Goal: Task Accomplishment & Management: Complete application form

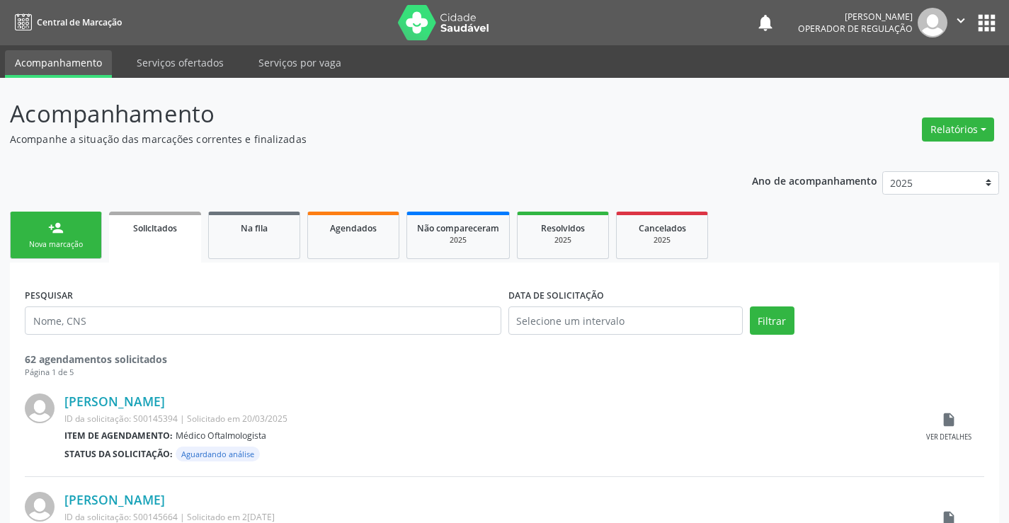
click at [82, 246] on div "Nova marcação" at bounding box center [56, 244] width 71 height 11
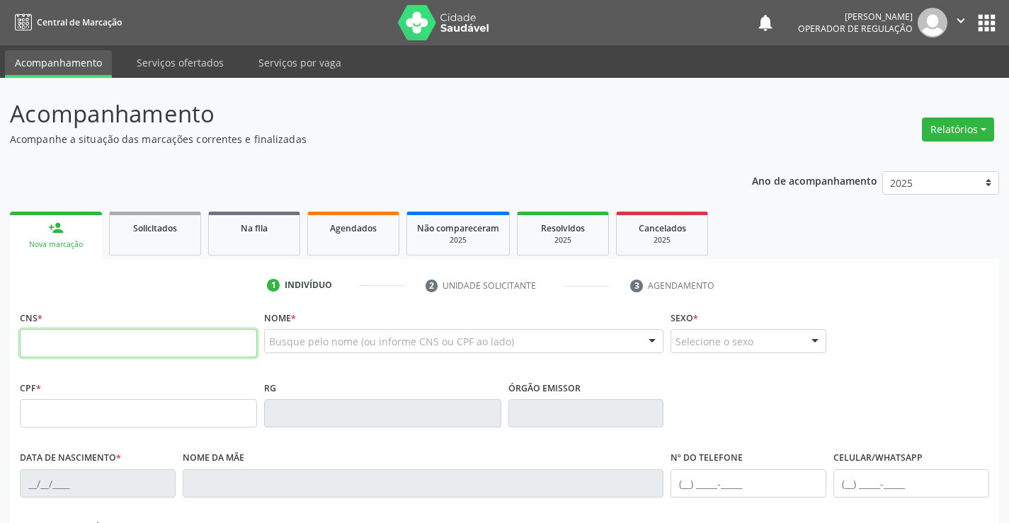
click at [84, 353] on input "text" at bounding box center [138, 343] width 237 height 28
type input "700 6084 7043 1268"
type input "1567917068"
type input "[DATE]"
type input "[PHONE_NUMBER]"
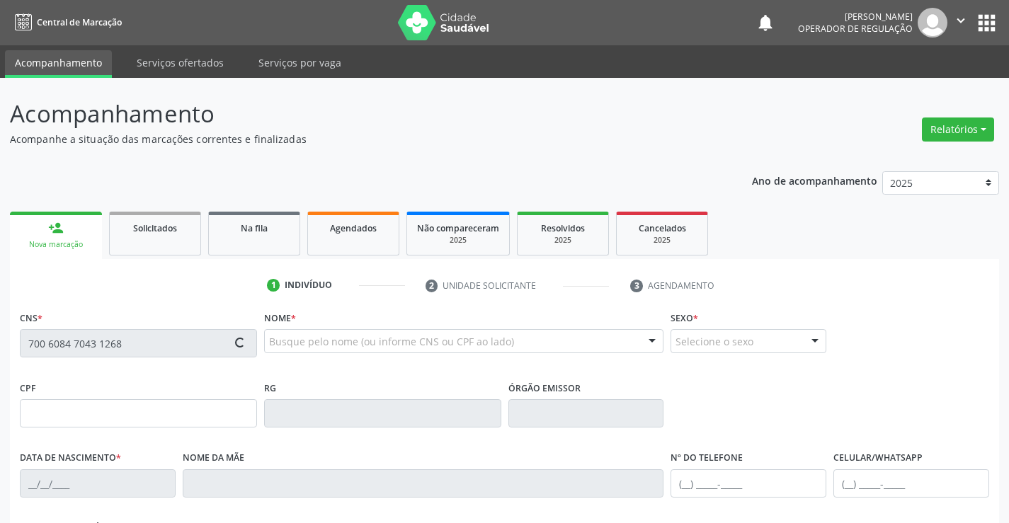
type input "S/N"
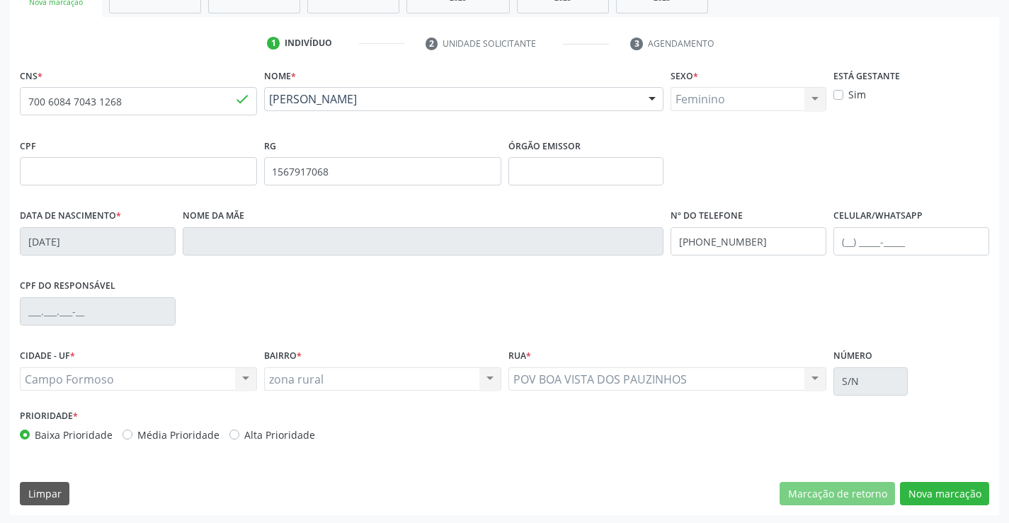
scroll to position [244, 0]
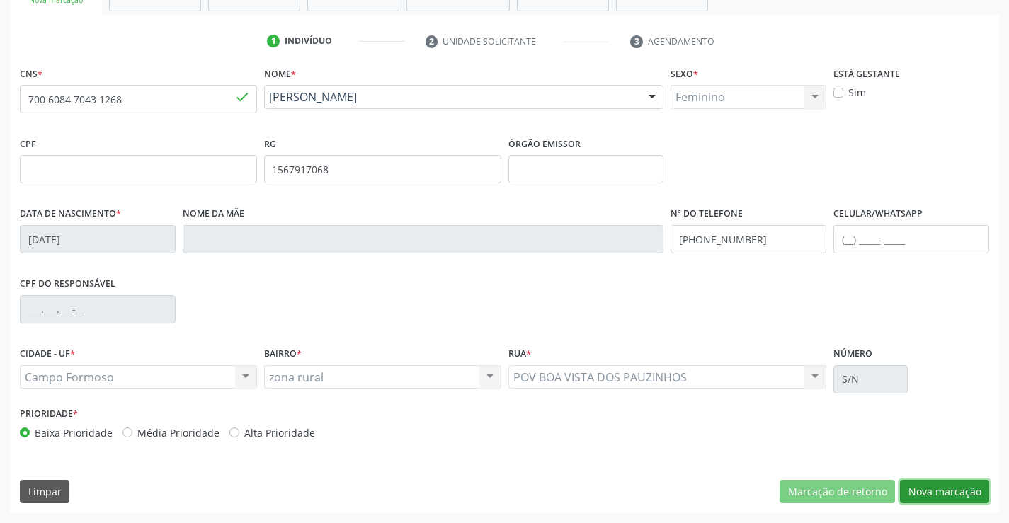
click at [922, 493] on button "Nova marcação" at bounding box center [944, 492] width 89 height 24
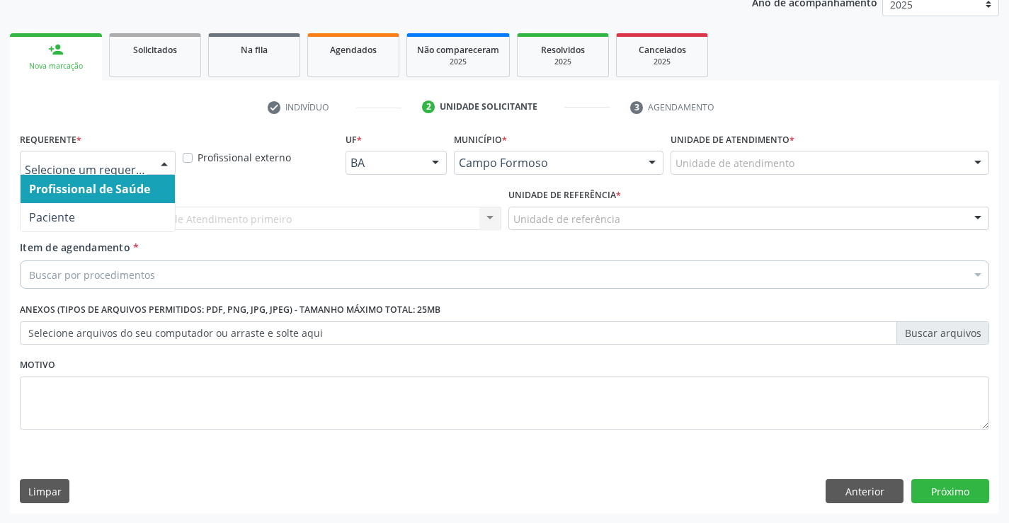
click at [163, 161] on div at bounding box center [164, 164] width 21 height 24
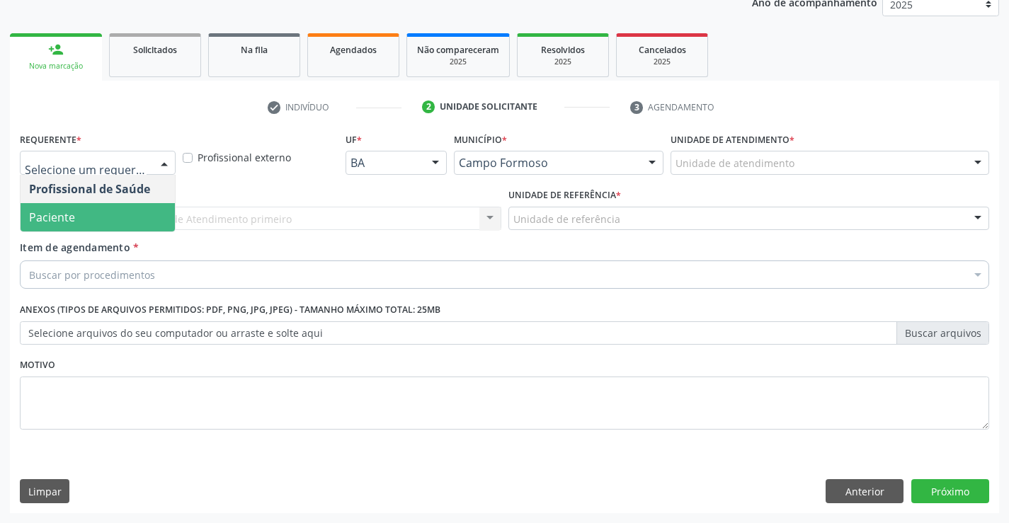
click at [123, 220] on span "Paciente" at bounding box center [98, 217] width 154 height 28
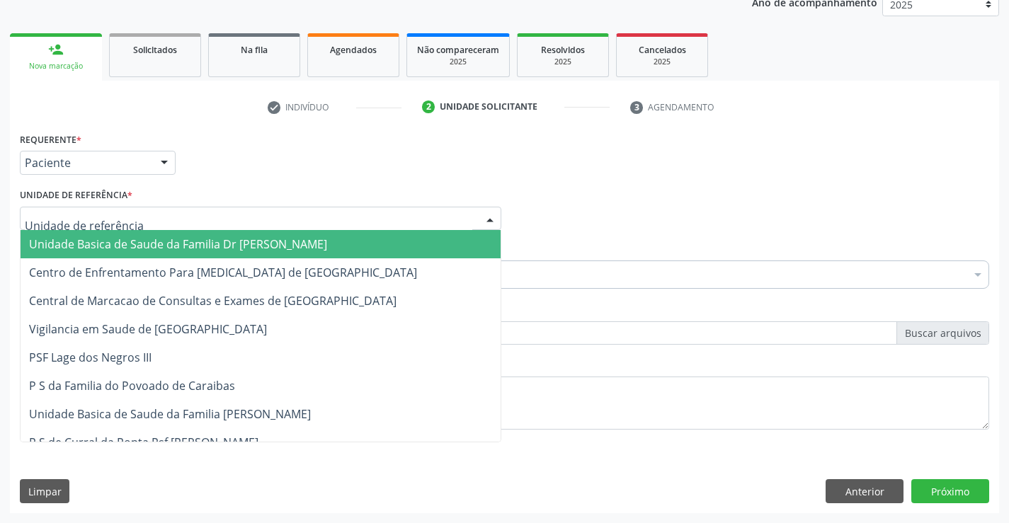
click at [140, 220] on div at bounding box center [261, 219] width 482 height 24
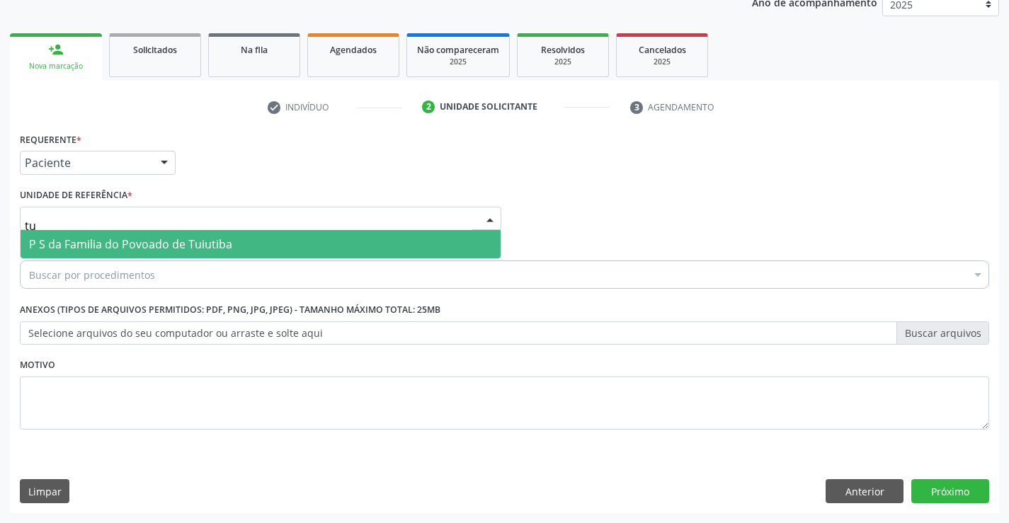
type input "tui"
click at [176, 246] on span "P S da Familia do Povoado de Tuiutiba" at bounding box center [130, 245] width 203 height 16
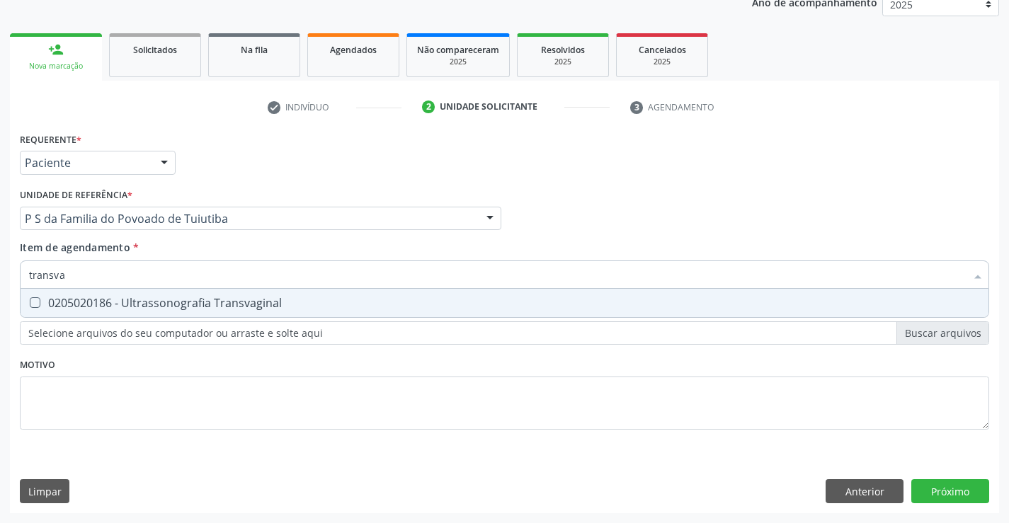
type input "transvag"
click at [189, 299] on div "0205020186 - Ultrassonografia Transvaginal" at bounding box center [504, 302] width 951 height 11
checkbox Transvaginal "true"
click at [195, 367] on div "Requerente * Paciente Profissional de Saúde Paciente Nenhum resultado encontrad…" at bounding box center [505, 289] width 970 height 321
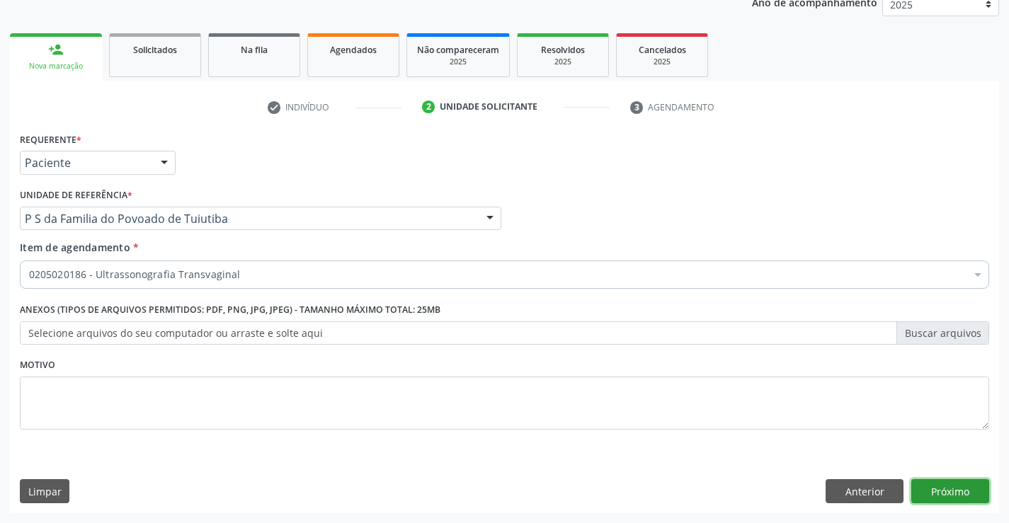
click at [956, 489] on button "Próximo" at bounding box center [951, 492] width 78 height 24
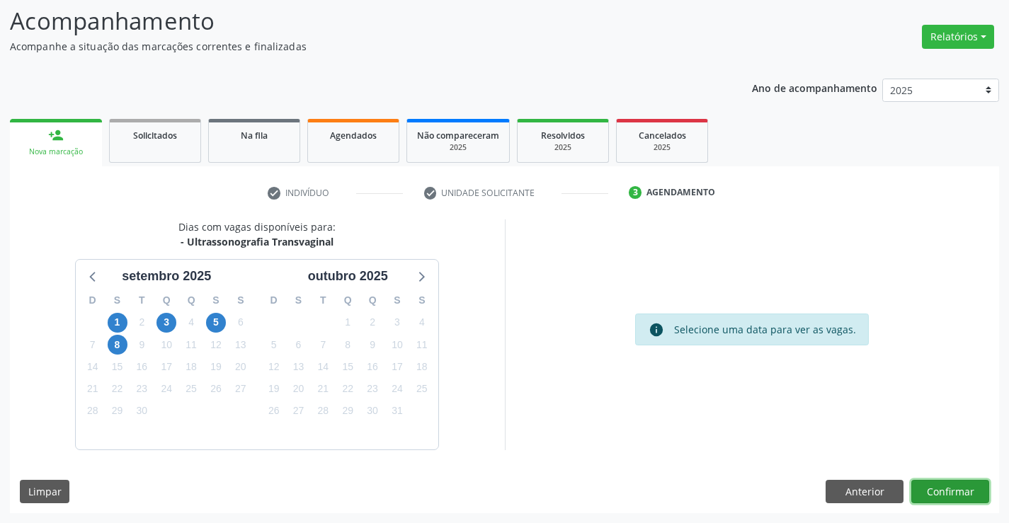
click at [944, 489] on button "Confirmar" at bounding box center [951, 492] width 78 height 24
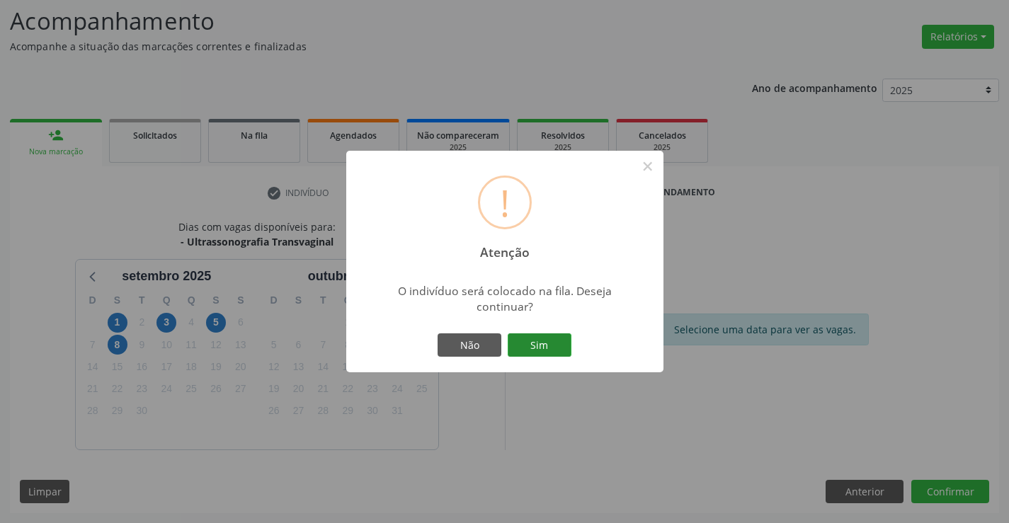
click at [543, 348] on button "Sim" at bounding box center [540, 346] width 64 height 24
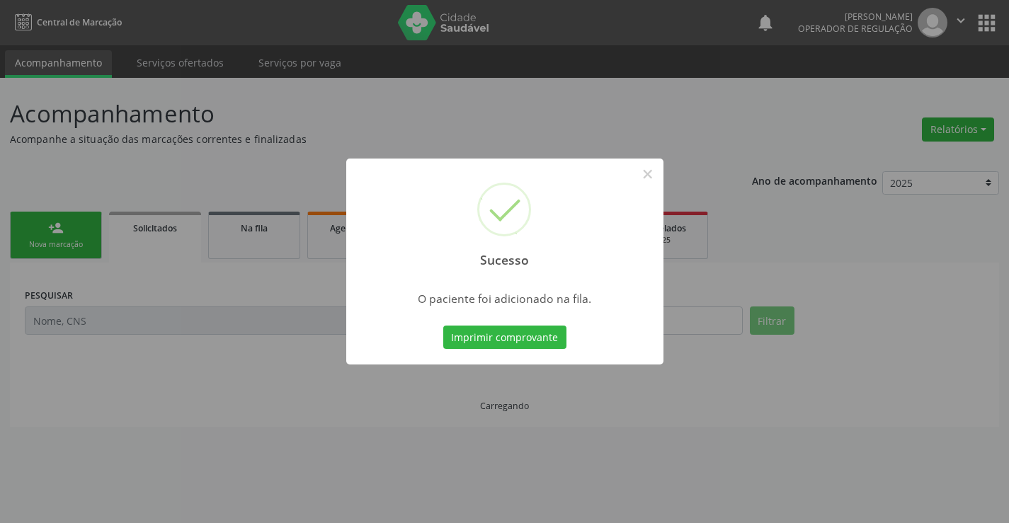
scroll to position [0, 0]
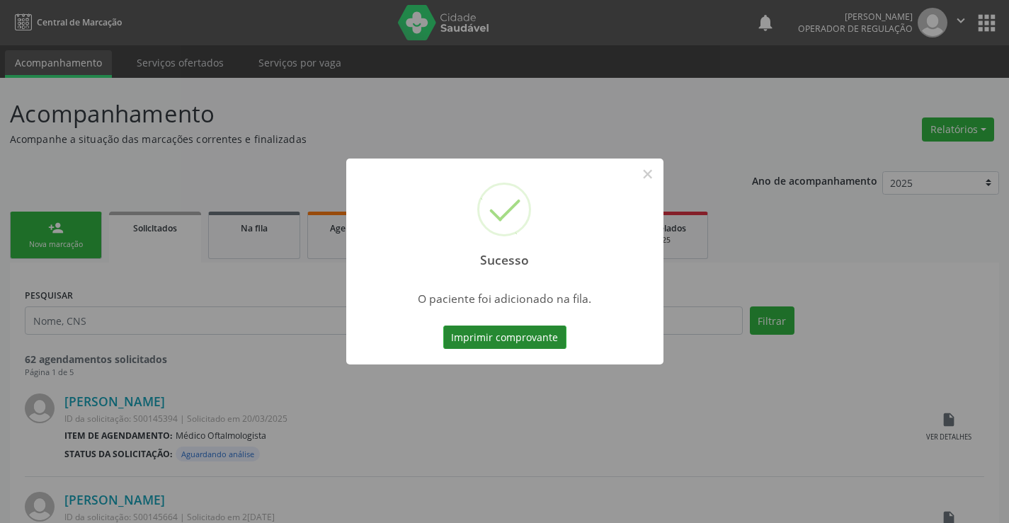
click at [543, 340] on button "Imprimir comprovante" at bounding box center [504, 338] width 123 height 24
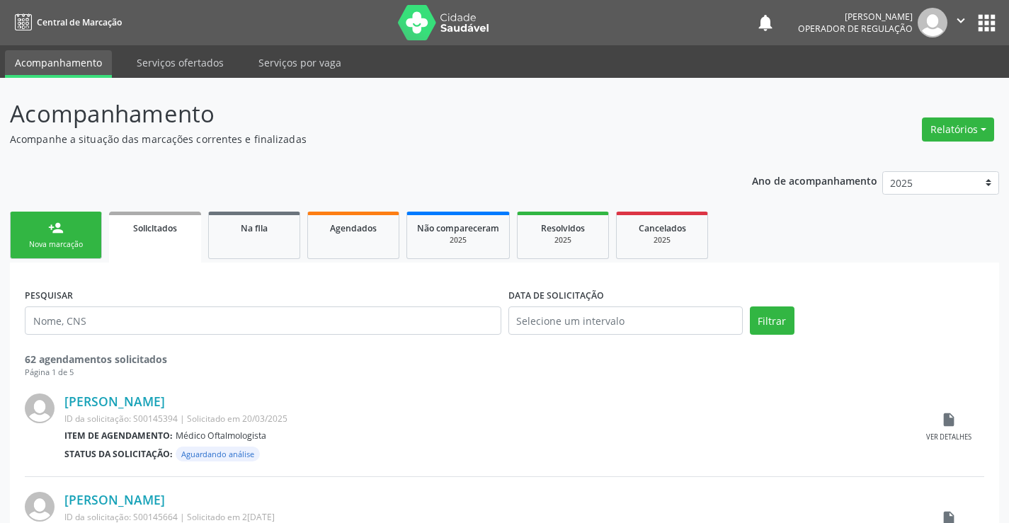
click at [93, 240] on link "person_add Nova marcação" at bounding box center [56, 235] width 92 height 47
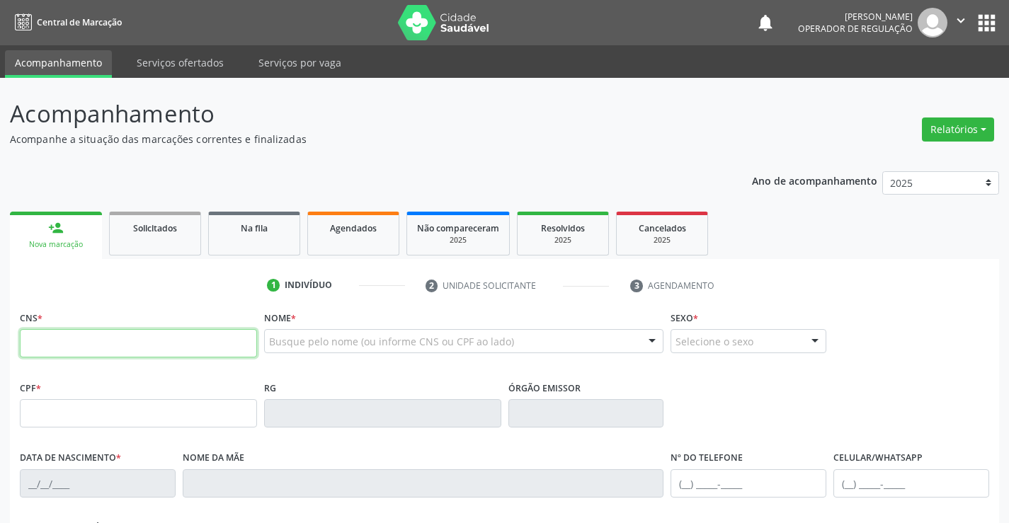
click at [87, 345] on input "text" at bounding box center [138, 343] width 237 height 28
type input "702 9005 5909 6278"
type input "2225937176"
type input "27[DATE]"
type input "[PHONE_NUMBER]"
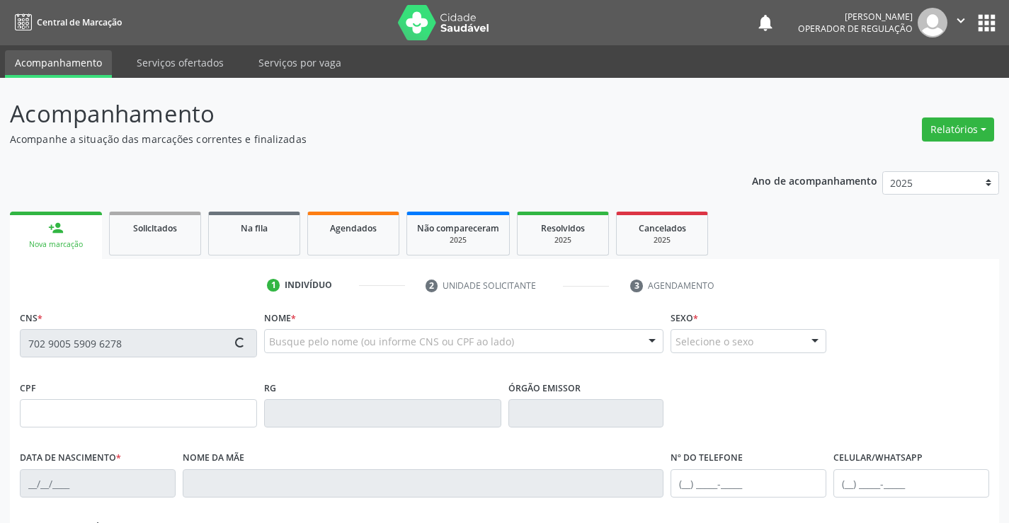
type input "[PHONE_NUMBER]"
type input "S/N"
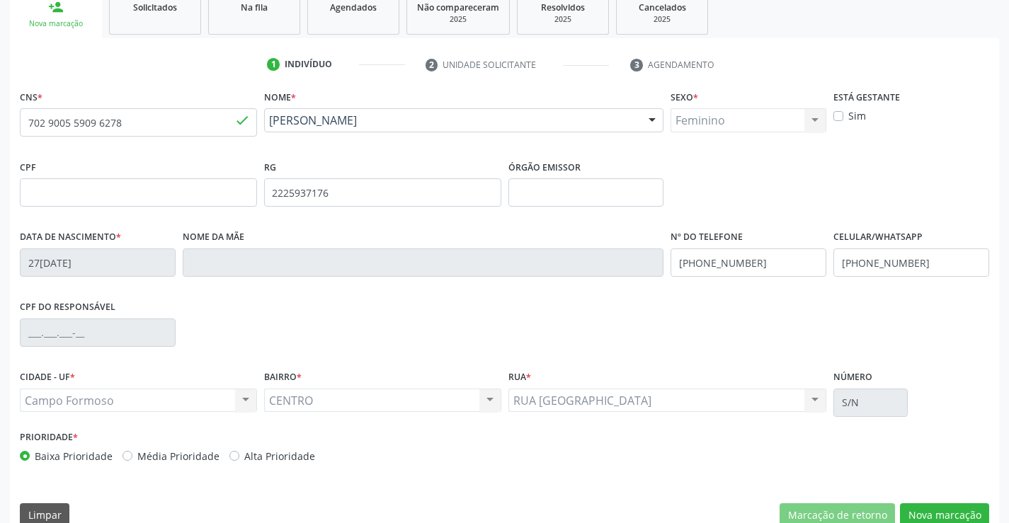
scroll to position [244, 0]
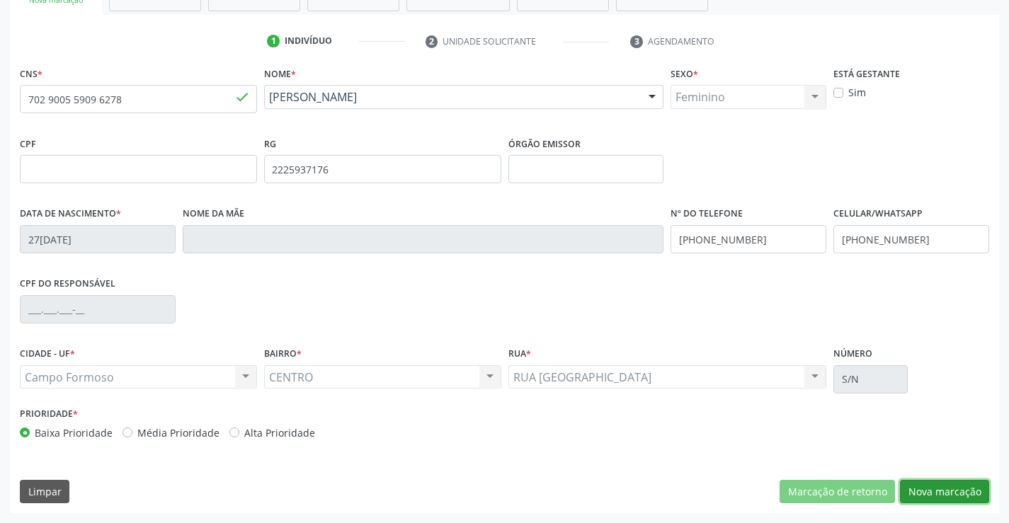
click at [939, 489] on button "Nova marcação" at bounding box center [944, 492] width 89 height 24
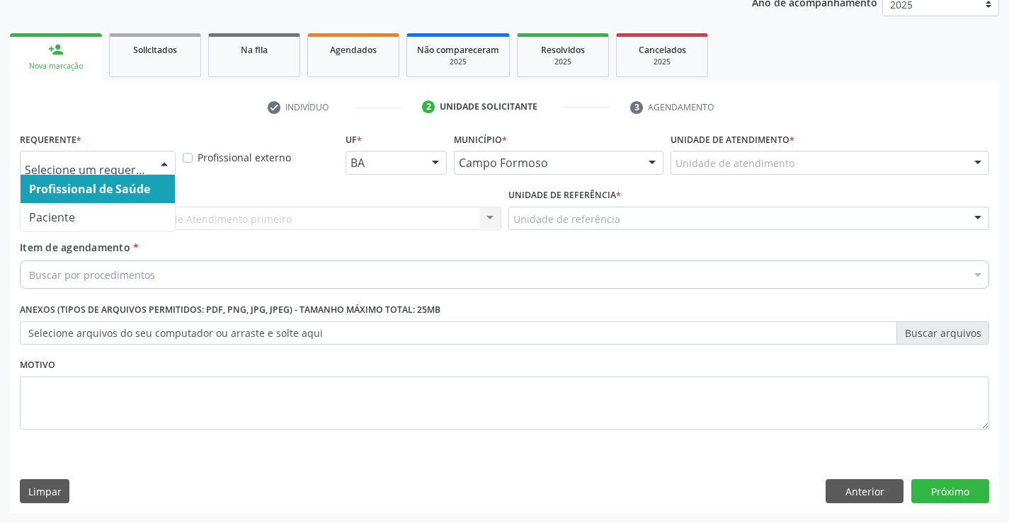
click at [165, 162] on div at bounding box center [164, 164] width 21 height 24
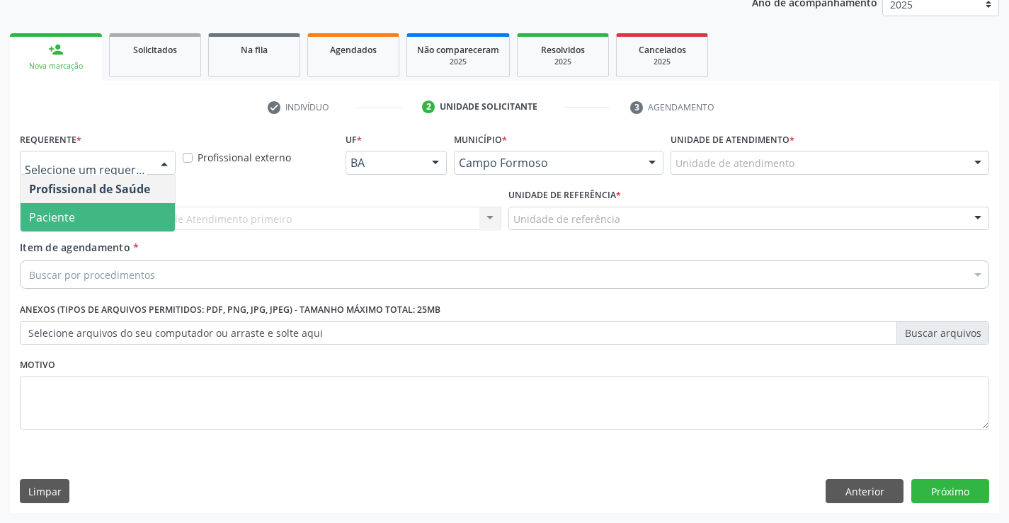
click at [98, 217] on span "Paciente" at bounding box center [98, 217] width 154 height 28
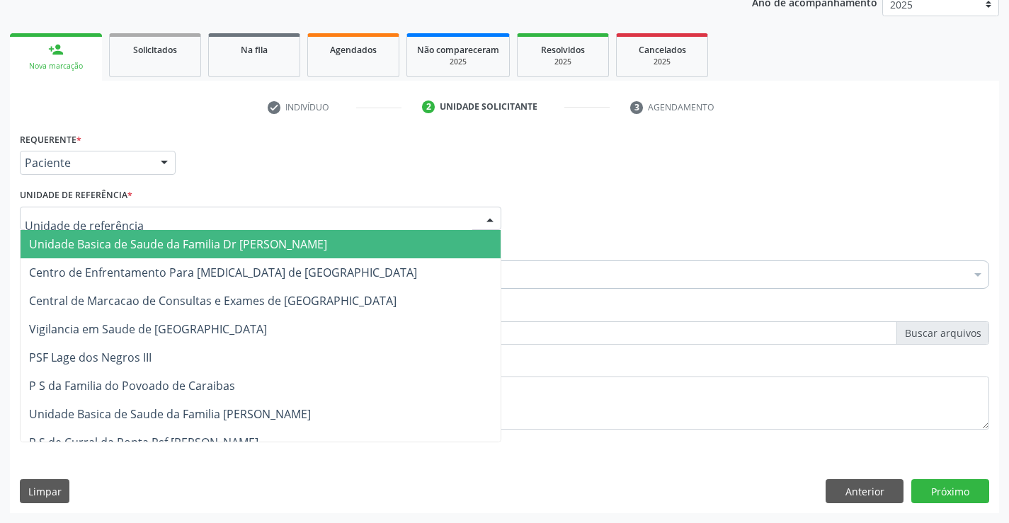
click at [144, 219] on div at bounding box center [261, 219] width 482 height 24
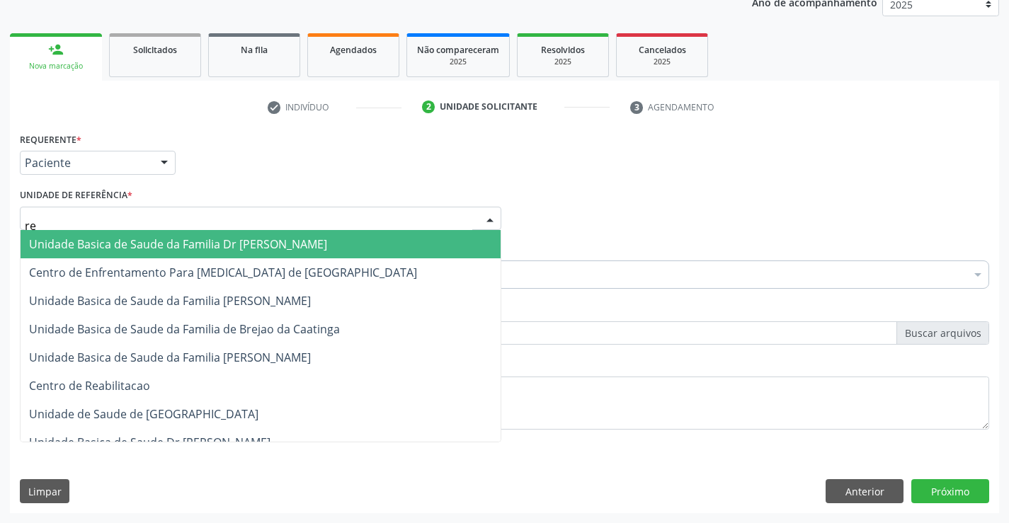
type input "reg"
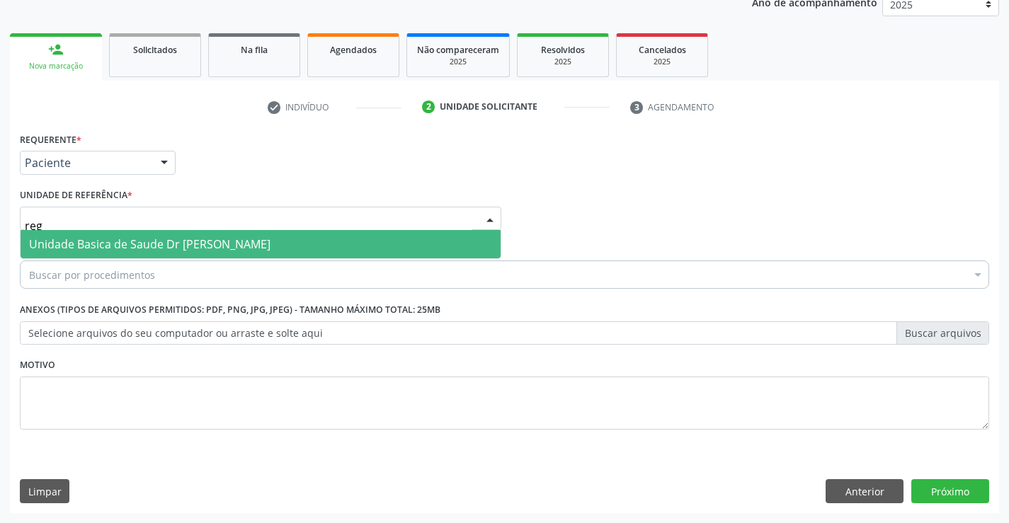
click at [186, 244] on span "Unidade Basica de Saude Dr [PERSON_NAME]" at bounding box center [150, 245] width 242 height 16
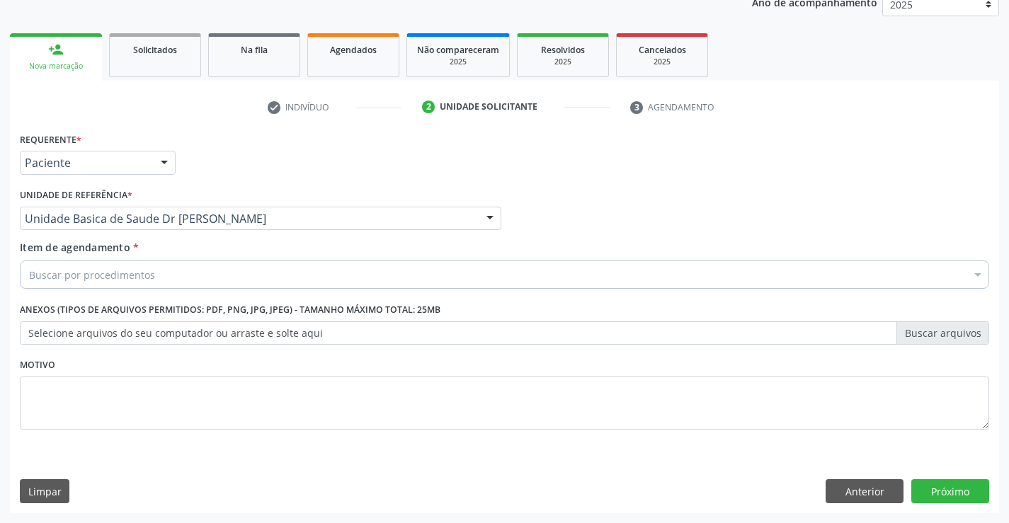
click at [169, 280] on div "Buscar por procedimentos" at bounding box center [505, 275] width 970 height 28
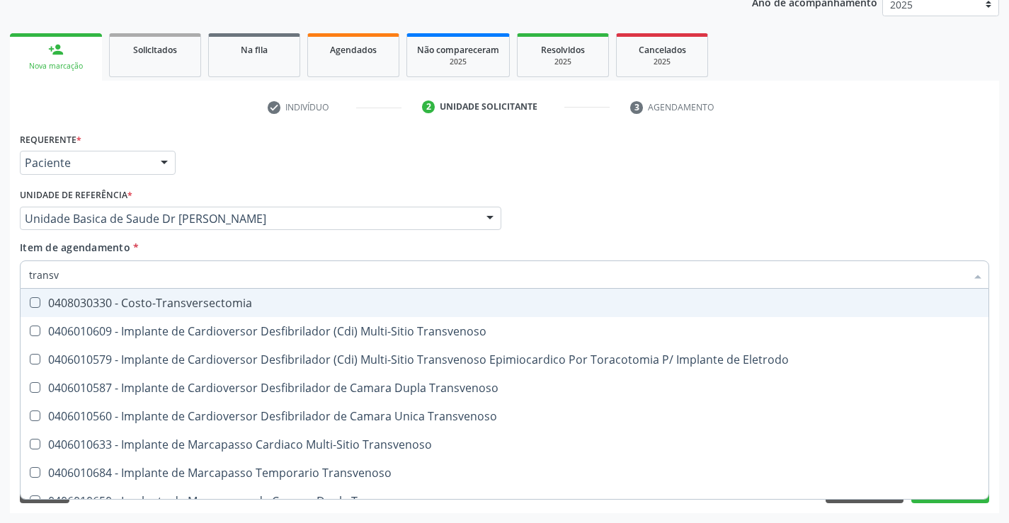
type input "transva"
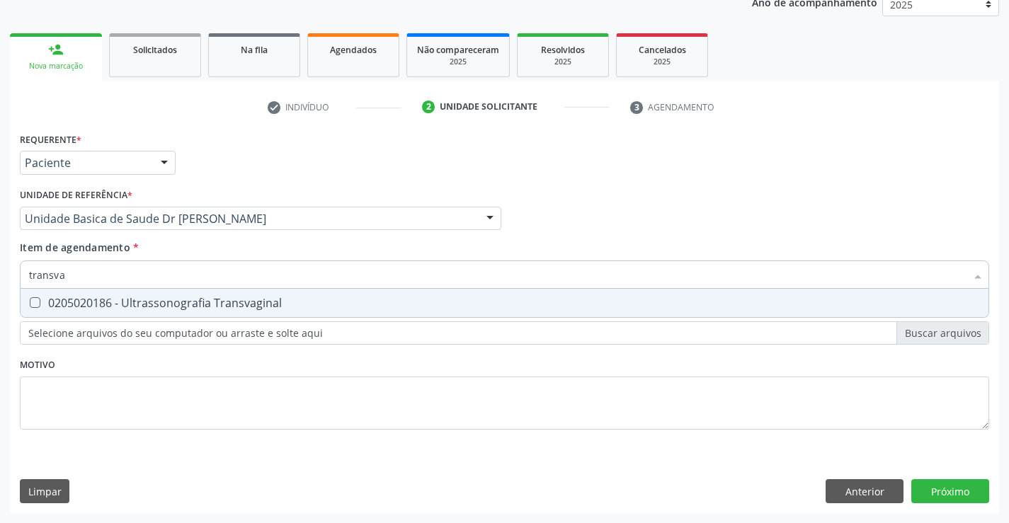
click at [183, 297] on div "0205020186 - Ultrassonografia Transvaginal" at bounding box center [504, 302] width 951 height 11
checkbox Transvaginal "true"
click at [176, 361] on div "Requerente * Paciente Profissional de Saúde Paciente Nenhum resultado encontrad…" at bounding box center [505, 289] width 970 height 321
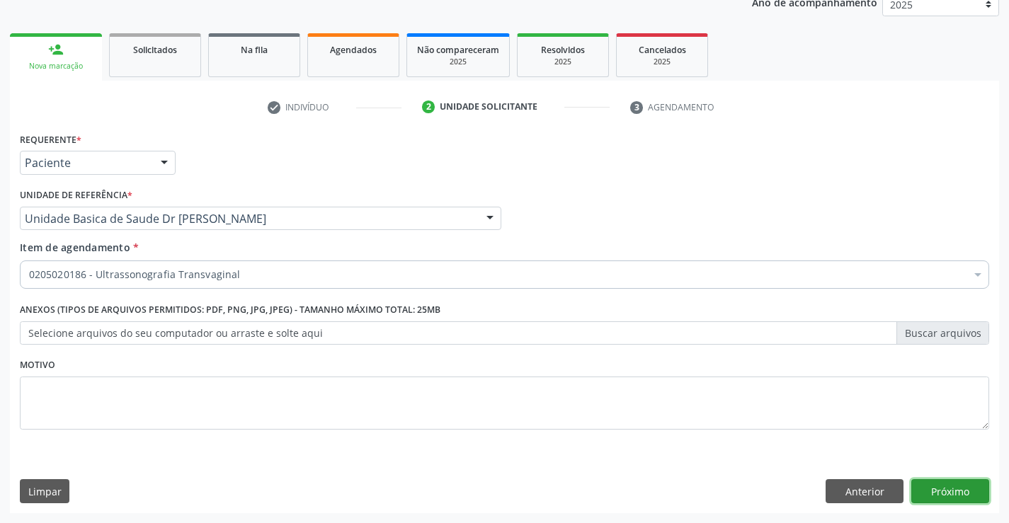
click at [922, 491] on button "Próximo" at bounding box center [951, 492] width 78 height 24
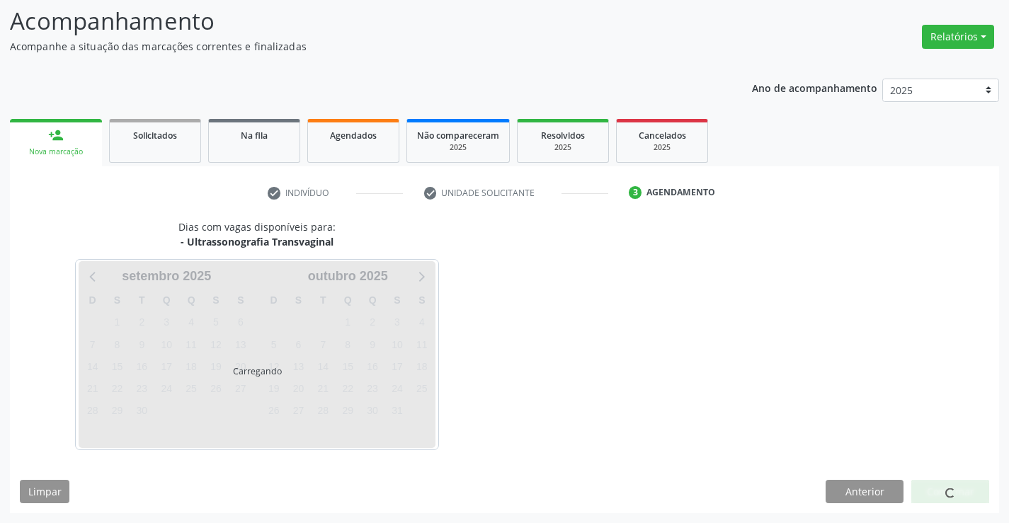
scroll to position [93, 0]
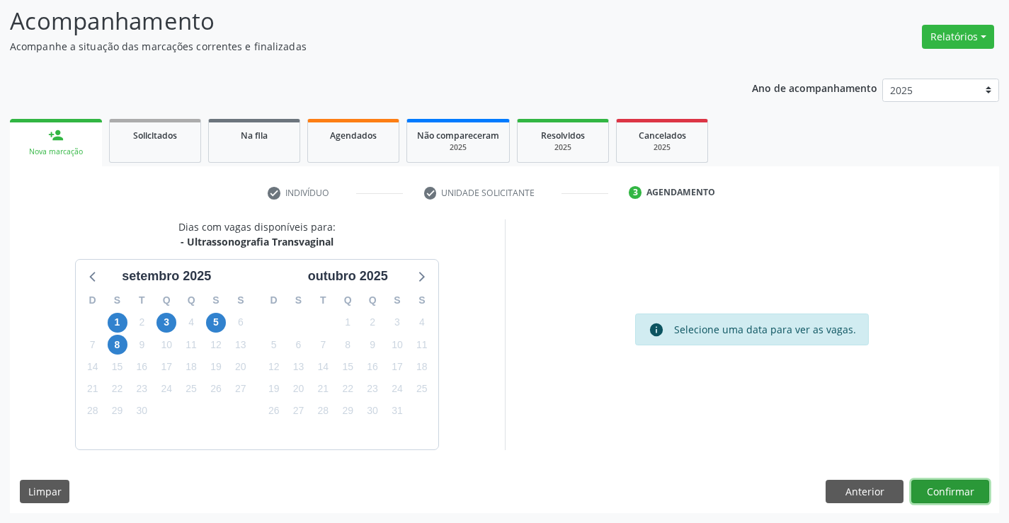
click at [922, 491] on button "Confirmar" at bounding box center [951, 492] width 78 height 24
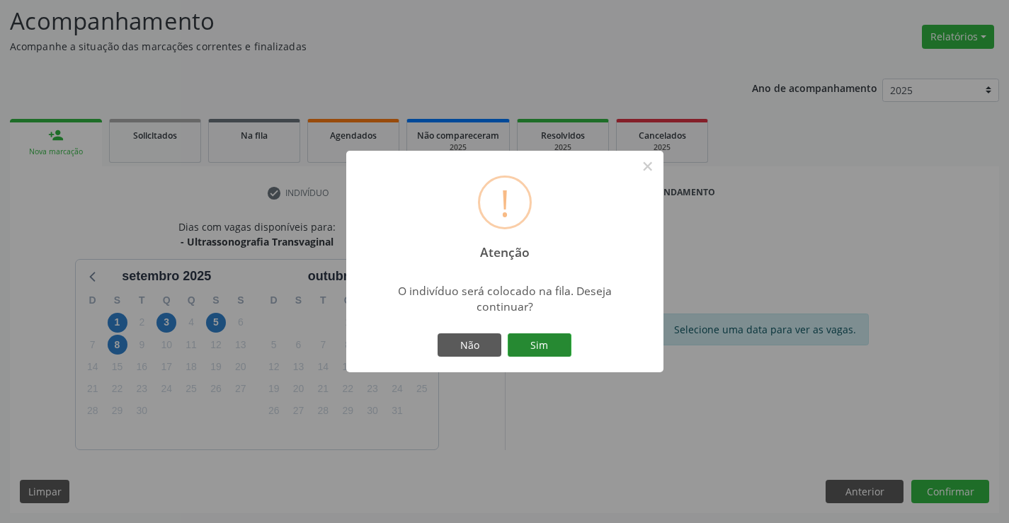
click at [557, 339] on button "Sim" at bounding box center [540, 346] width 64 height 24
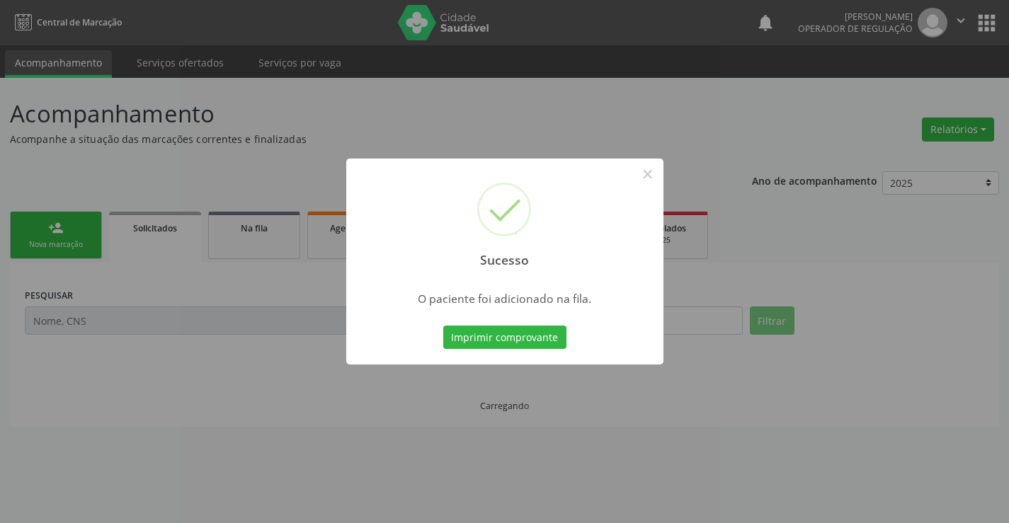
scroll to position [0, 0]
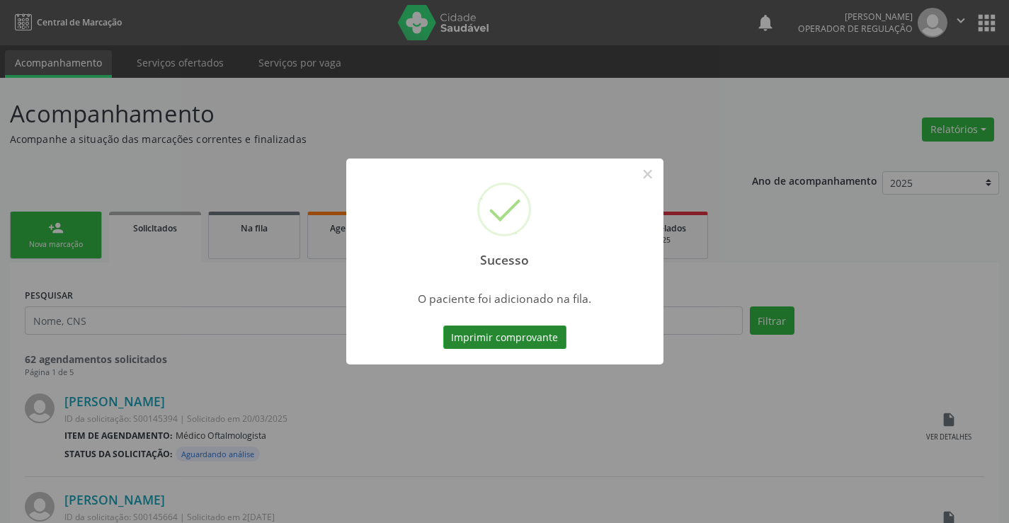
click at [551, 329] on button "Imprimir comprovante" at bounding box center [504, 338] width 123 height 24
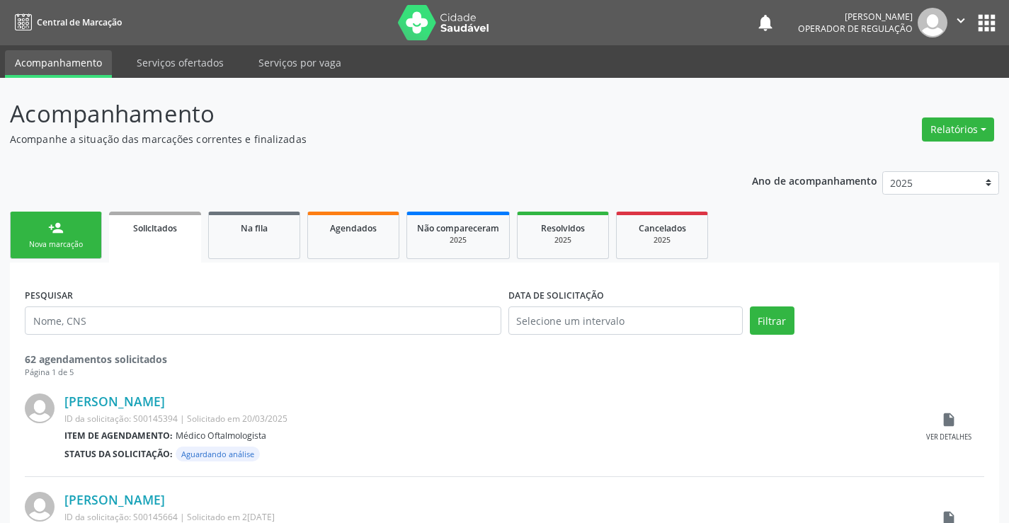
click at [89, 251] on link "person_add Nova marcação" at bounding box center [56, 235] width 92 height 47
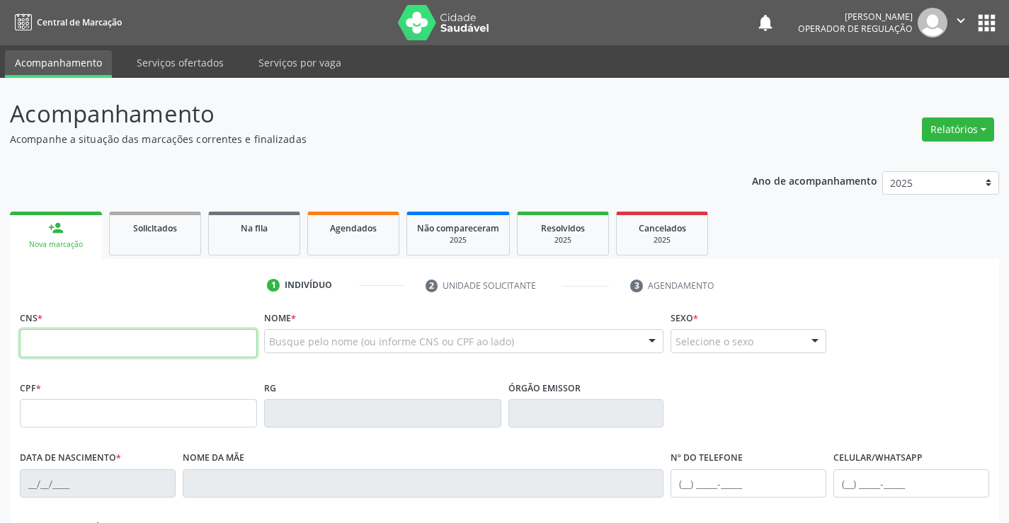
click at [83, 346] on input "text" at bounding box center [138, 343] width 237 height 28
type input "702 9005 5909 6278"
type input "2225937176"
type input "27[DATE]"
type input "[PHONE_NUMBER]"
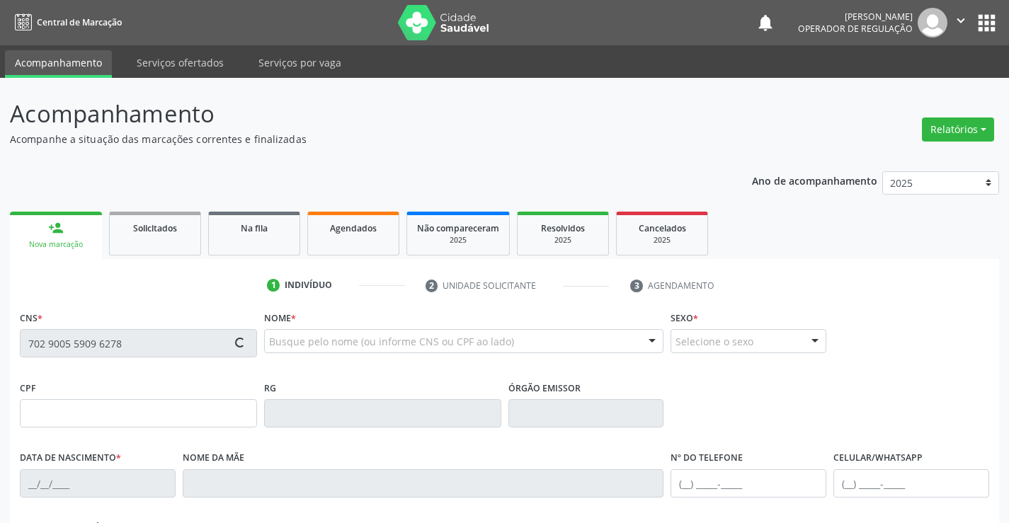
type input "[PHONE_NUMBER]"
type input "090.158.055-47"
type input "S/N"
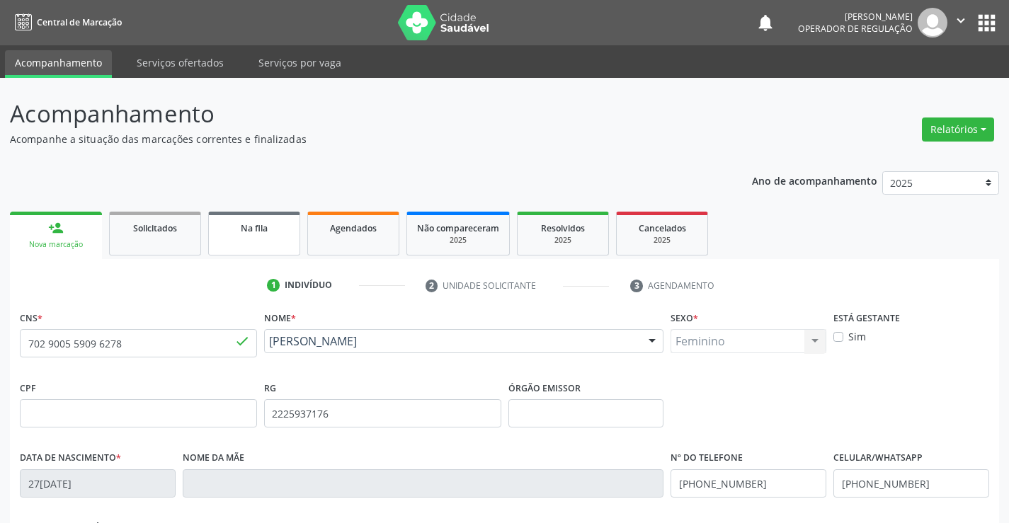
click at [276, 239] on link "Na fila" at bounding box center [254, 234] width 92 height 44
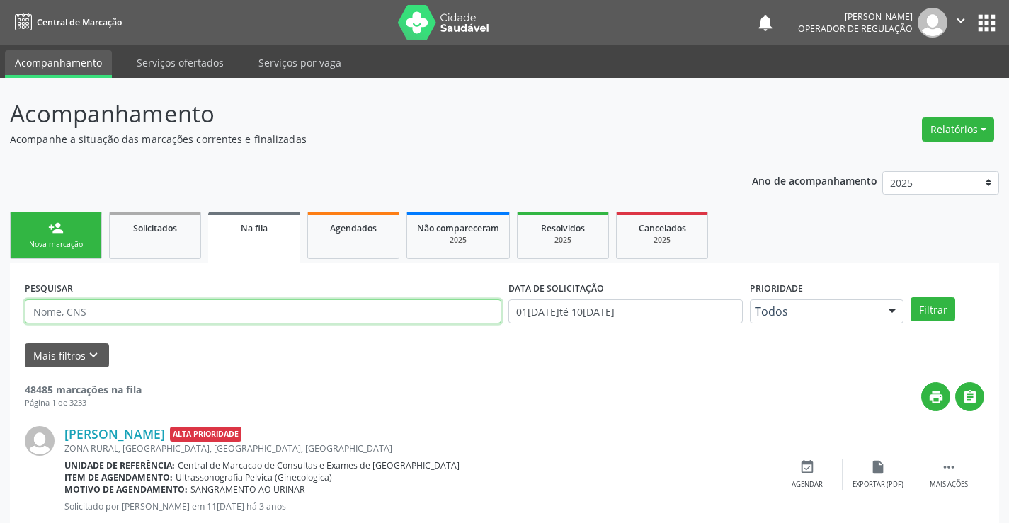
click at [152, 309] on input "text" at bounding box center [263, 312] width 477 height 24
click at [104, 314] on input "text" at bounding box center [263, 312] width 477 height 24
type input "[PERSON_NAME]"
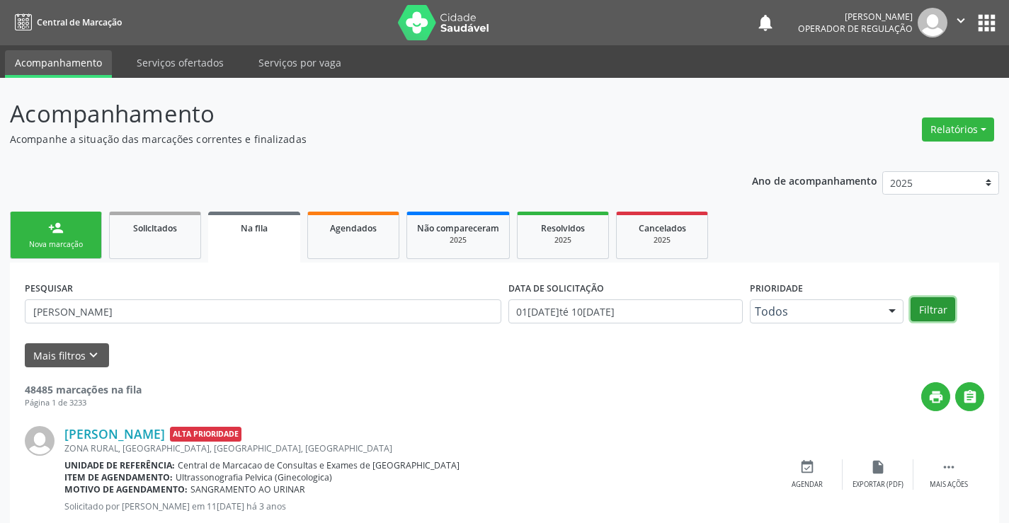
click at [926, 310] on button "Filtrar" at bounding box center [933, 309] width 45 height 24
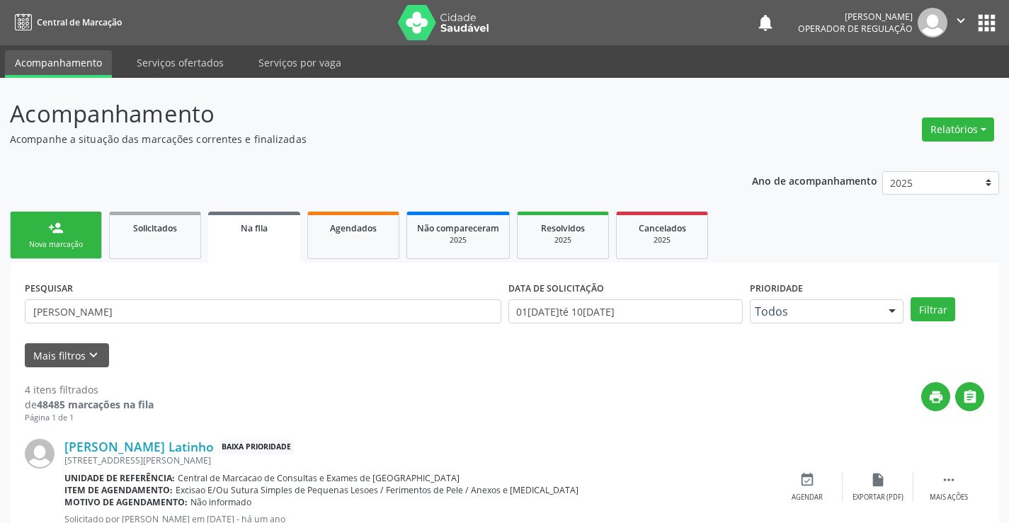
click at [81, 245] on div "Nova marcação" at bounding box center [56, 244] width 71 height 11
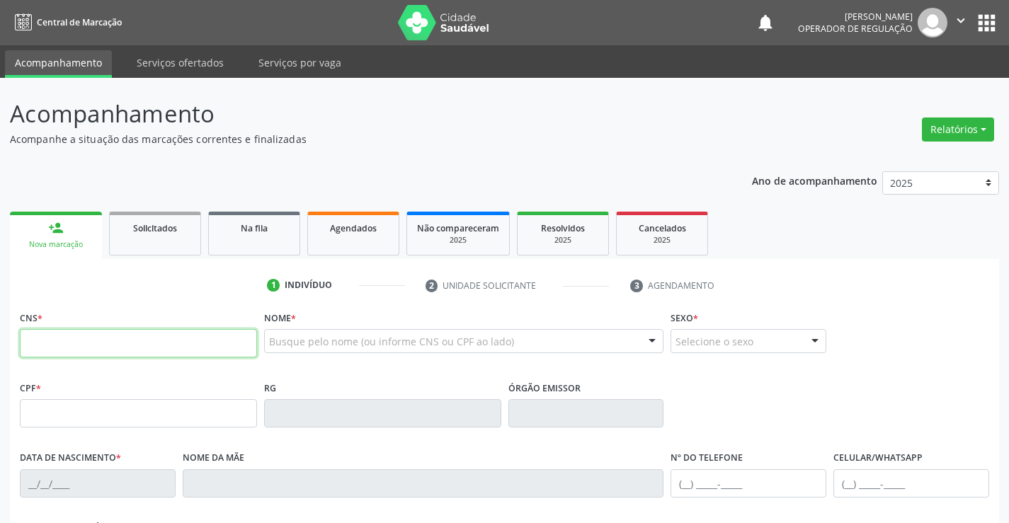
click at [147, 341] on input "text" at bounding box center [138, 343] width 237 height 28
type input "705 1013 1664 5740"
type input "862.055.105-10"
type input "[DATE]"
type input "[PERSON_NAME] de [DEMOGRAPHIC_DATA]"
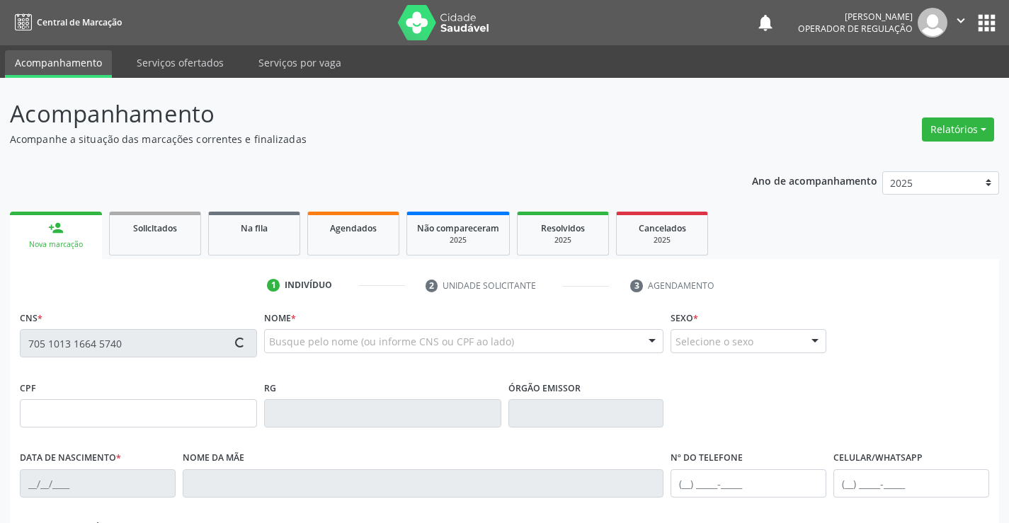
type input "[PHONE_NUMBER]"
type input "S/N"
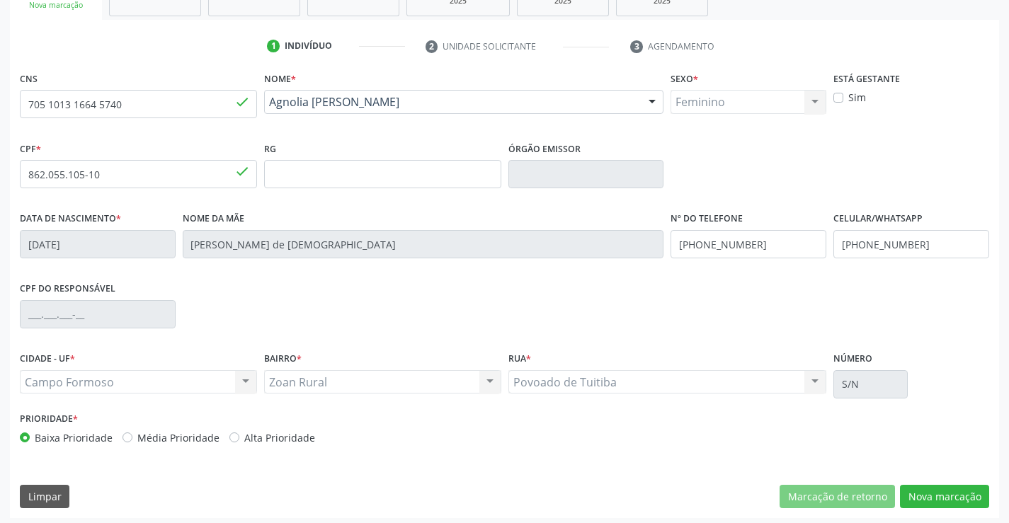
scroll to position [244, 0]
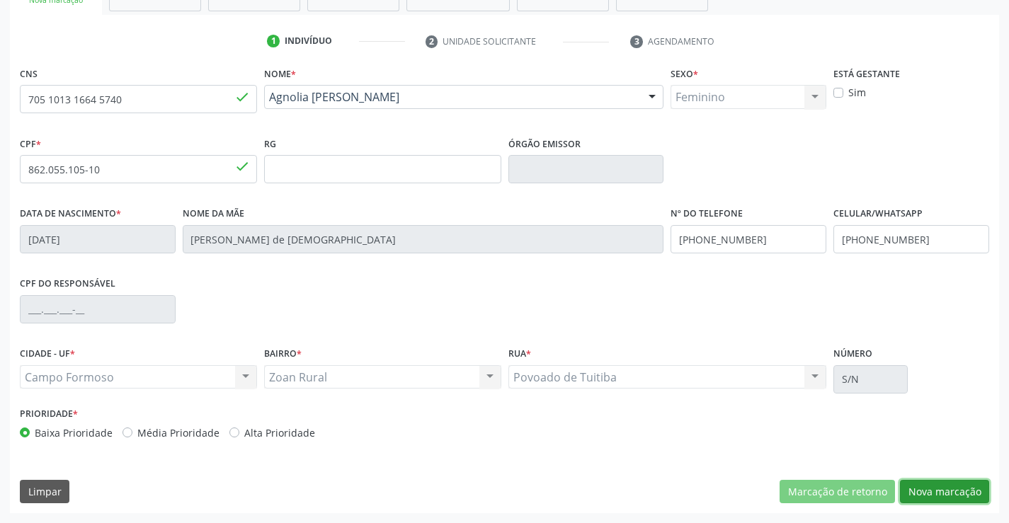
click at [939, 487] on button "Nova marcação" at bounding box center [944, 492] width 89 height 24
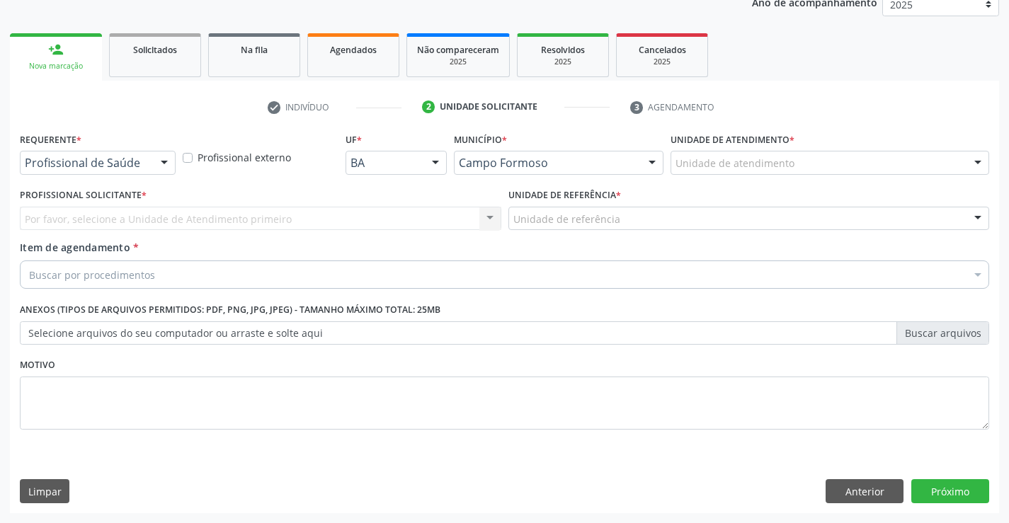
scroll to position [178, 0]
click at [169, 163] on div at bounding box center [164, 164] width 21 height 24
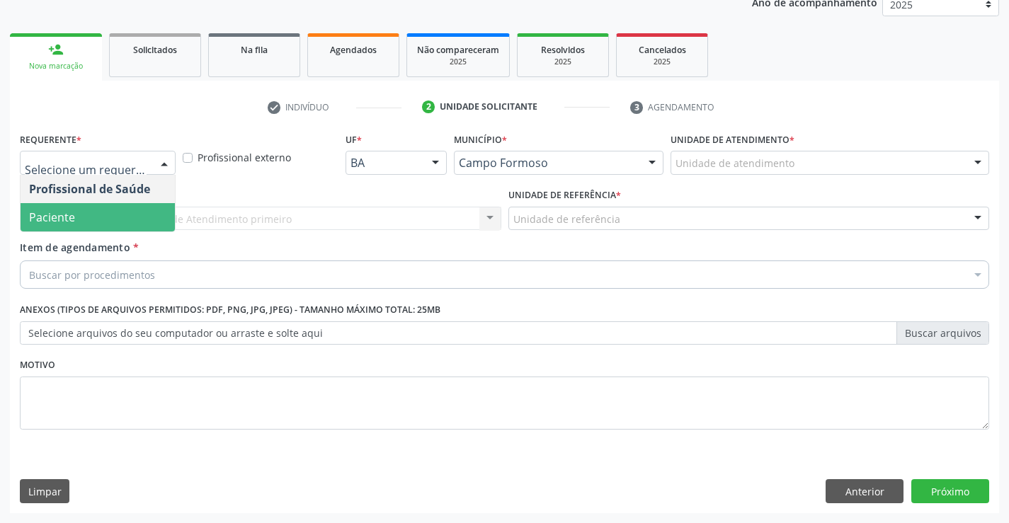
click at [111, 220] on span "Paciente" at bounding box center [98, 217] width 154 height 28
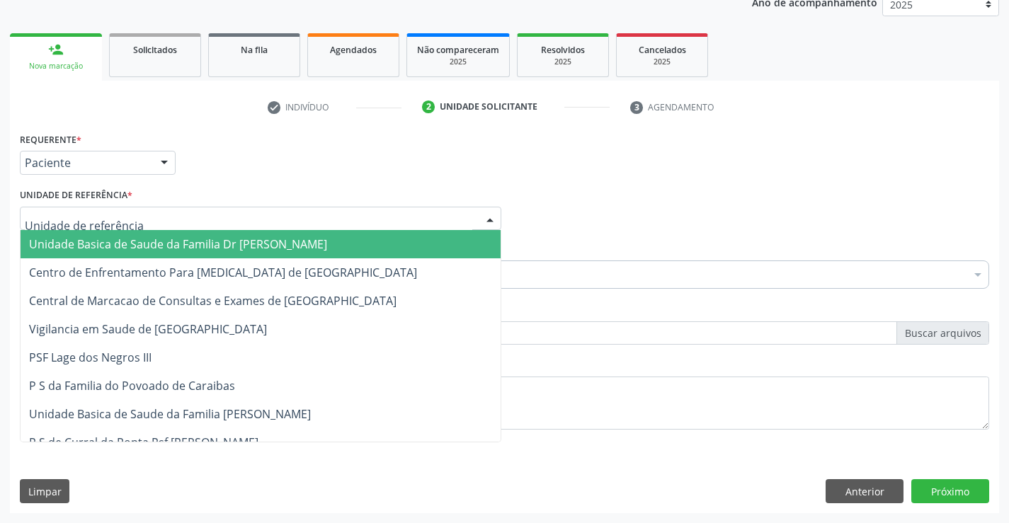
click at [138, 225] on div at bounding box center [261, 219] width 482 height 24
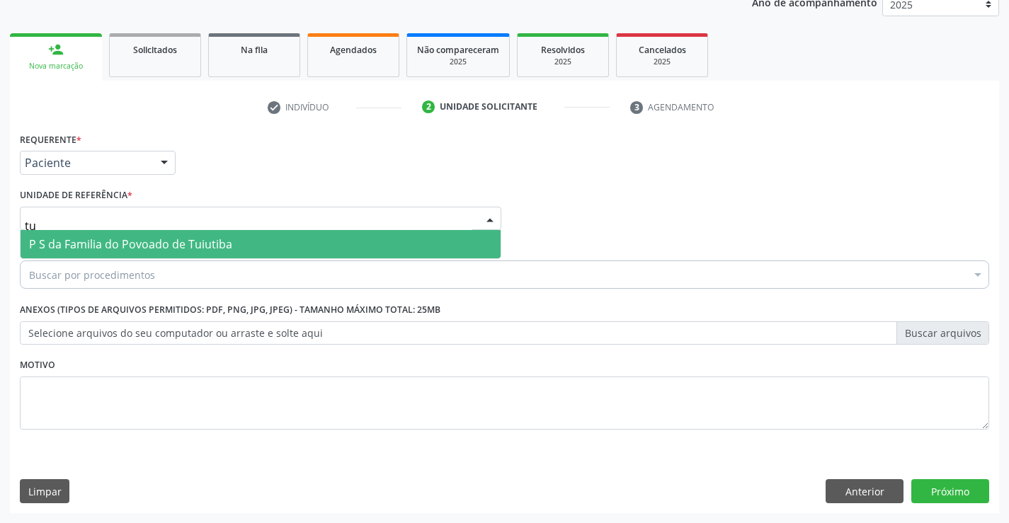
type input "tui"
click at [144, 246] on span "P S da Familia do Povoado de Tuiutiba" at bounding box center [130, 245] width 203 height 16
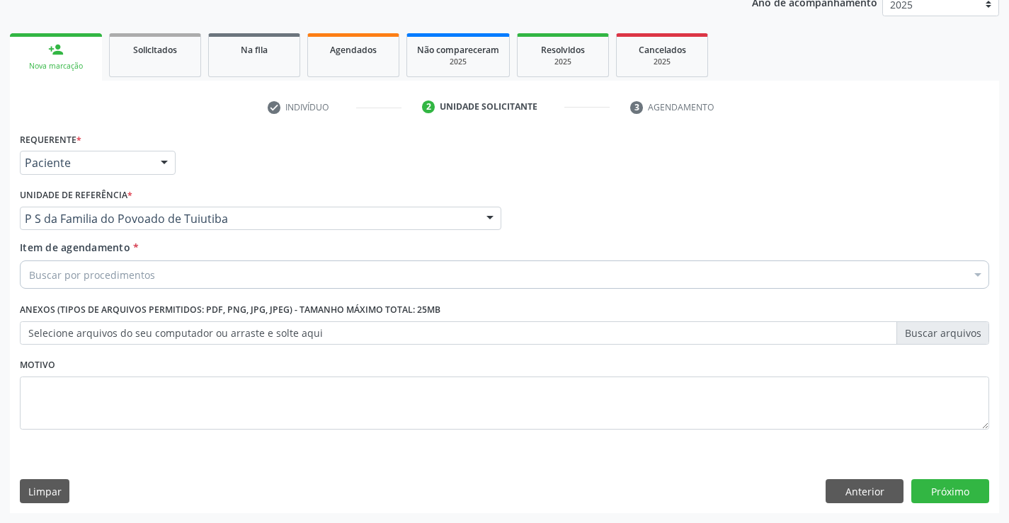
click at [154, 278] on div "Buscar por procedimentos" at bounding box center [505, 275] width 970 height 28
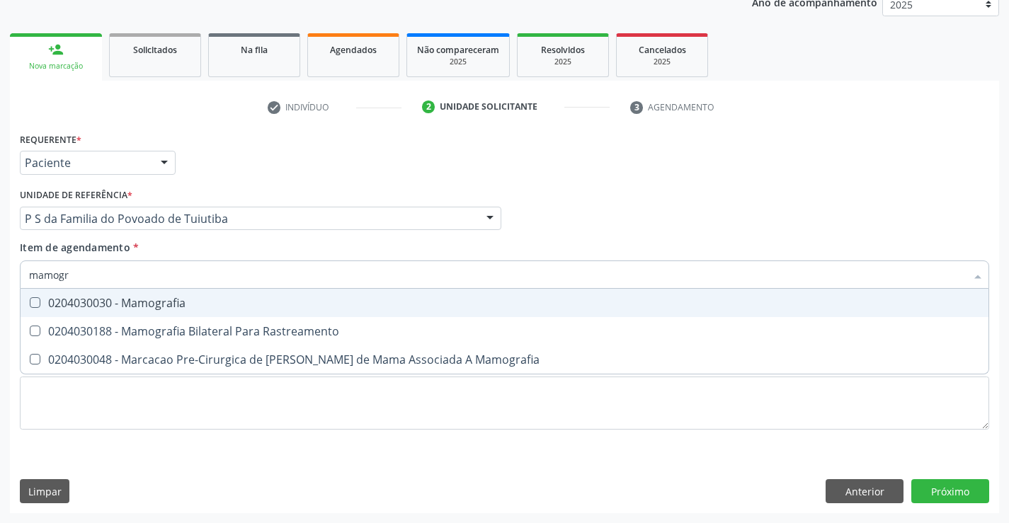
type input "mamogra"
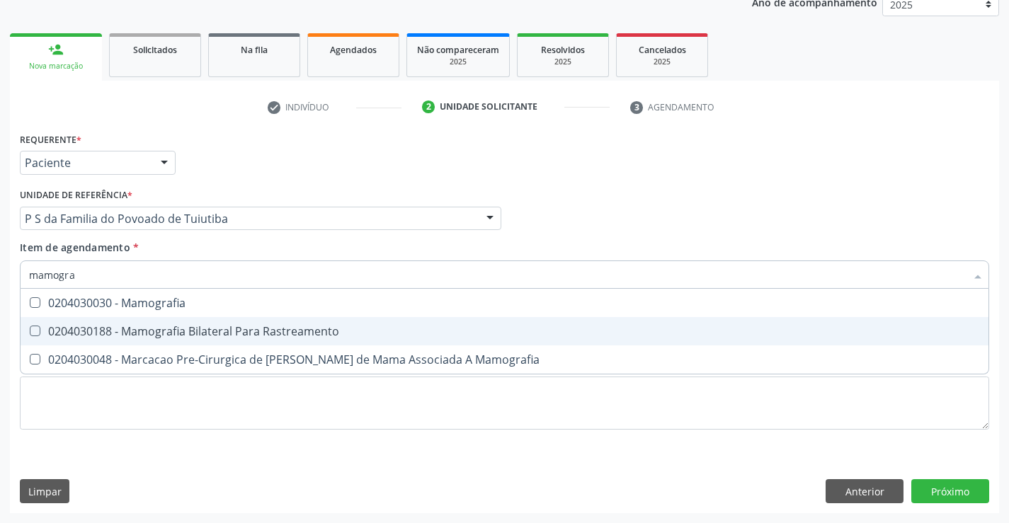
click at [189, 329] on div "0204030188 - Mamografia Bilateral Para Rastreamento" at bounding box center [504, 331] width 951 height 11
checkbox Rastreamento "true"
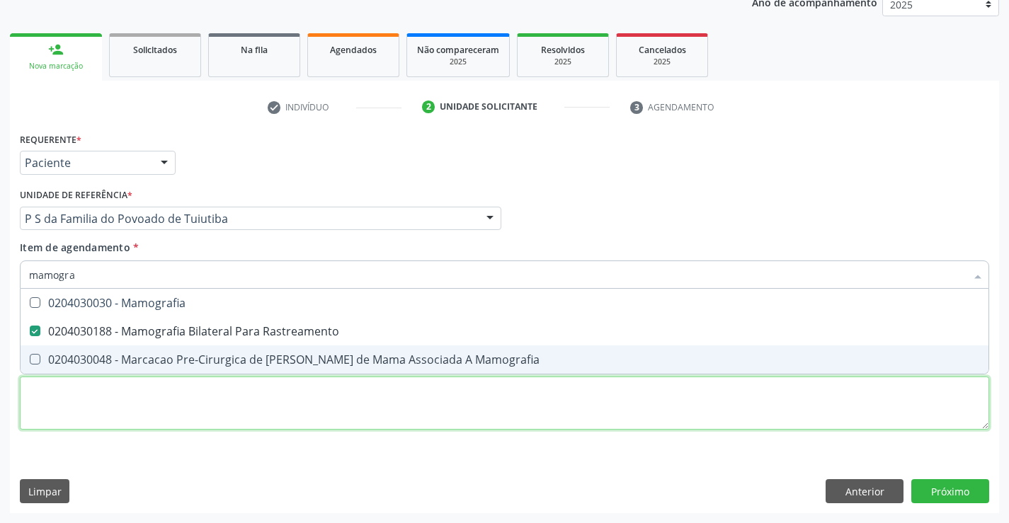
click at [201, 410] on div "Requerente * Paciente Profissional de Saúde Paciente Nenhum resultado encontrad…" at bounding box center [505, 289] width 970 height 321
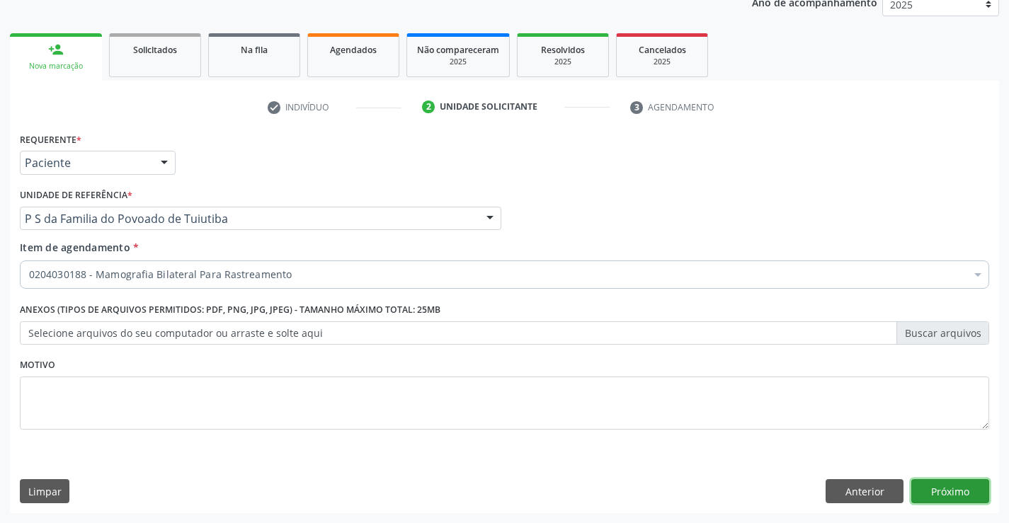
click at [922, 490] on button "Próximo" at bounding box center [951, 492] width 78 height 24
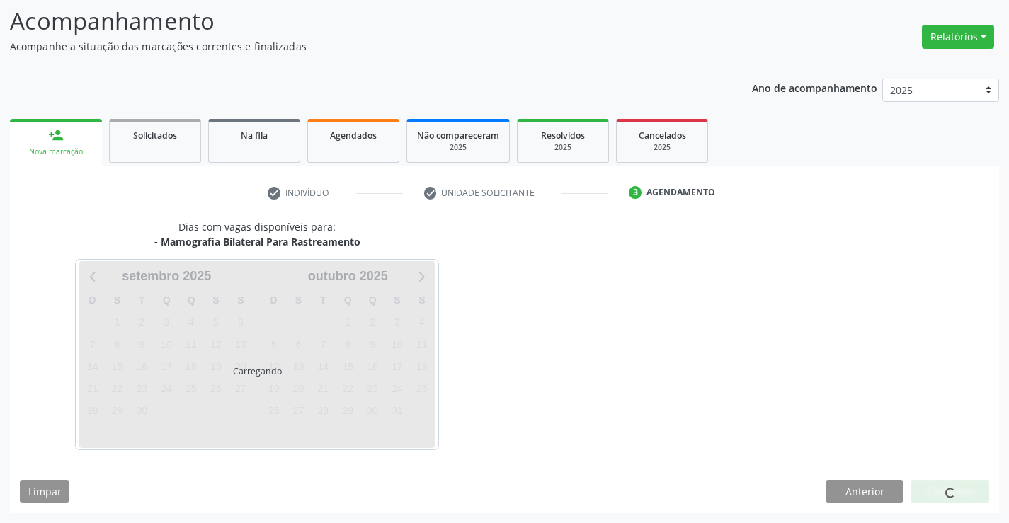
scroll to position [93, 0]
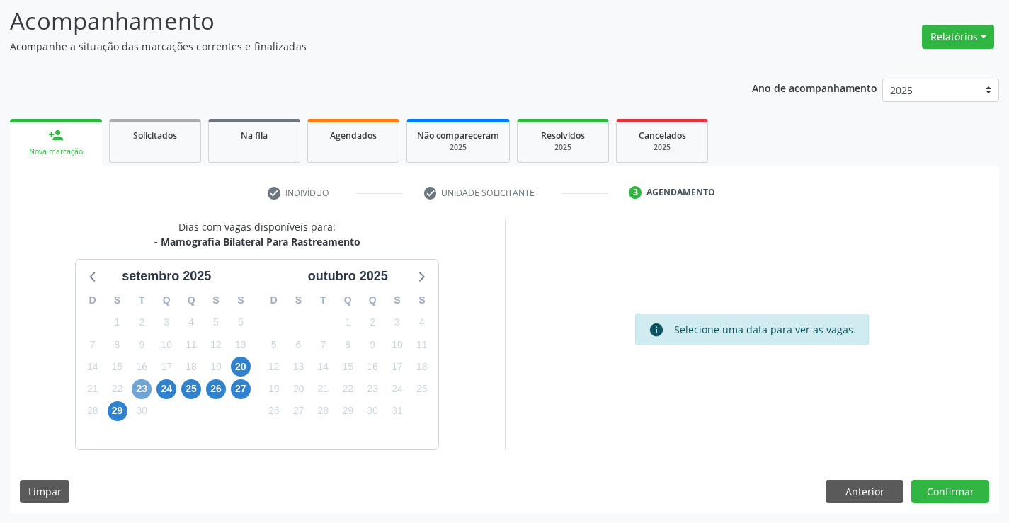
click at [142, 392] on span "23" at bounding box center [142, 390] width 20 height 20
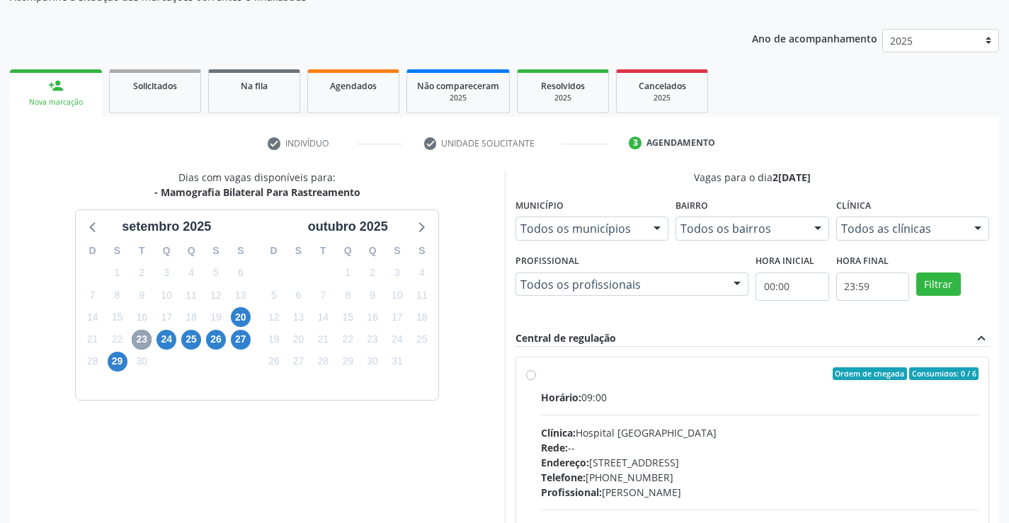
scroll to position [164, 0]
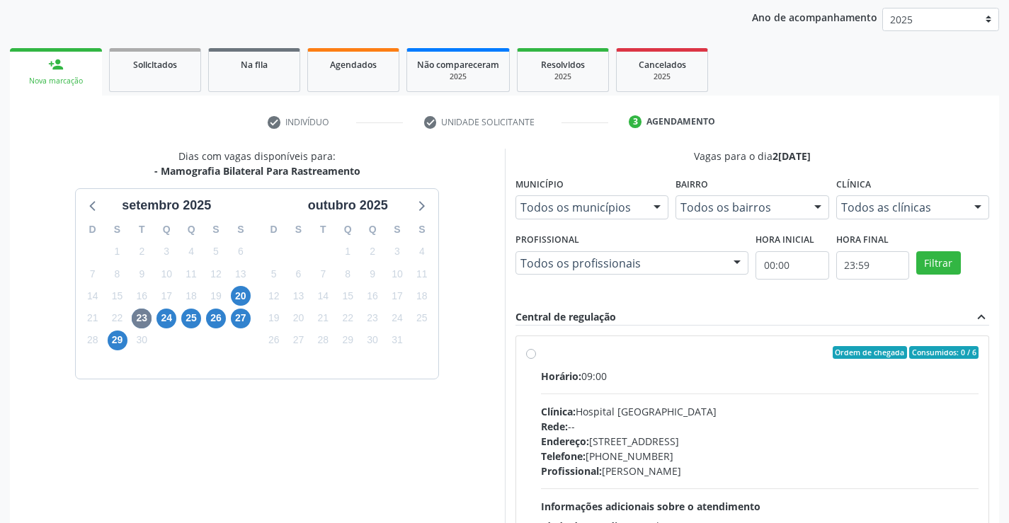
click at [541, 353] on label "Ordem de chegada Consumidos: 0 / 6 Horário: 09:00 Clínica: Hospital [GEOGRAPHIC…" at bounding box center [760, 454] width 438 height 217
click at [532, 353] on input "Ordem de chegada Consumidos: 0 / 6 Horário: 09:00 Clínica: Hospital [GEOGRAPHIC…" at bounding box center [531, 352] width 10 height 13
radio input "true"
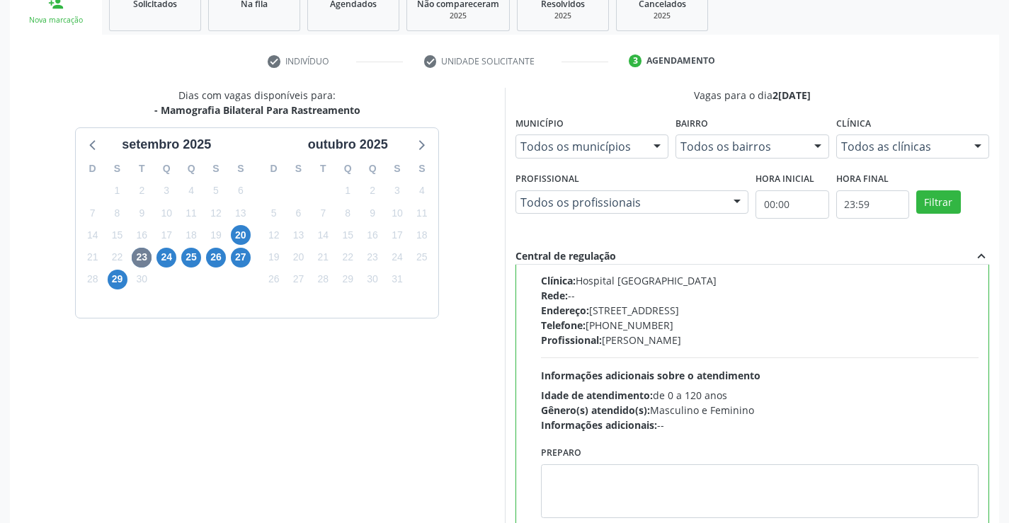
scroll to position [305, 0]
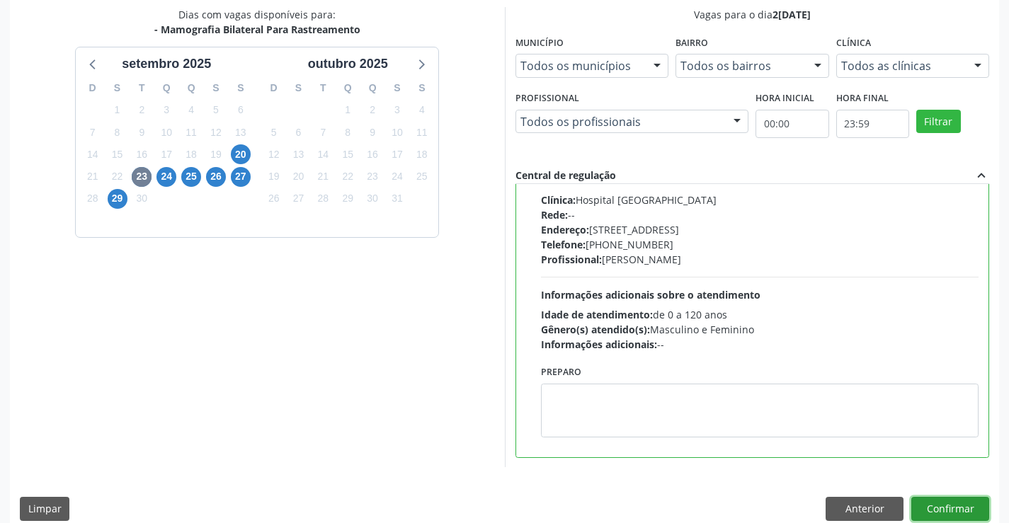
click at [958, 512] on button "Confirmar" at bounding box center [951, 509] width 78 height 24
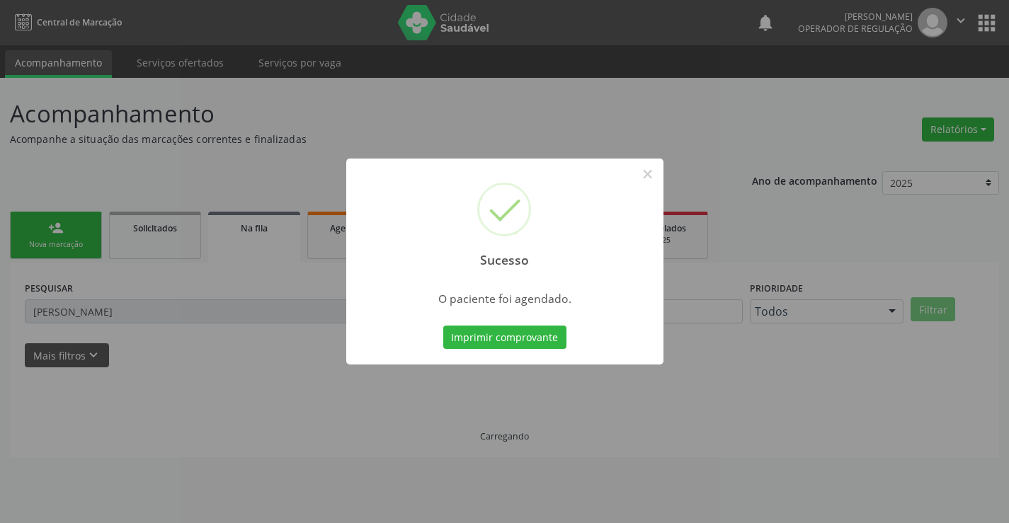
scroll to position [0, 0]
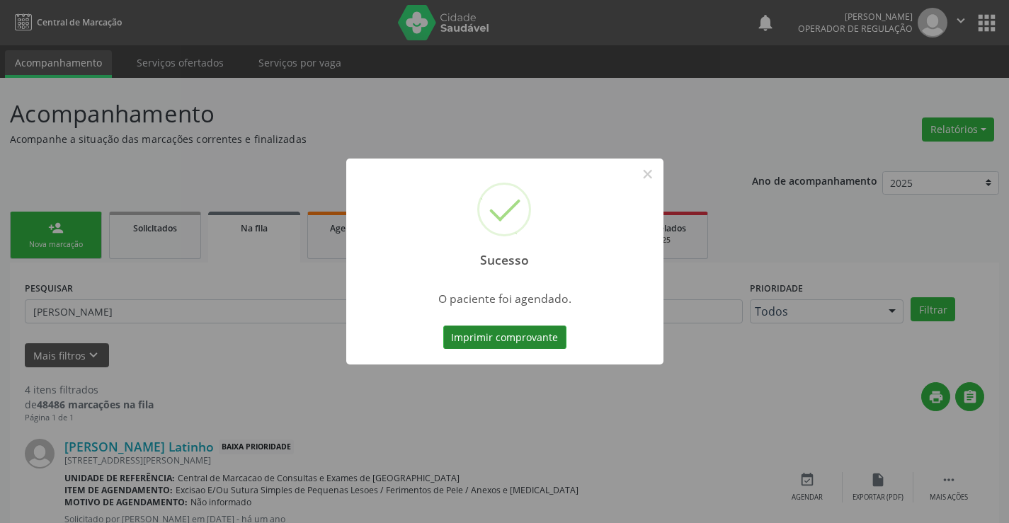
click at [523, 335] on button "Imprimir comprovante" at bounding box center [504, 338] width 123 height 24
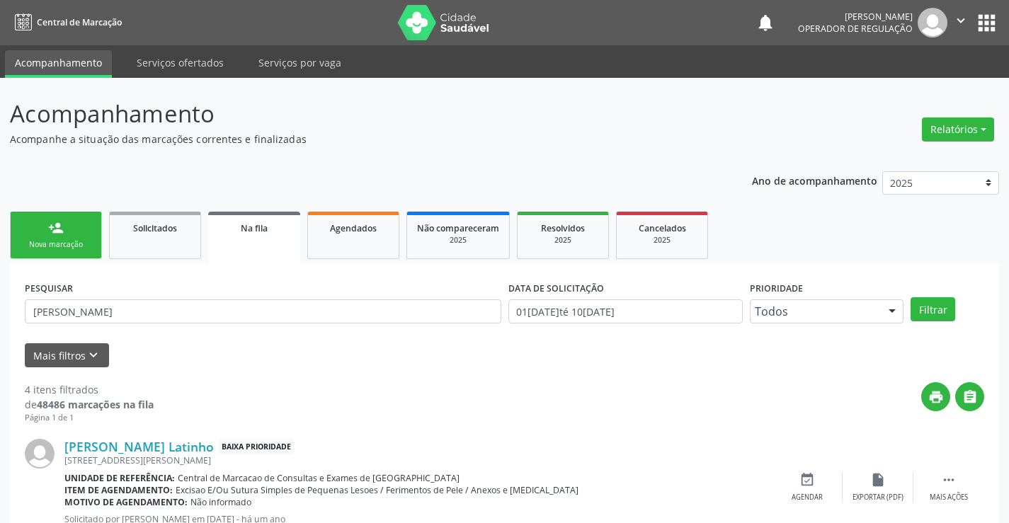
click at [73, 258] on link "person_add Nova marcação" at bounding box center [56, 235] width 92 height 47
click at [84, 234] on link "person_add Nova marcação" at bounding box center [56, 235] width 92 height 47
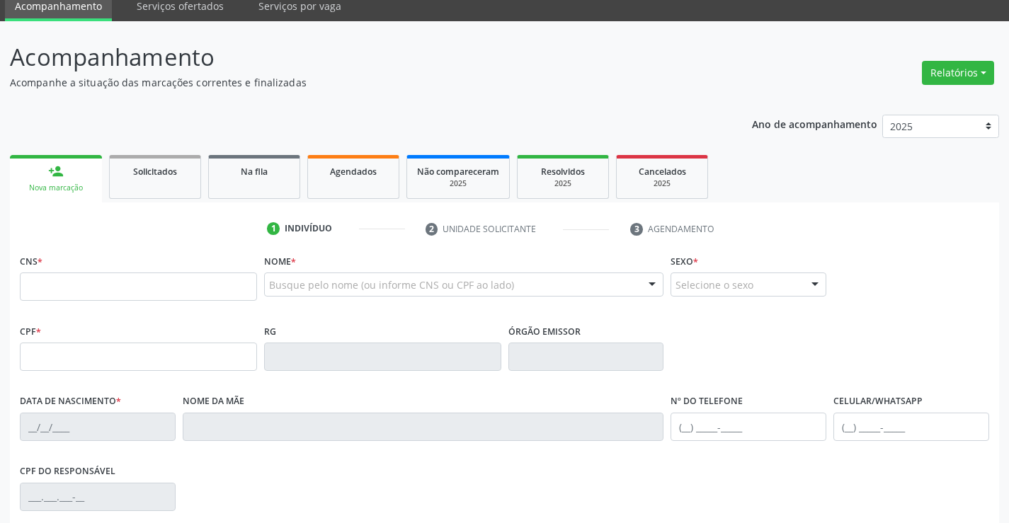
scroll to position [142, 0]
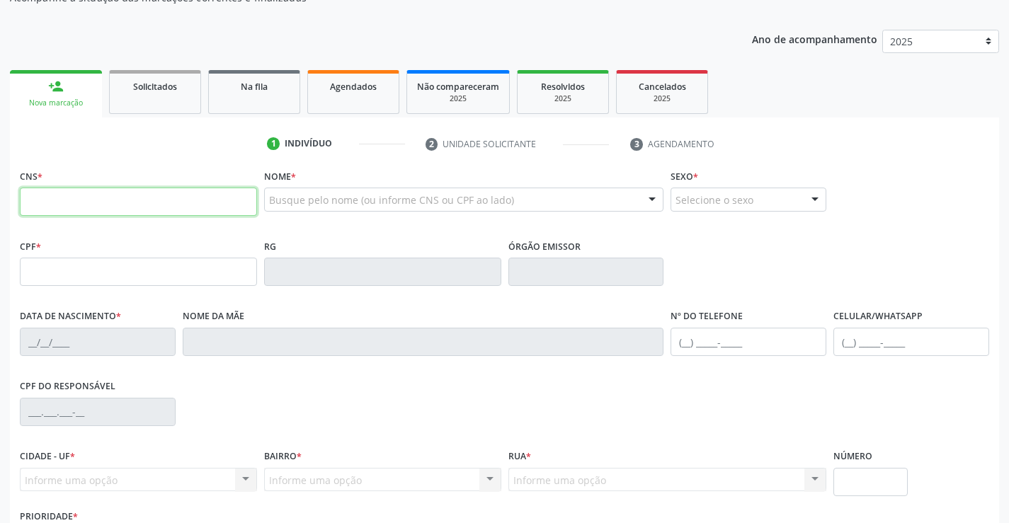
click at [89, 200] on input "text" at bounding box center [138, 202] width 237 height 28
type input "704 8035 5308 4847"
type input "[DATE]"
type input "S/N"
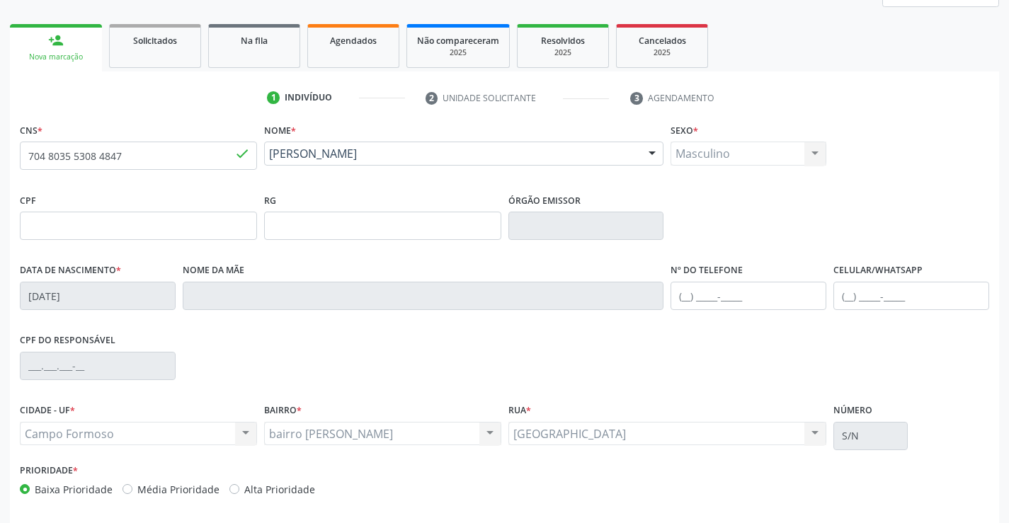
scroll to position [212, 0]
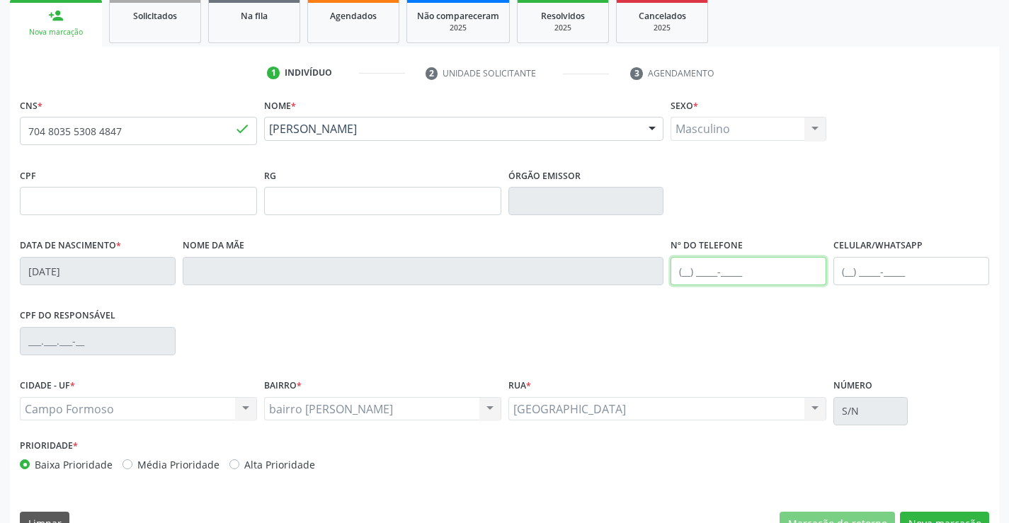
click at [683, 270] on input "text" at bounding box center [749, 271] width 156 height 28
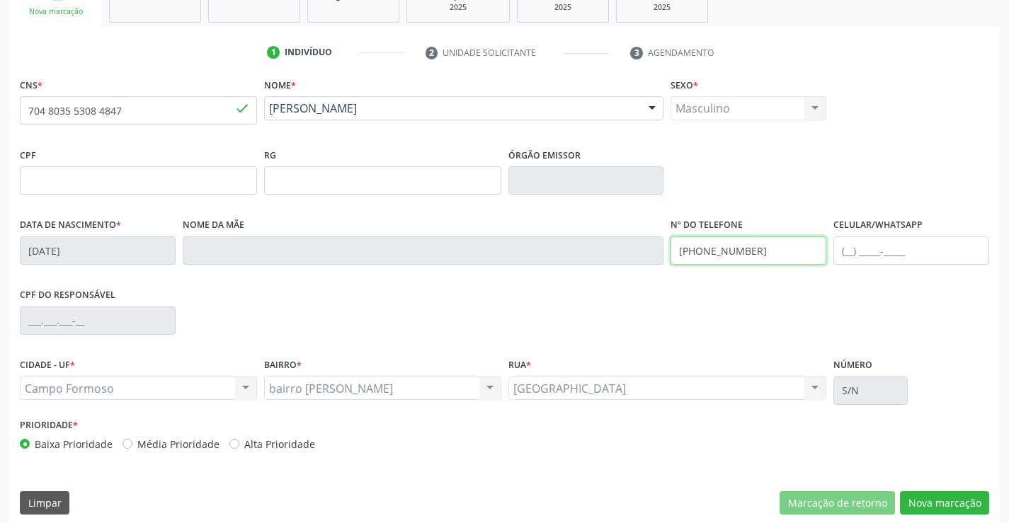
scroll to position [244, 0]
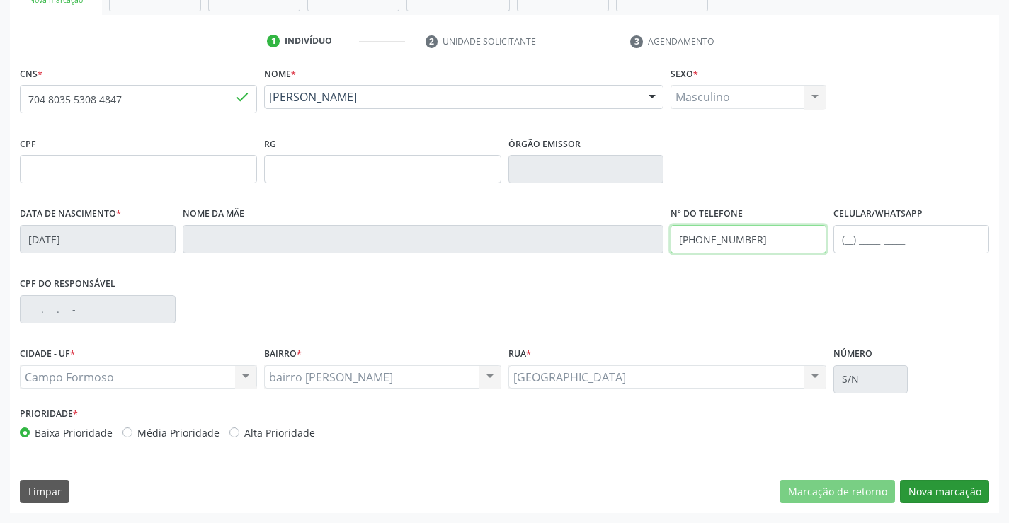
type input "[PHONE_NUMBER]"
click at [928, 493] on button "Nova marcação" at bounding box center [944, 492] width 89 height 24
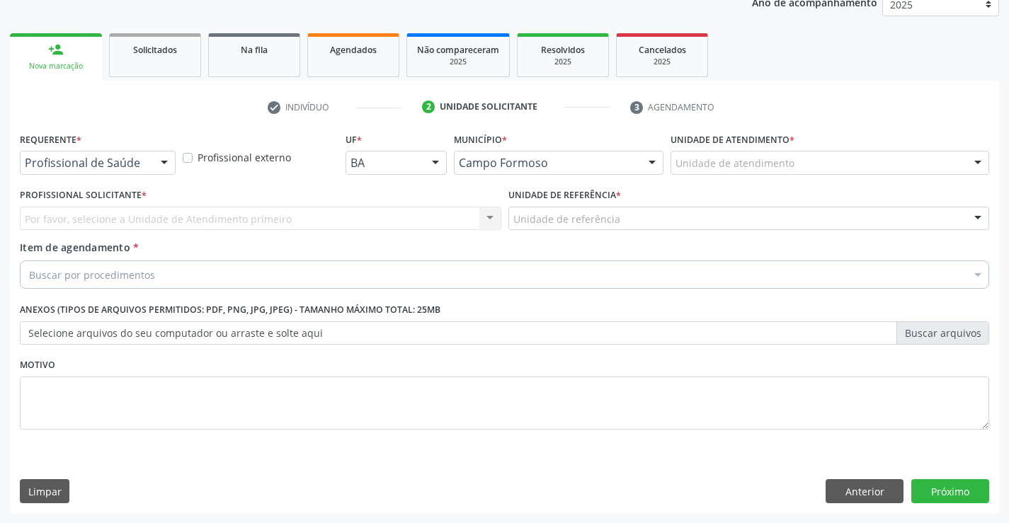
scroll to position [178, 0]
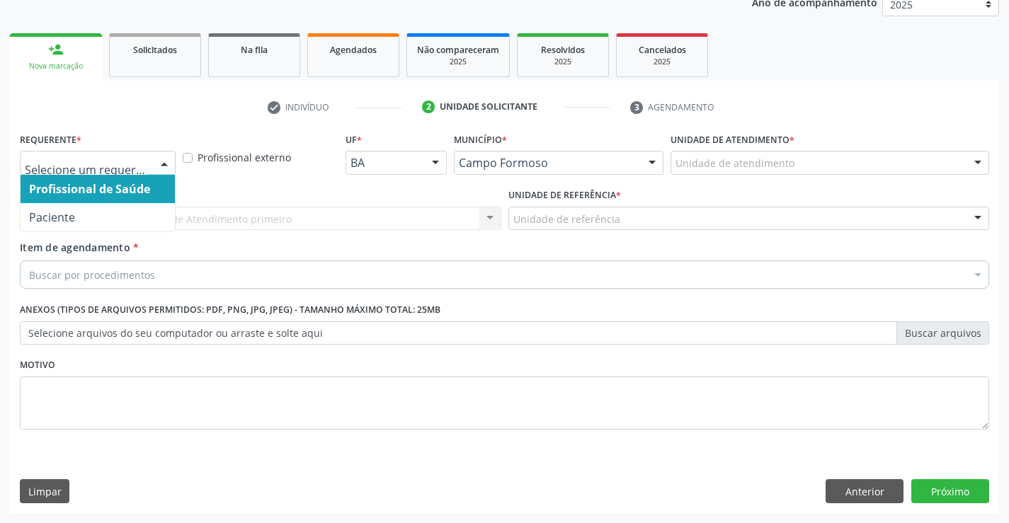
click at [158, 163] on div at bounding box center [164, 164] width 21 height 24
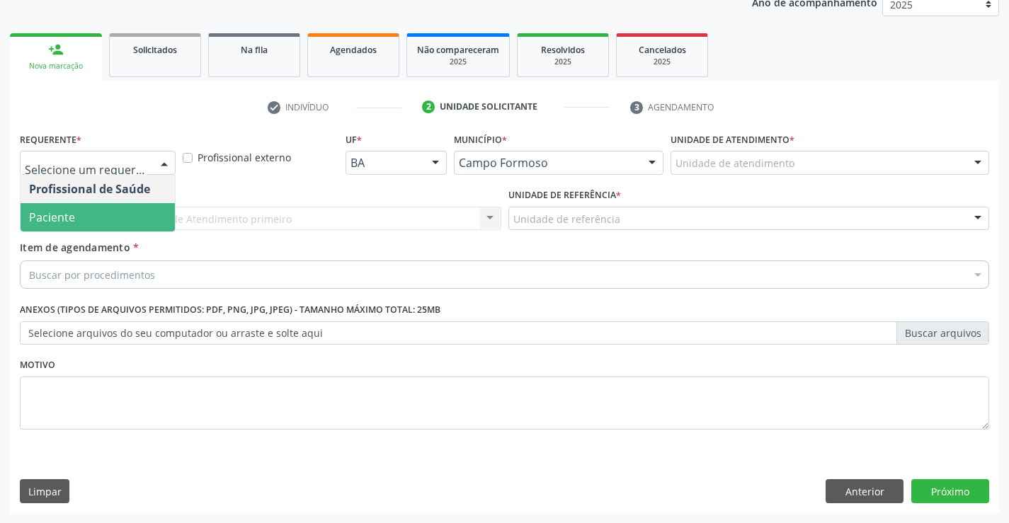
click at [134, 222] on span "Paciente" at bounding box center [98, 217] width 154 height 28
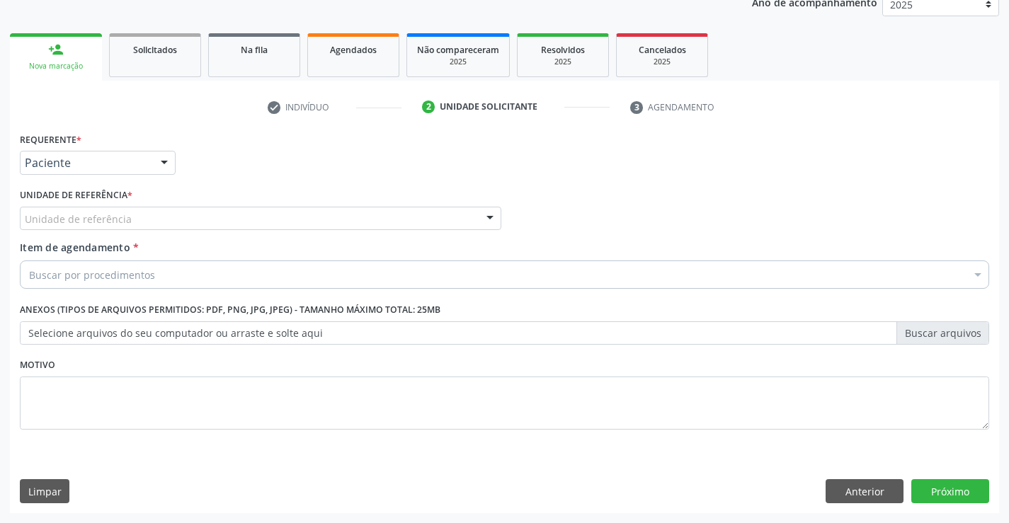
click at [161, 221] on div "Unidade de referência" at bounding box center [261, 219] width 482 height 24
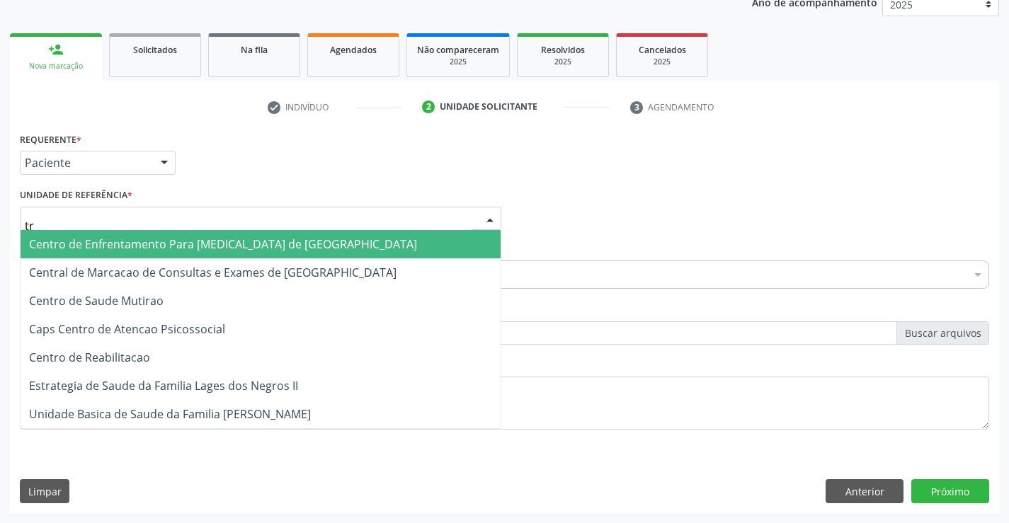
type input "tra"
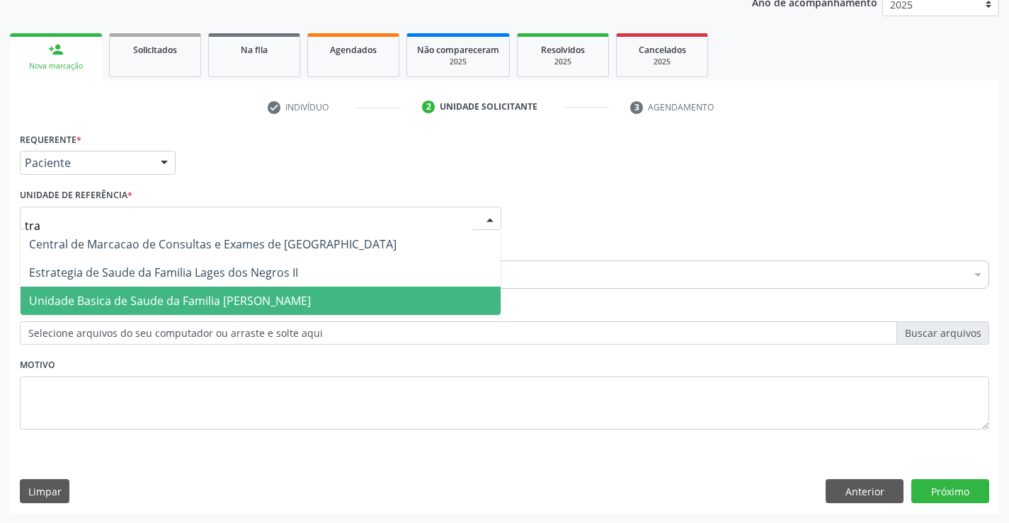
click at [196, 296] on span "Unidade Basica de Saude da Familia [PERSON_NAME]" at bounding box center [170, 301] width 282 height 16
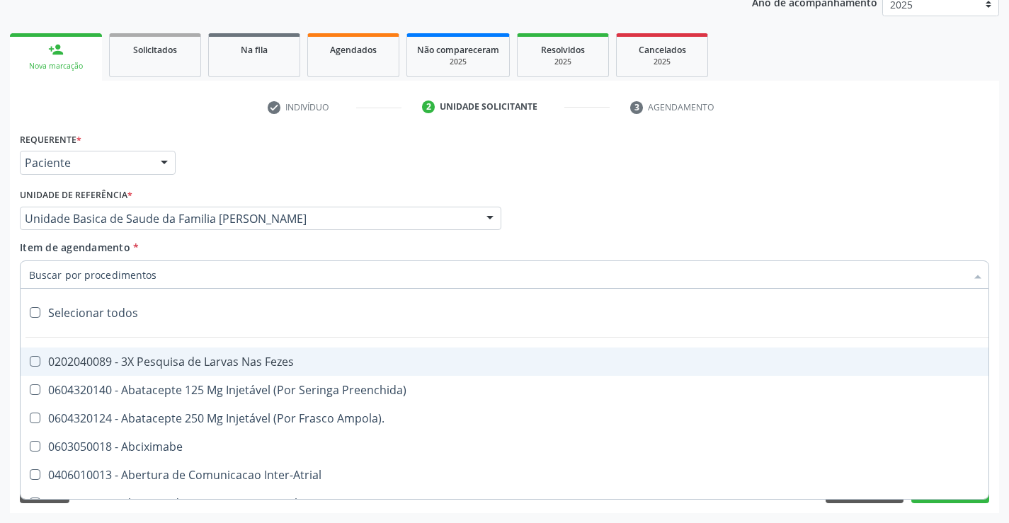
click at [169, 281] on div at bounding box center [505, 275] width 970 height 28
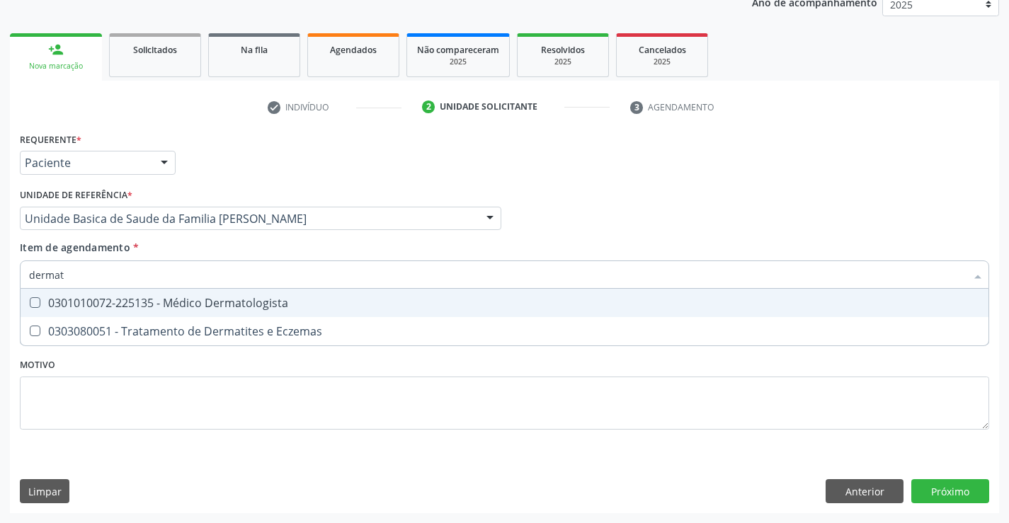
type input "dermato"
click at [237, 298] on div "0301010072-225135 - Médico Dermatologista" at bounding box center [504, 302] width 951 height 11
checkbox Dermatologista "true"
click at [235, 359] on div "Requerente * Paciente Profissional de Saúde Paciente Nenhum resultado encontrad…" at bounding box center [505, 289] width 970 height 321
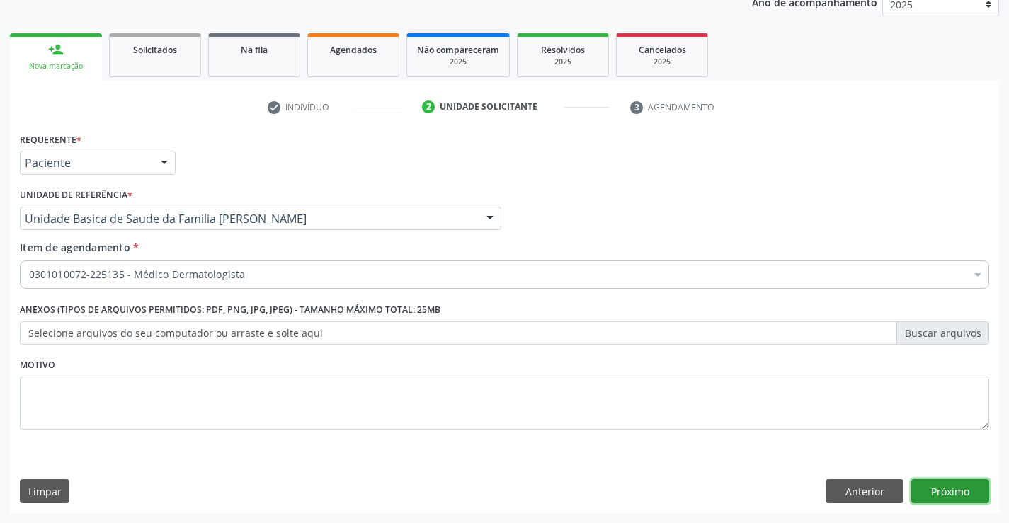
click at [933, 492] on button "Próximo" at bounding box center [951, 492] width 78 height 24
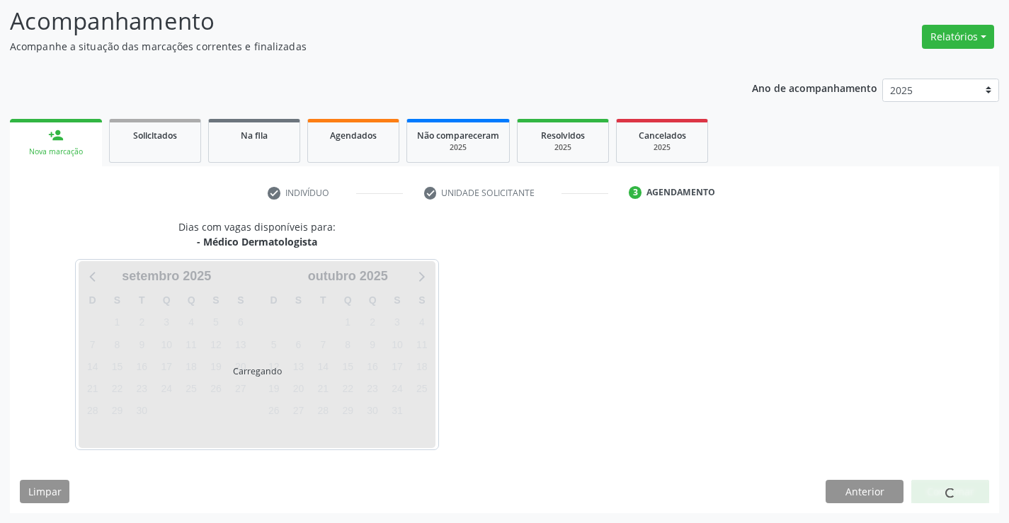
scroll to position [135, 0]
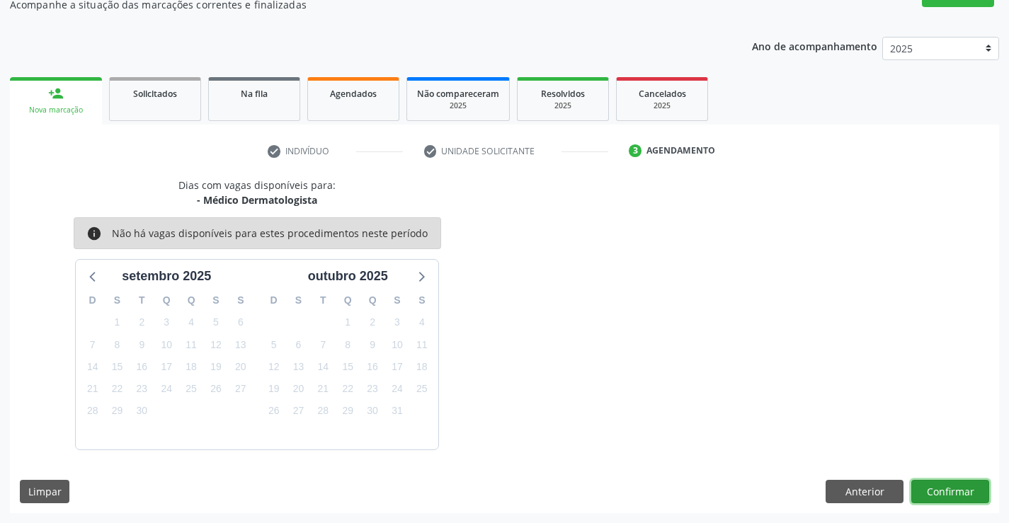
click at [930, 489] on button "Confirmar" at bounding box center [951, 492] width 78 height 24
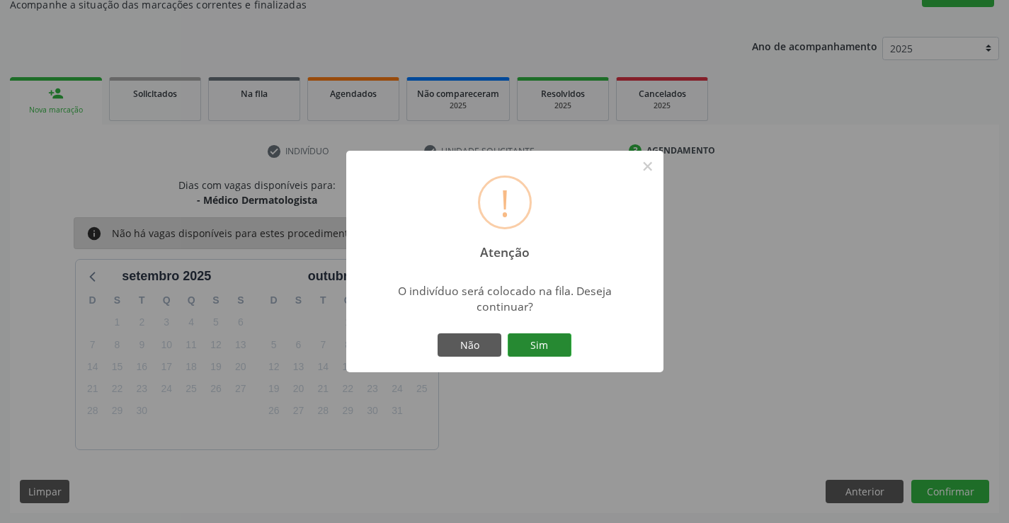
click at [543, 339] on button "Sim" at bounding box center [540, 346] width 64 height 24
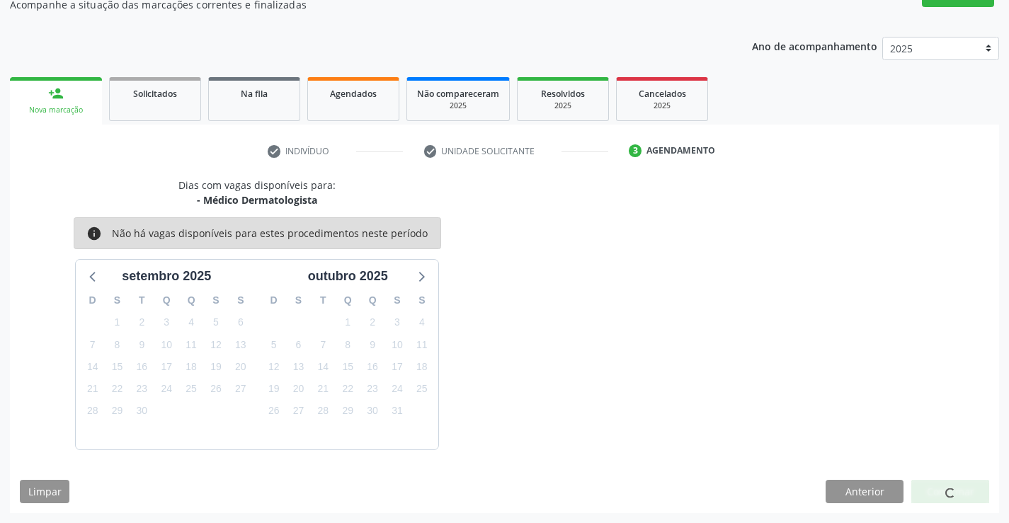
scroll to position [0, 0]
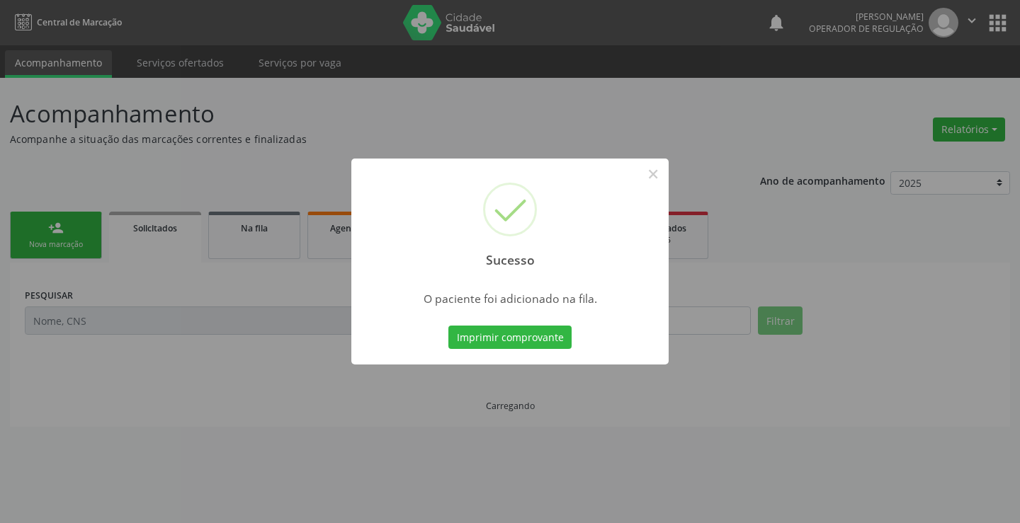
click at [543, 339] on button "Imprimir comprovante" at bounding box center [509, 338] width 123 height 24
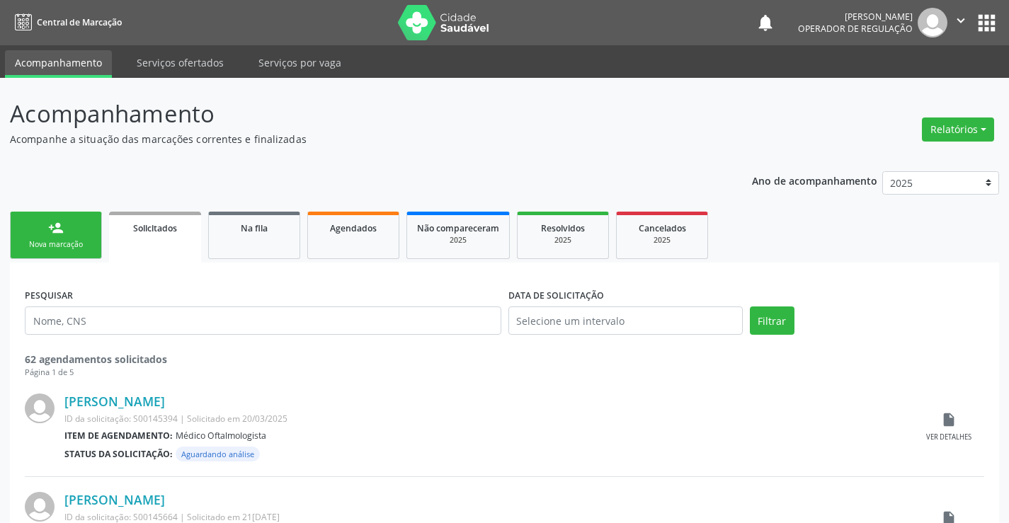
click at [77, 244] on div "Nova marcação" at bounding box center [56, 244] width 71 height 11
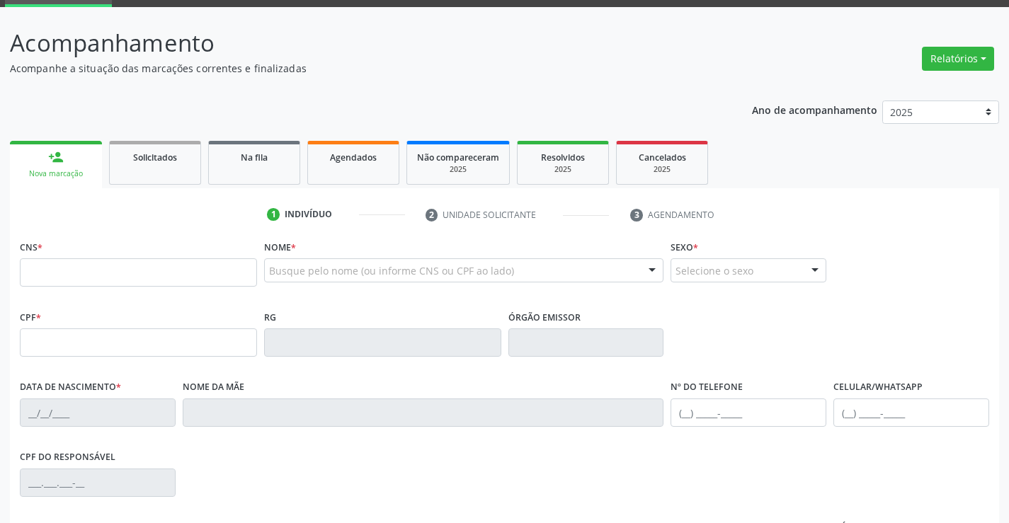
scroll to position [142, 0]
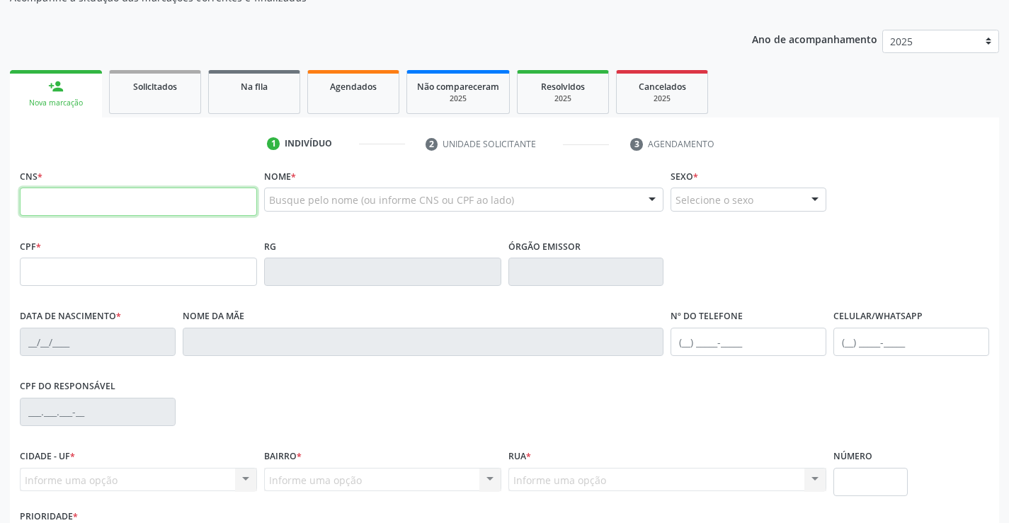
click at [62, 206] on input "text" at bounding box center [138, 202] width 237 height 28
type input "708 6045 4977 1881"
type input "2303968950"
type input "08/03/2014"
type input "(74) 98834-4261"
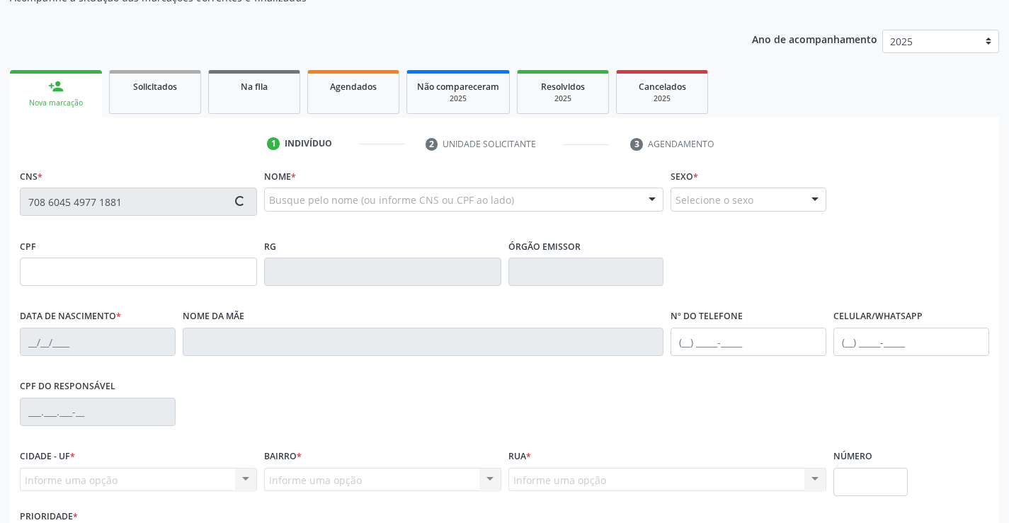
type input "S/N"
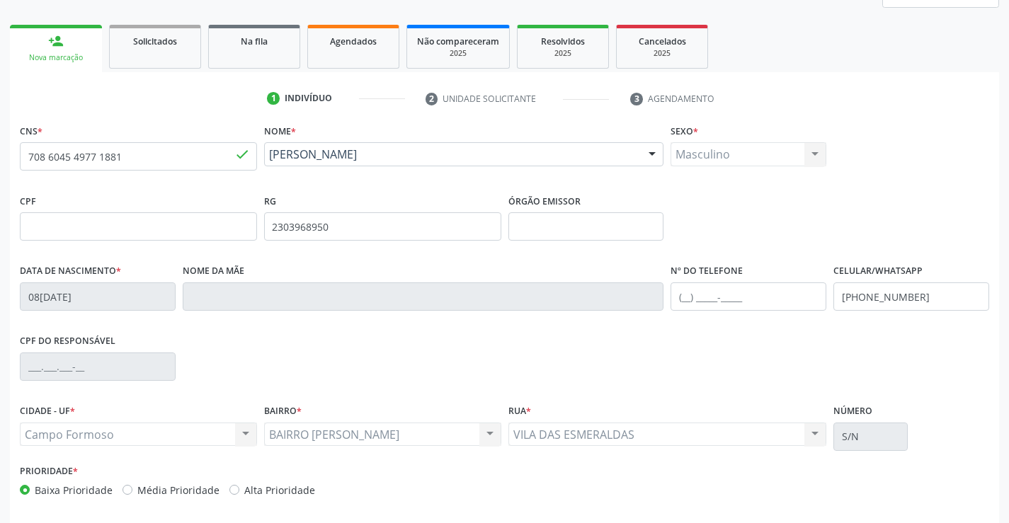
scroll to position [244, 0]
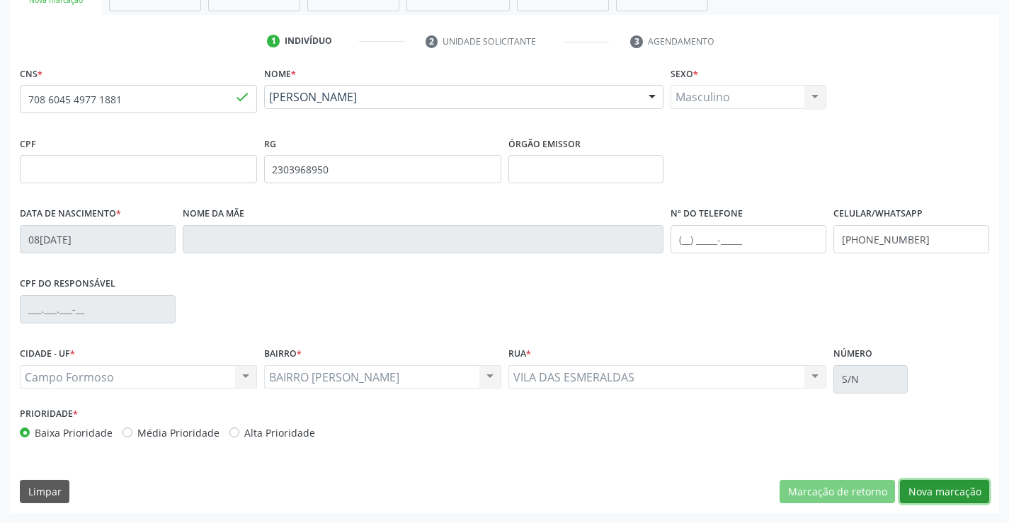
click at [919, 482] on button "Nova marcação" at bounding box center [944, 492] width 89 height 24
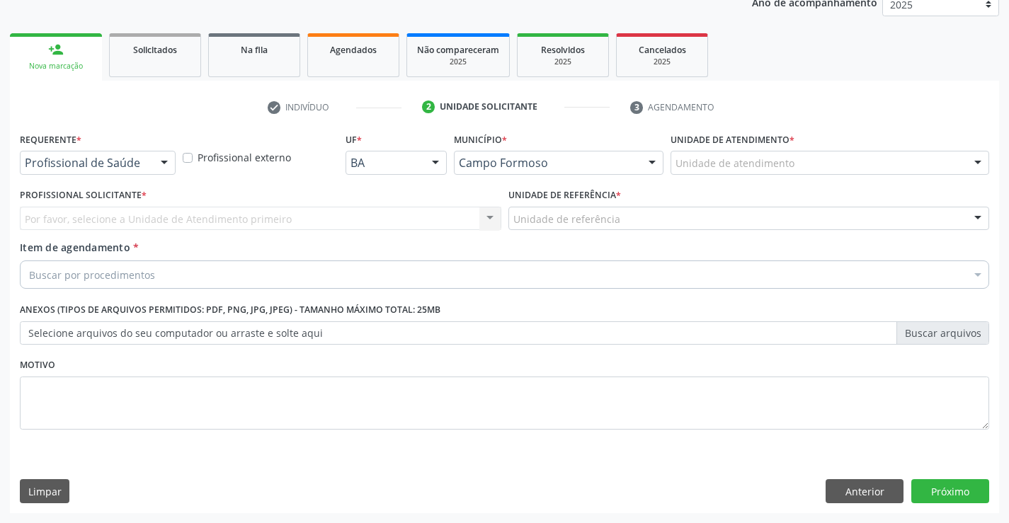
scroll to position [178, 0]
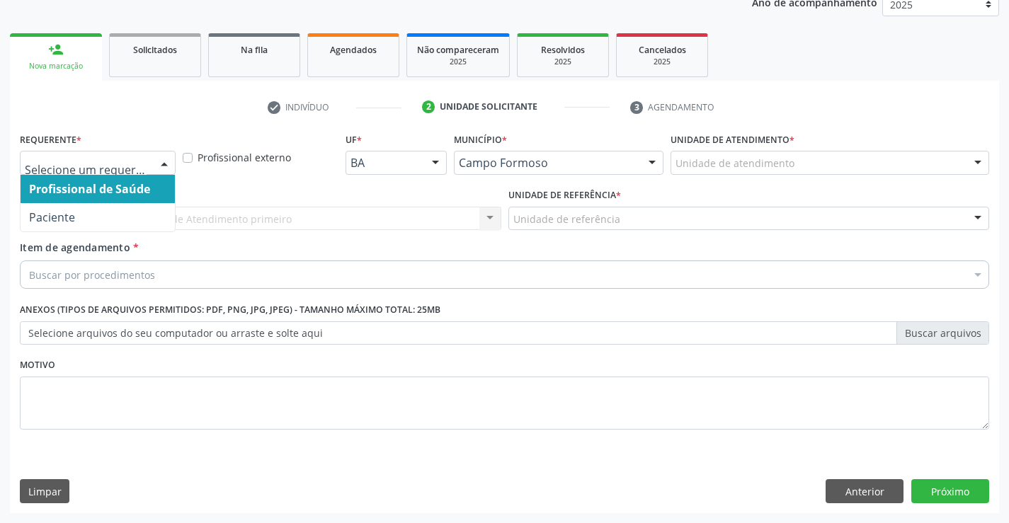
click at [152, 163] on div at bounding box center [98, 163] width 156 height 24
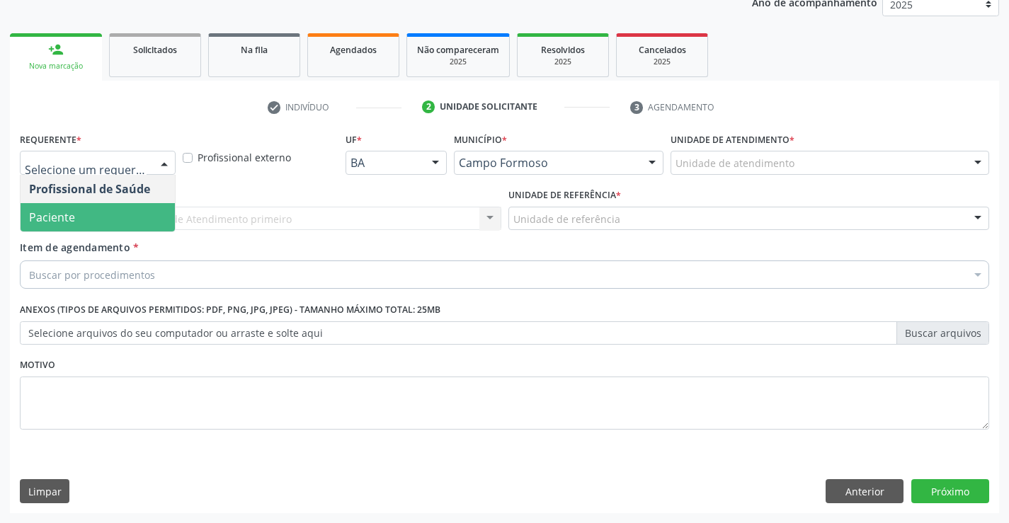
click at [120, 216] on span "Paciente" at bounding box center [98, 217] width 154 height 28
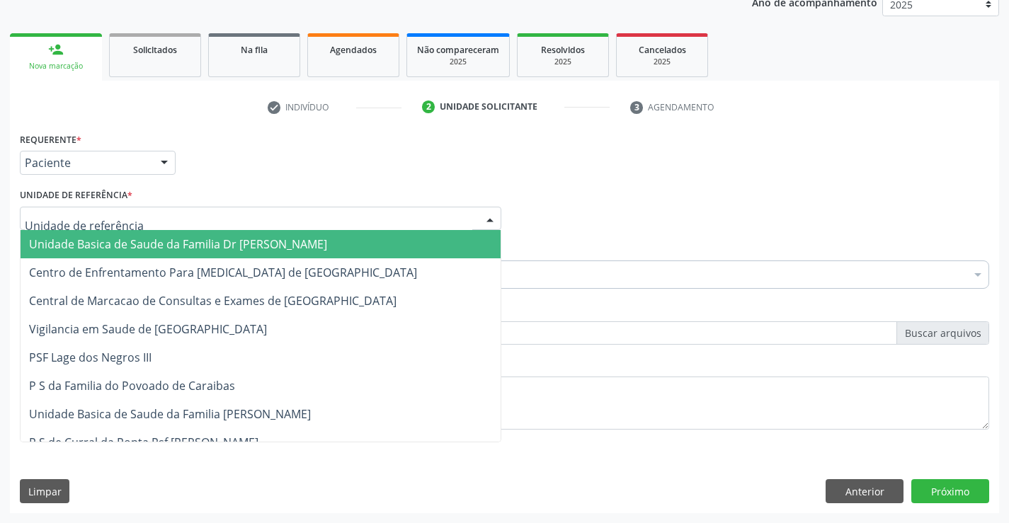
click at [131, 218] on div at bounding box center [261, 219] width 482 height 24
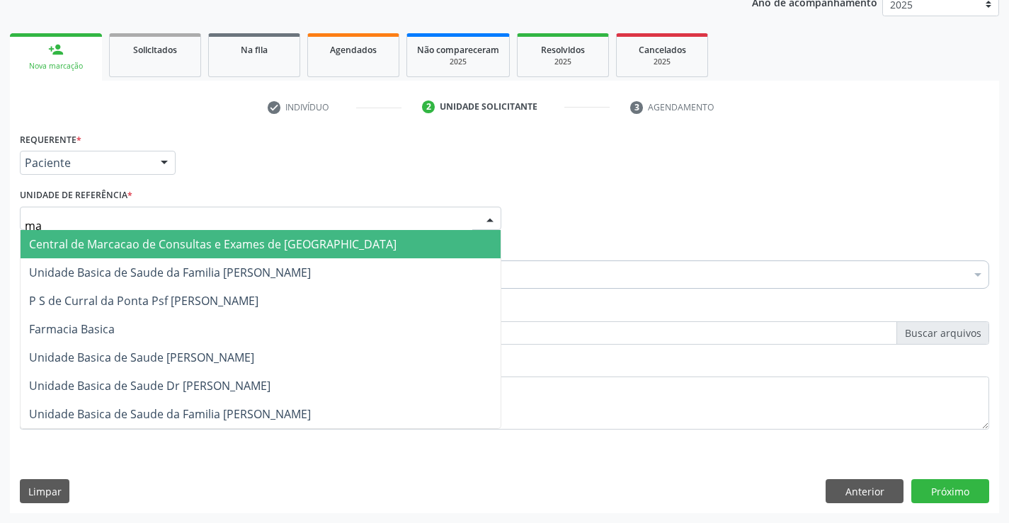
type input "m"
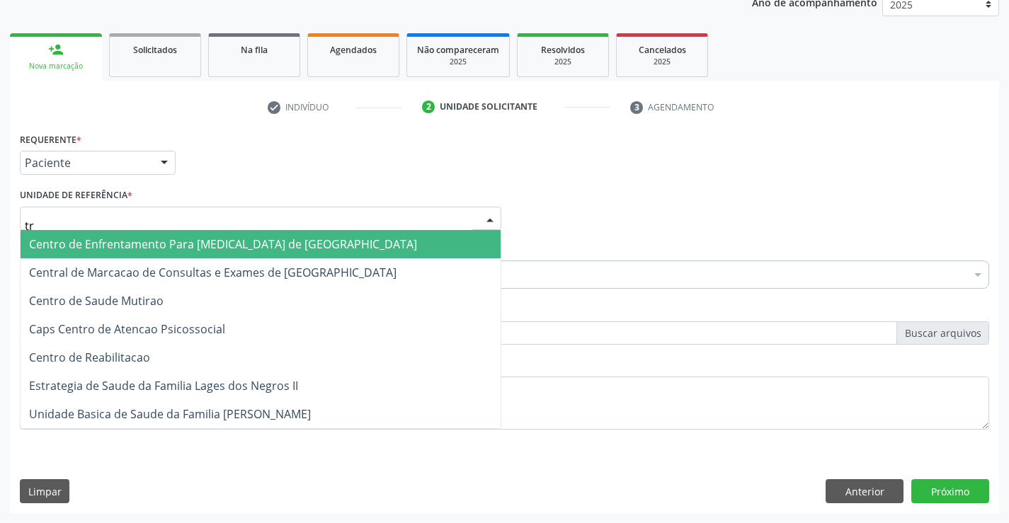
type input "tra"
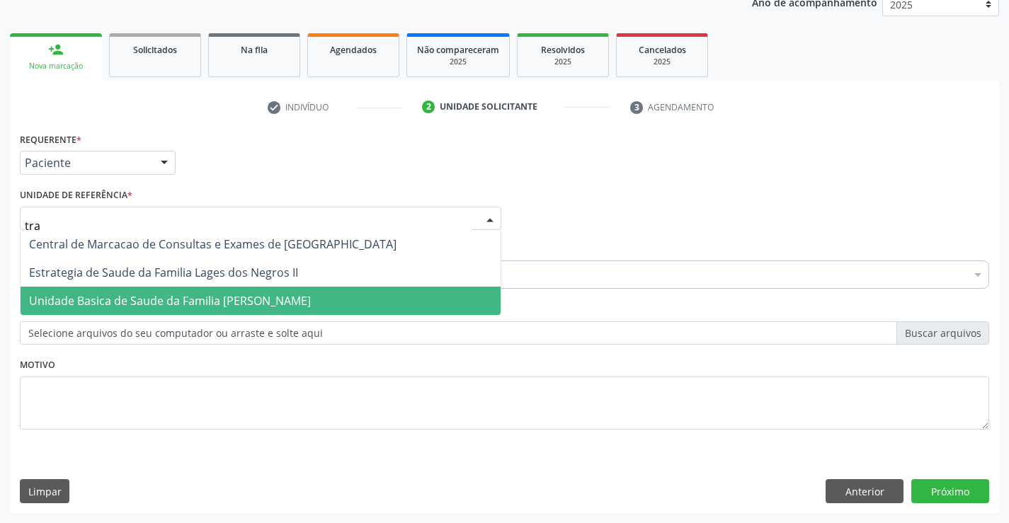
click at [183, 298] on span "Unidade Basica de Saude da Familia [PERSON_NAME]" at bounding box center [170, 301] width 282 height 16
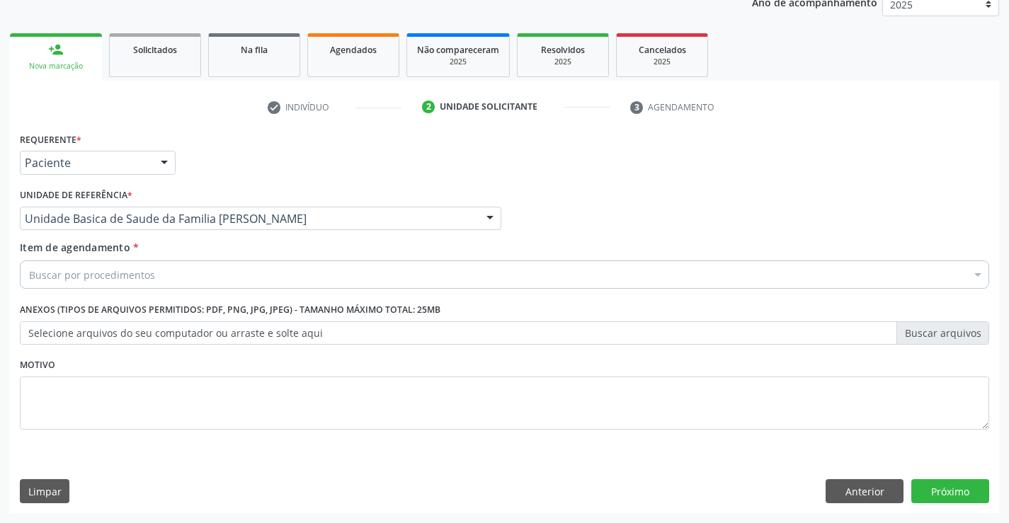
click at [164, 273] on div "Buscar por procedimentos" at bounding box center [505, 275] width 970 height 28
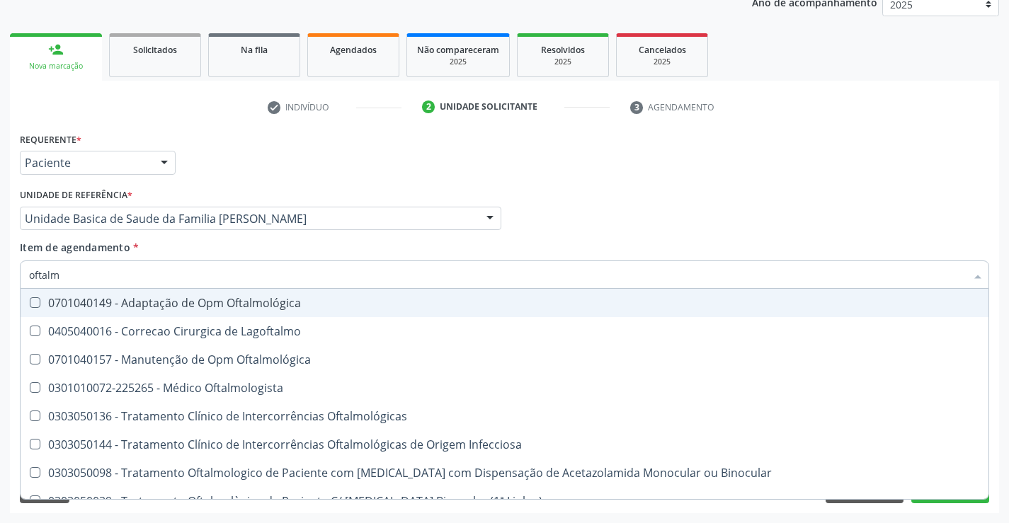
type input "oftalmo"
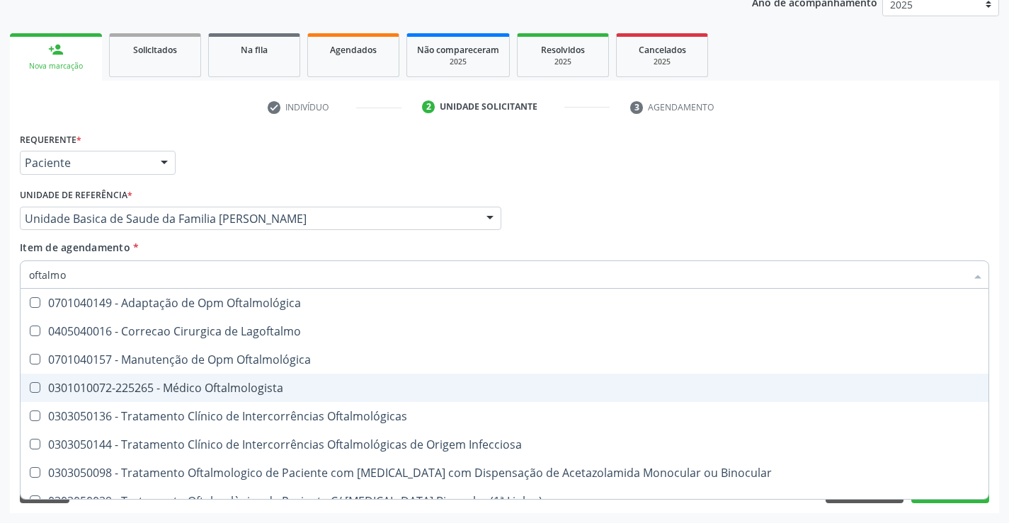
click at [233, 389] on div "0301010072-225265 - Médico Oftalmologista" at bounding box center [504, 387] width 951 height 11
checkbox Oftalmologista "true"
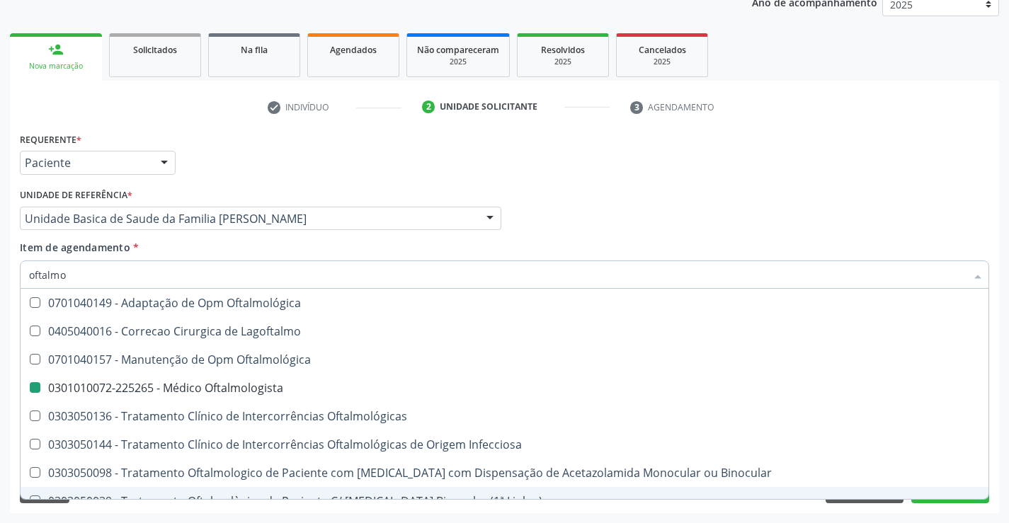
click at [302, 514] on div "Acompanhamento Acompanhe a situação das marcações correntes e finalizadas Relat…" at bounding box center [504, 211] width 1009 height 624
checkbox Lagoftalmo "true"
checkbox Oftalmologista "false"
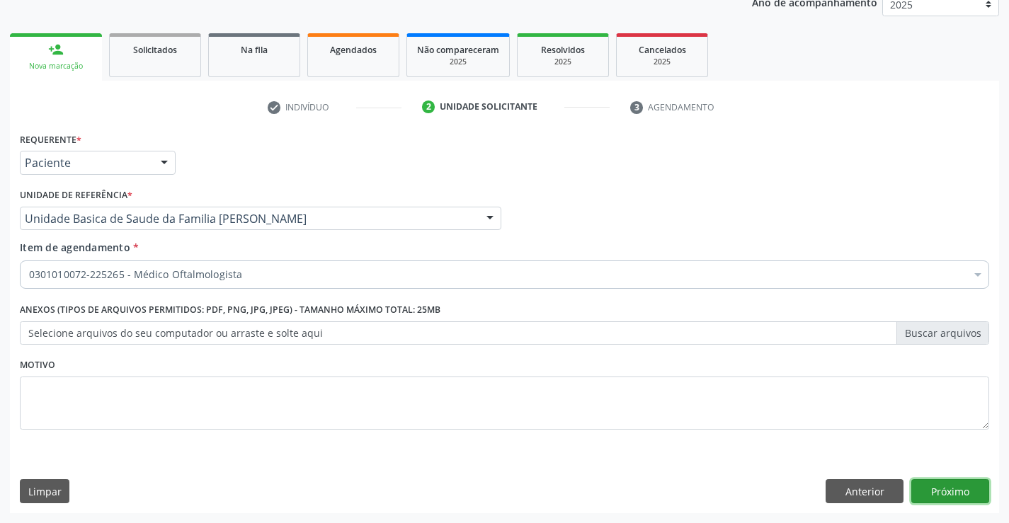
click at [925, 499] on button "Próximo" at bounding box center [951, 492] width 78 height 24
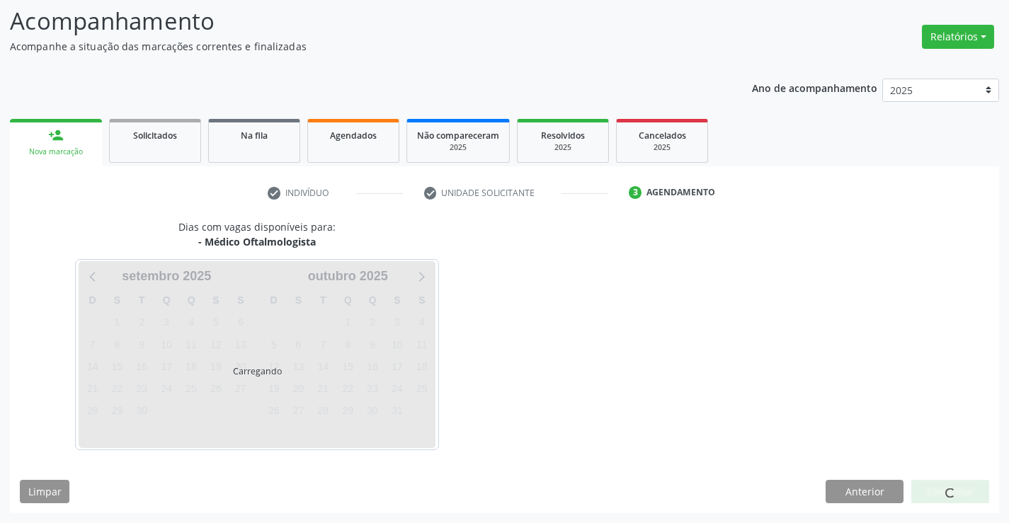
scroll to position [135, 0]
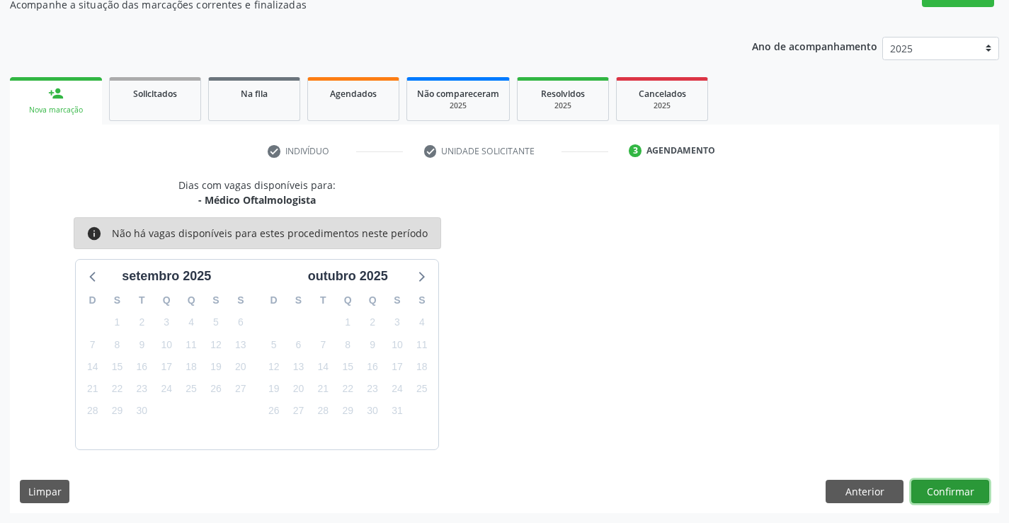
click at [927, 493] on button "Confirmar" at bounding box center [951, 492] width 78 height 24
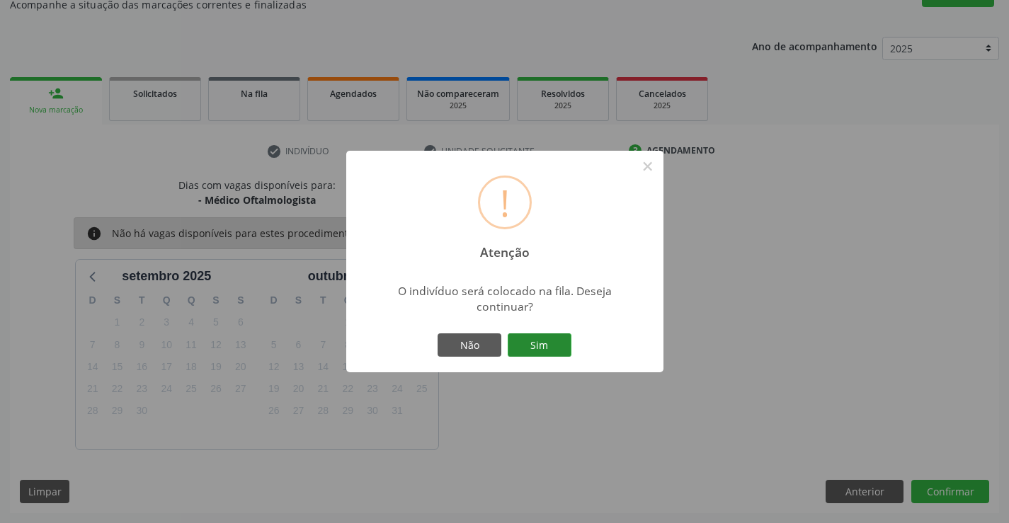
click at [548, 346] on button "Sim" at bounding box center [540, 346] width 64 height 24
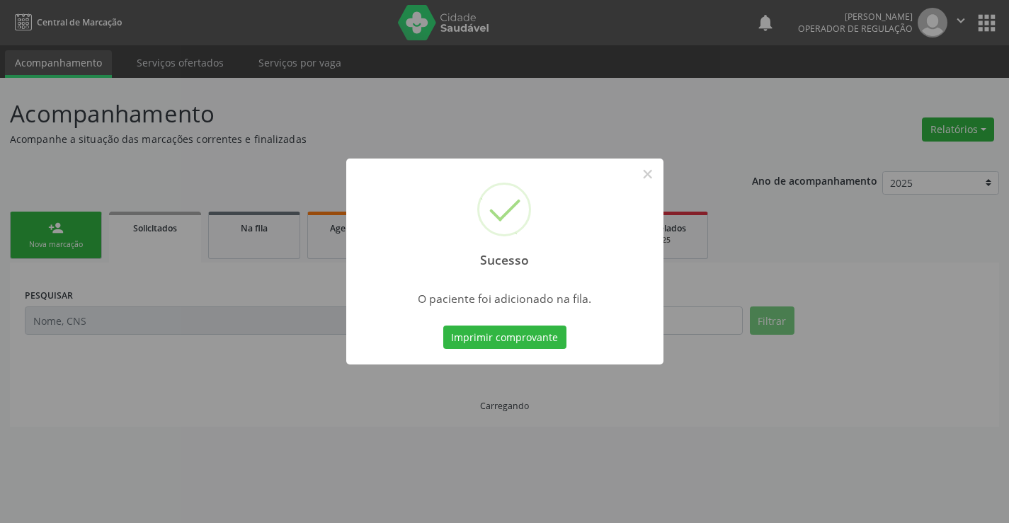
scroll to position [0, 0]
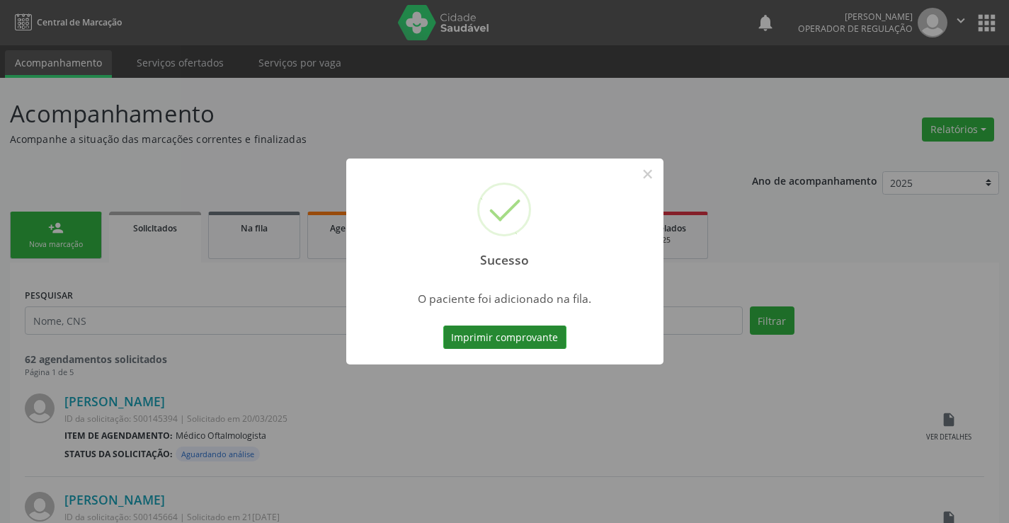
click at [543, 330] on button "Imprimir comprovante" at bounding box center [504, 338] width 123 height 24
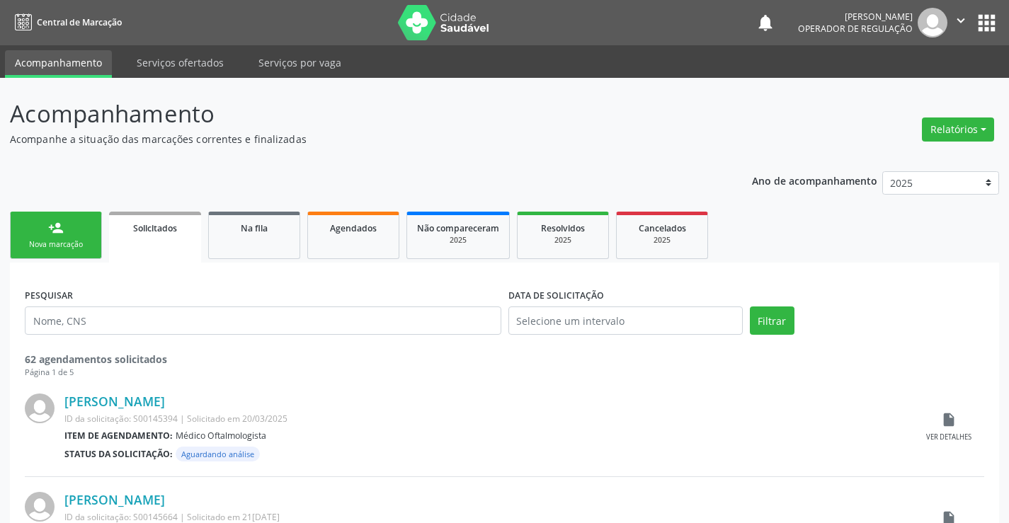
click at [89, 242] on div "Nova marcação" at bounding box center [56, 244] width 71 height 11
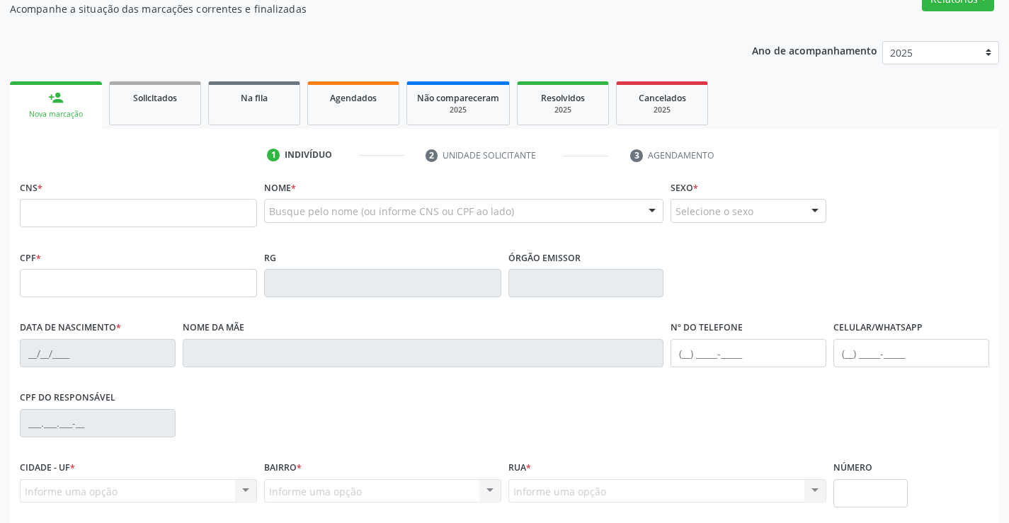
scroll to position [142, 0]
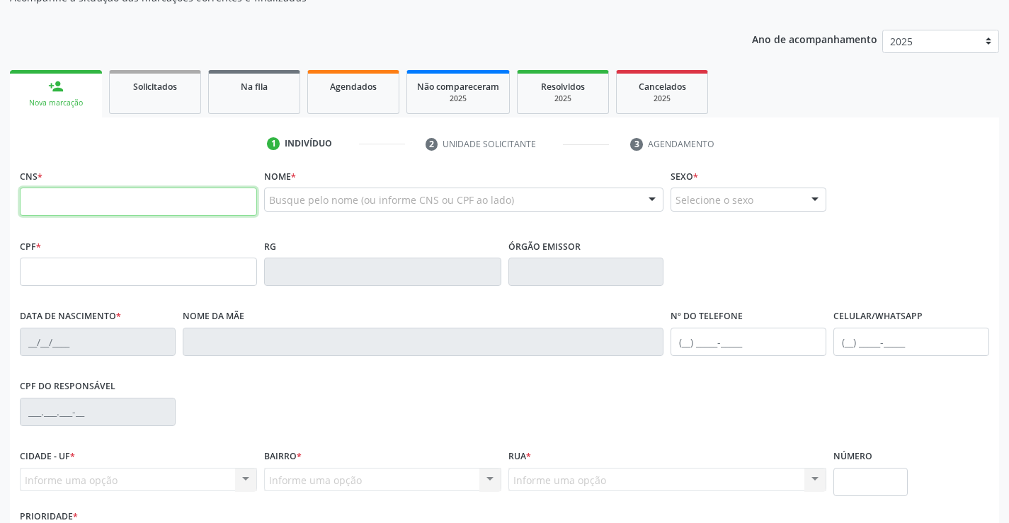
click at [38, 210] on input "text" at bounding box center [138, 202] width 237 height 28
type input "705 0006 6963 7853"
type input "0834621398"
type input "04/08/1973"
type input "(74) 99123-4360"
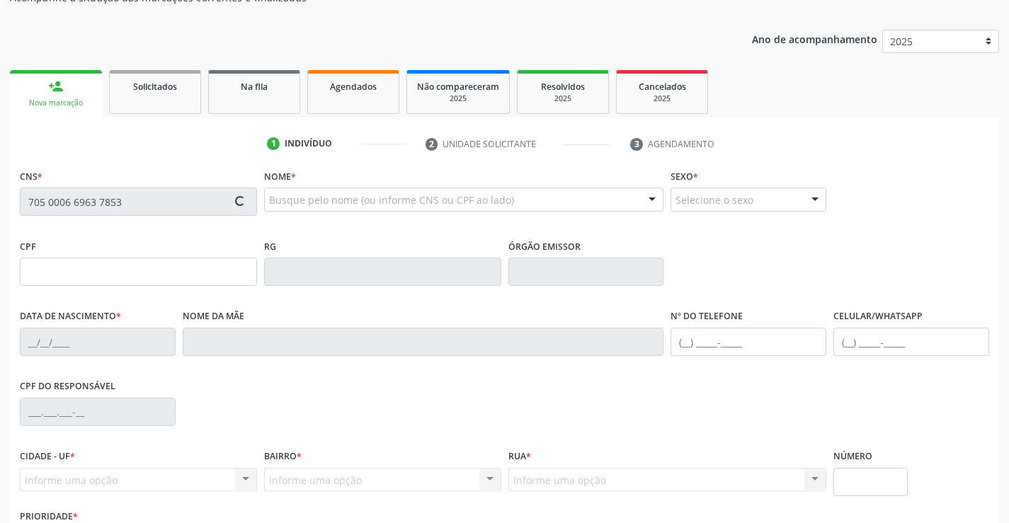
type input "(74) 99195-3034"
type input "029.138.745-41"
type input "262"
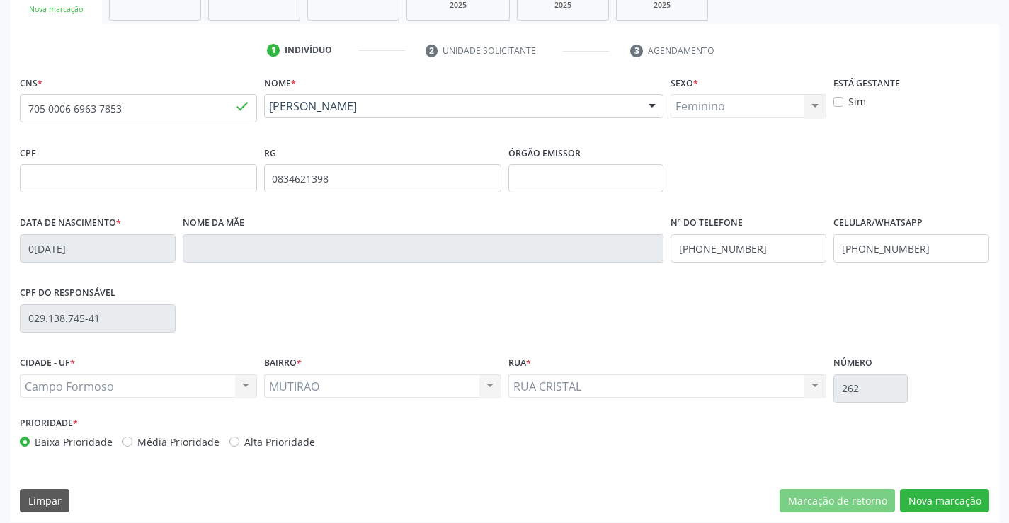
scroll to position [244, 0]
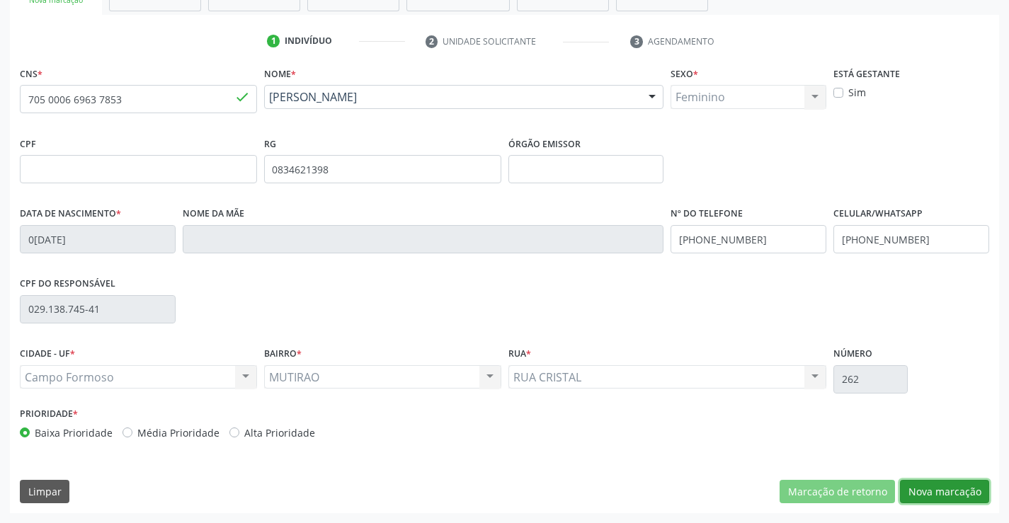
click at [956, 494] on button "Nova marcação" at bounding box center [944, 492] width 89 height 24
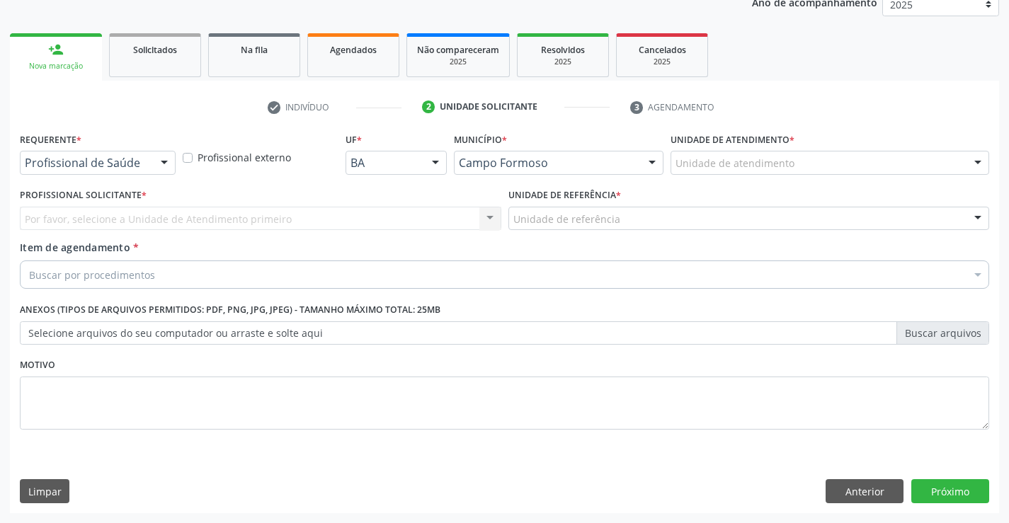
scroll to position [178, 0]
click at [165, 160] on div at bounding box center [164, 164] width 21 height 24
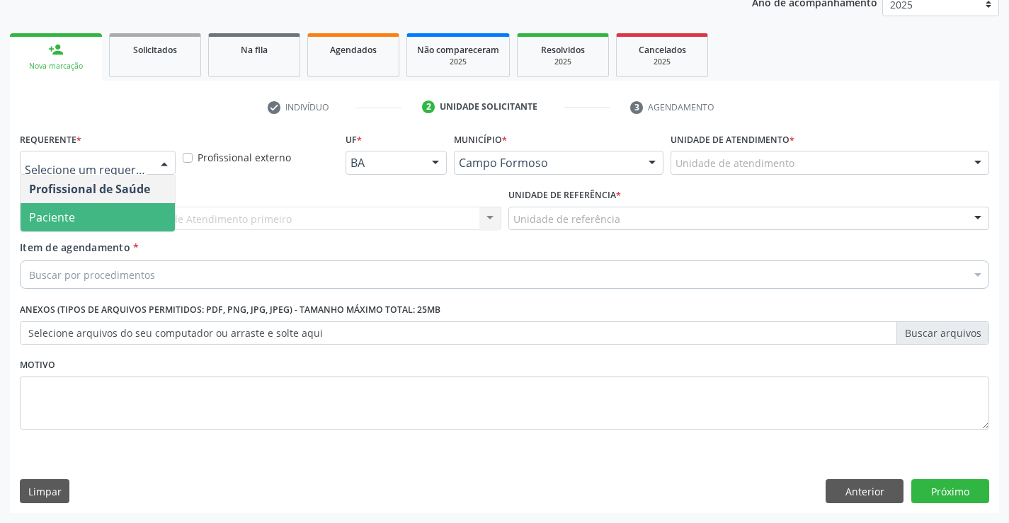
click at [110, 213] on span "Paciente" at bounding box center [98, 217] width 154 height 28
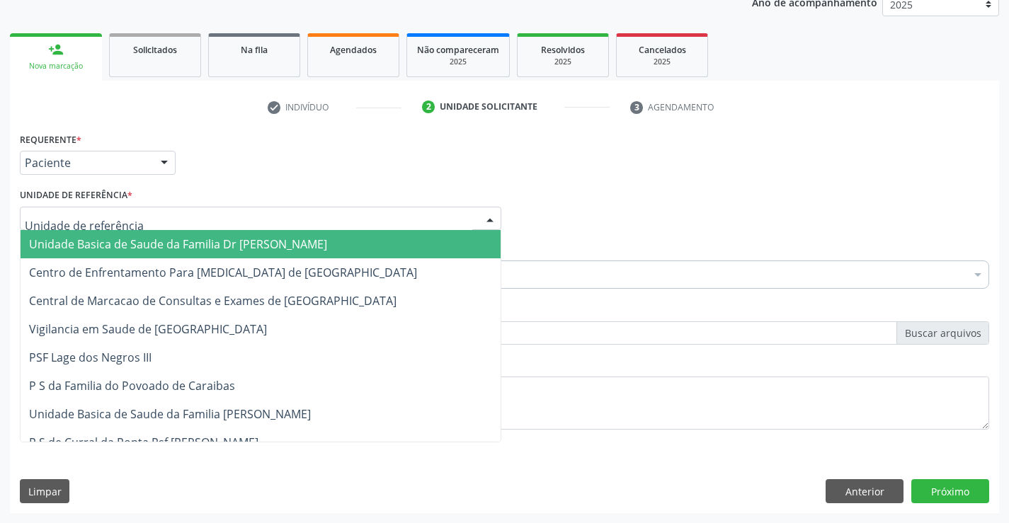
click at [490, 216] on div at bounding box center [490, 220] width 21 height 24
click at [347, 250] on span "Unidade Basica de Saude da Familia Dr [PERSON_NAME]" at bounding box center [261, 244] width 480 height 28
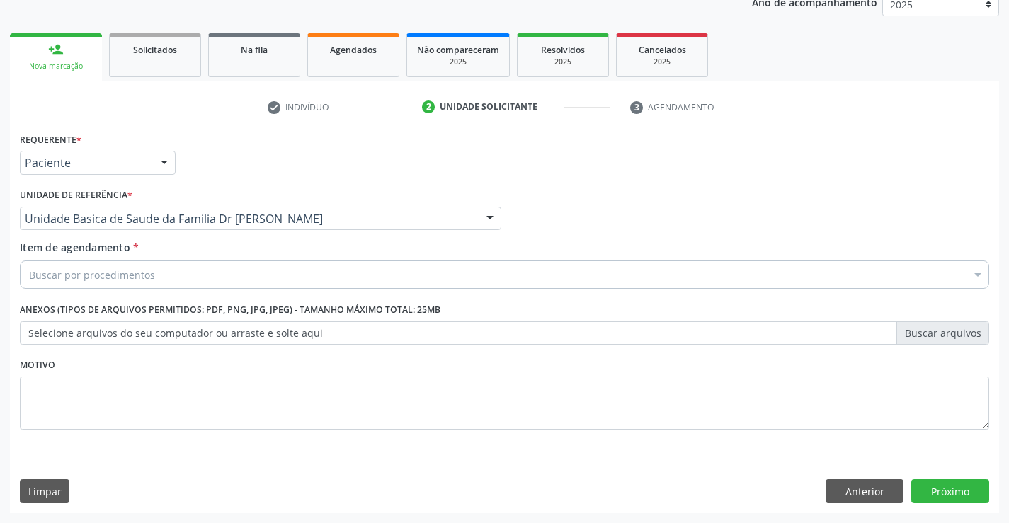
click at [193, 280] on div "Buscar por procedimentos" at bounding box center [505, 275] width 970 height 28
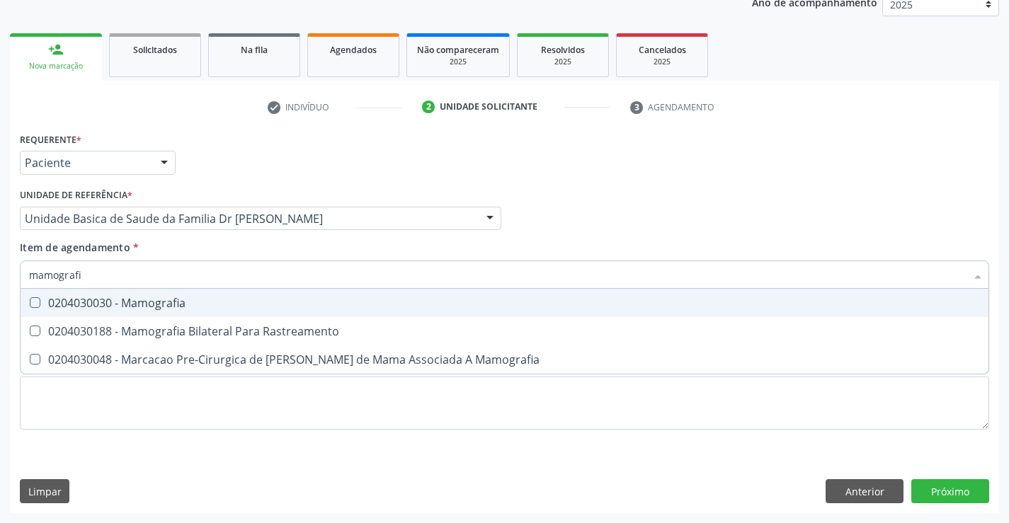
type input "mamografia"
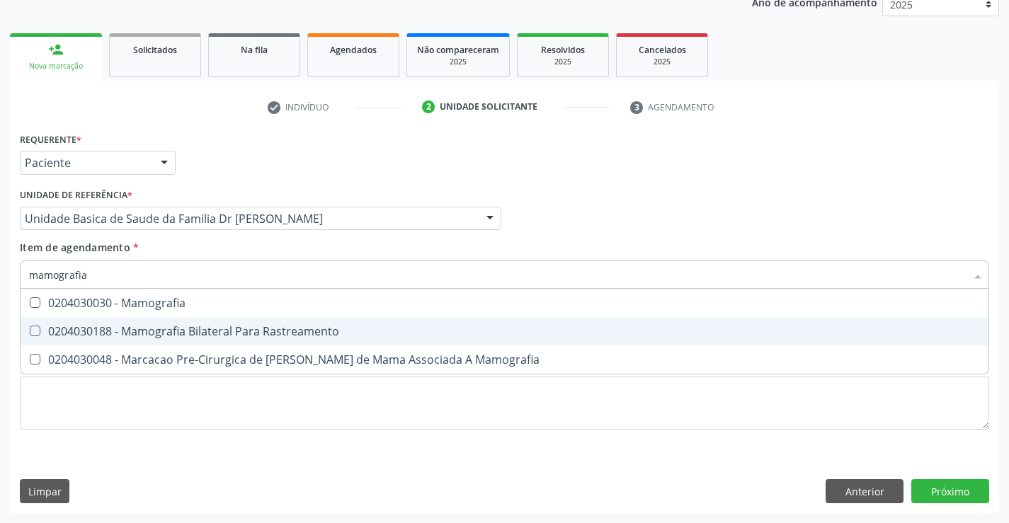
click at [328, 336] on div "0204030188 - Mamografia Bilateral Para Rastreamento" at bounding box center [504, 331] width 951 height 11
checkbox Rastreamento "true"
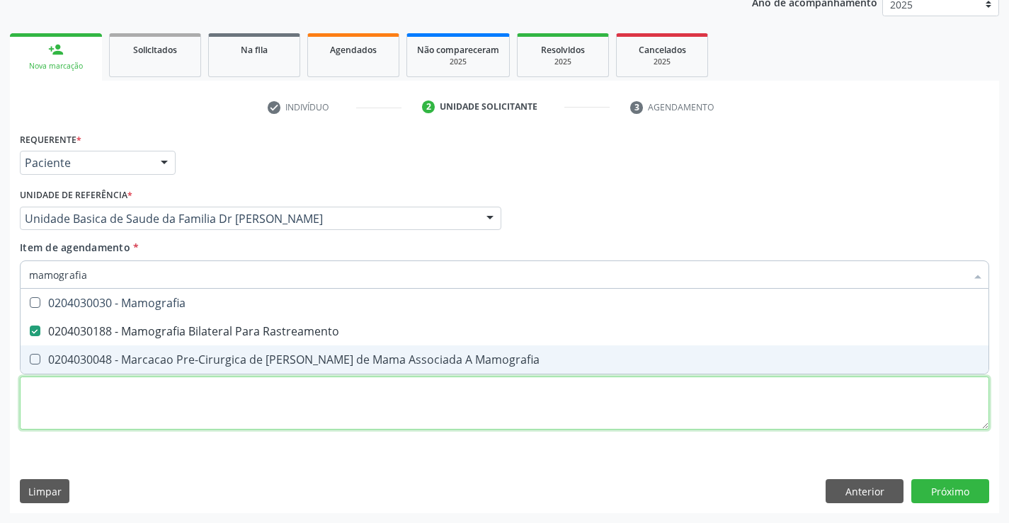
click at [345, 402] on div "Requerente * Paciente Profissional de Saúde Paciente Nenhum resultado encontrad…" at bounding box center [505, 289] width 970 height 321
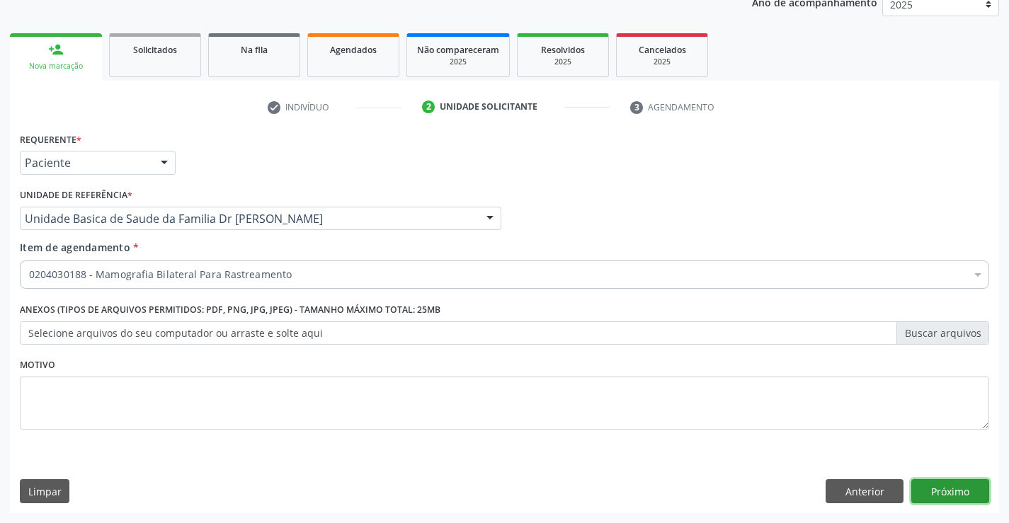
click at [946, 492] on button "Próximo" at bounding box center [951, 492] width 78 height 24
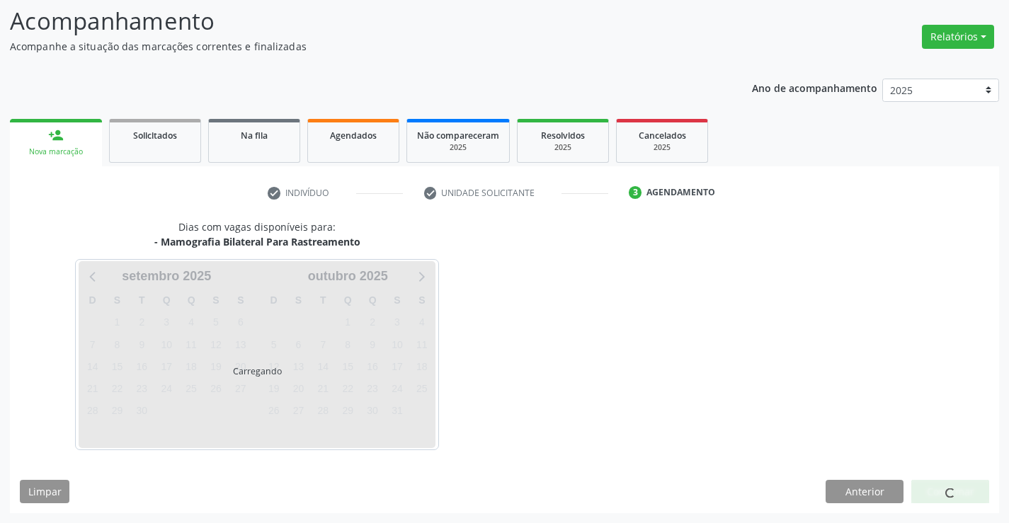
scroll to position [93, 0]
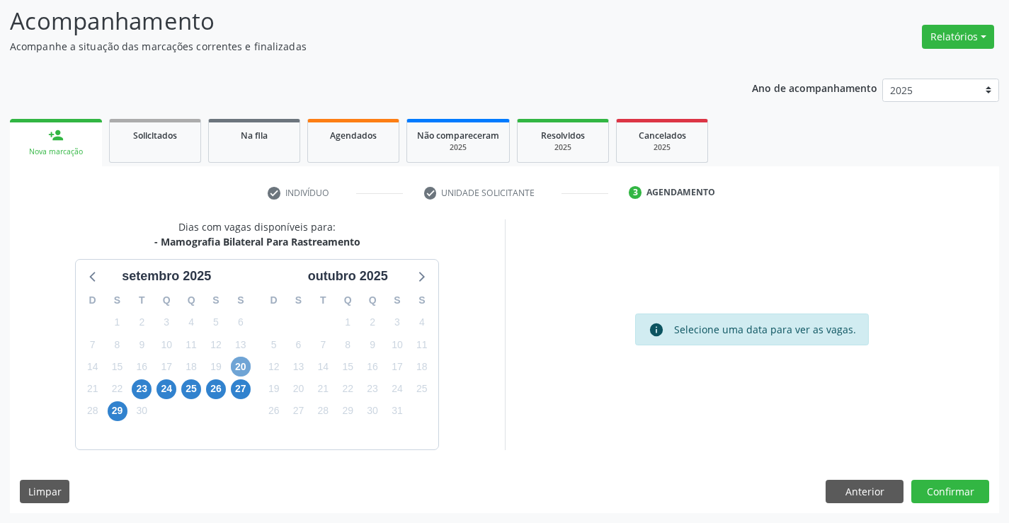
click at [243, 366] on span "20" at bounding box center [241, 367] width 20 height 20
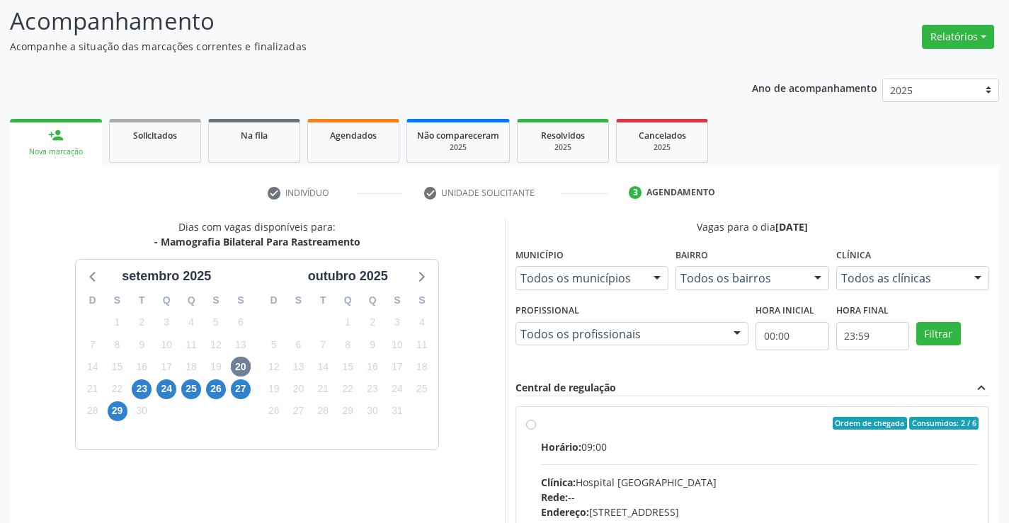
click at [541, 424] on label "Ordem de chegada Consumidos: 2 / 6 Horário: 09:00 Clínica: Hospital Sao Francis…" at bounding box center [760, 525] width 438 height 217
click at [528, 424] on input "Ordem de chegada Consumidos: 2 / 6 Horário: 09:00 Clínica: Hospital Sao Francis…" at bounding box center [531, 423] width 10 height 13
radio input "true"
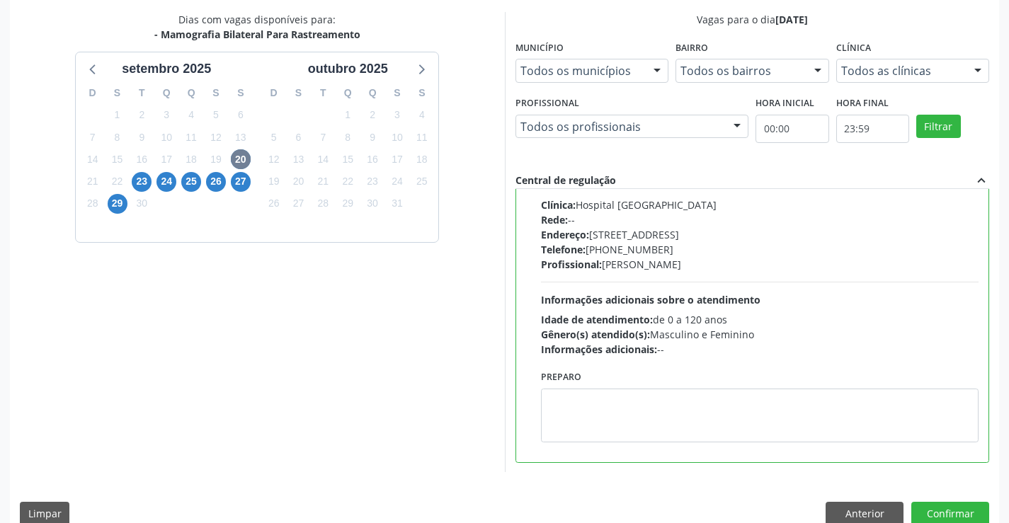
scroll to position [323, 0]
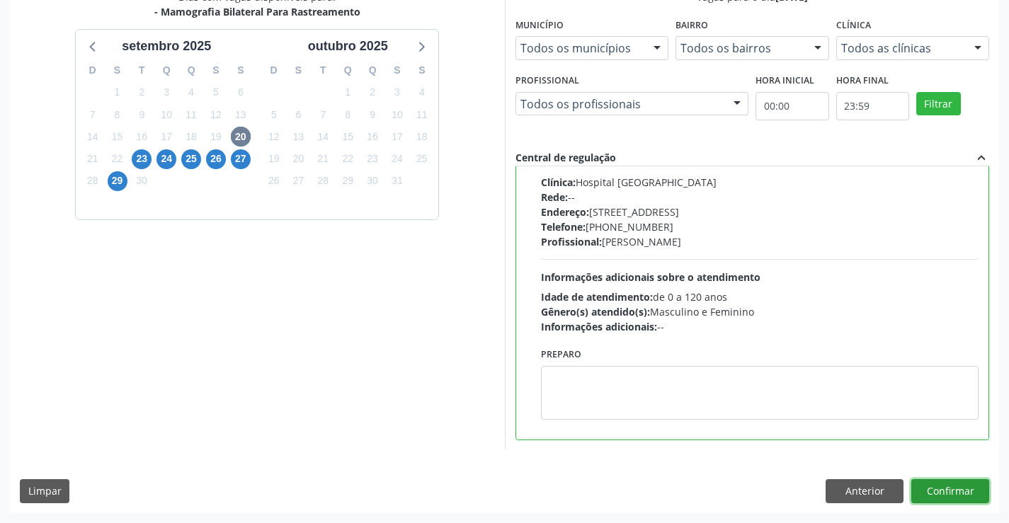
click at [931, 487] on button "Confirmar" at bounding box center [951, 492] width 78 height 24
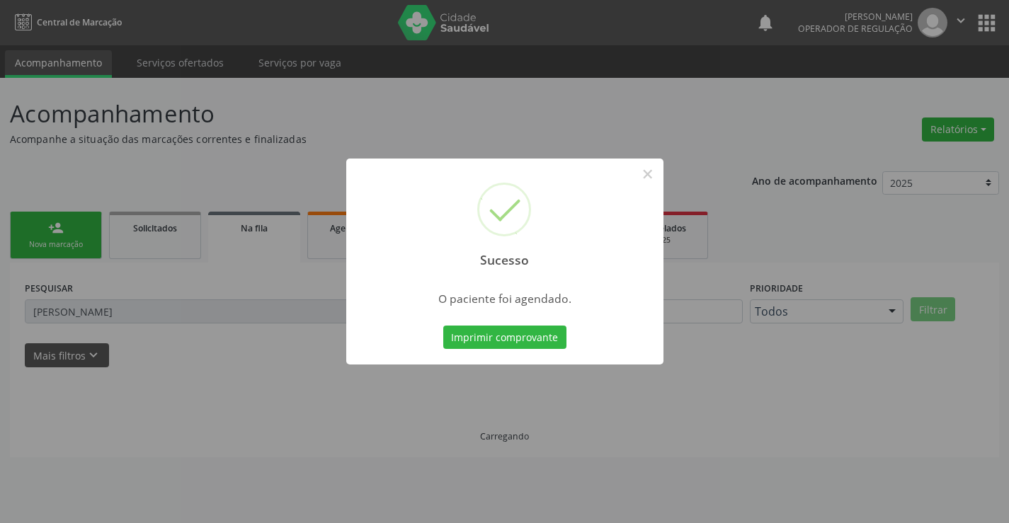
scroll to position [0, 0]
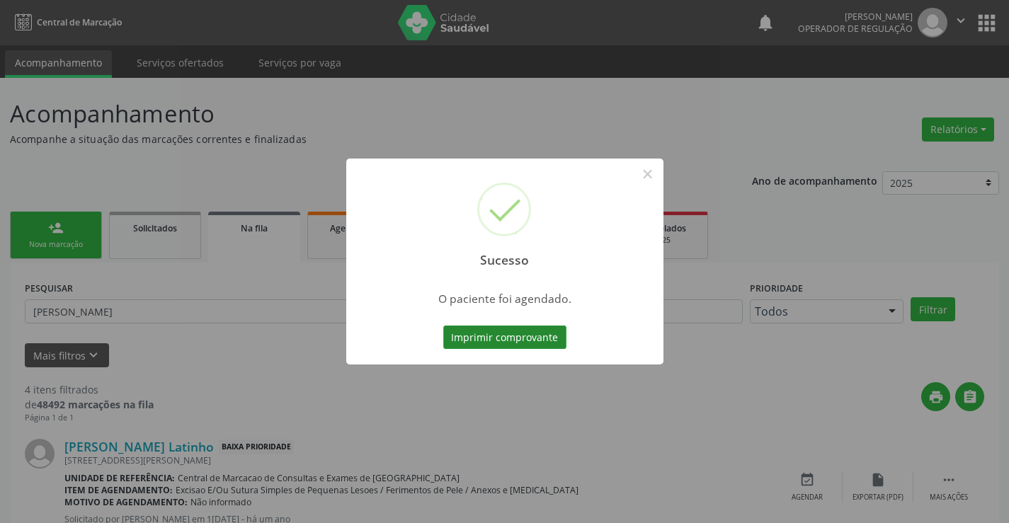
click at [514, 342] on button "Imprimir comprovante" at bounding box center [504, 338] width 123 height 24
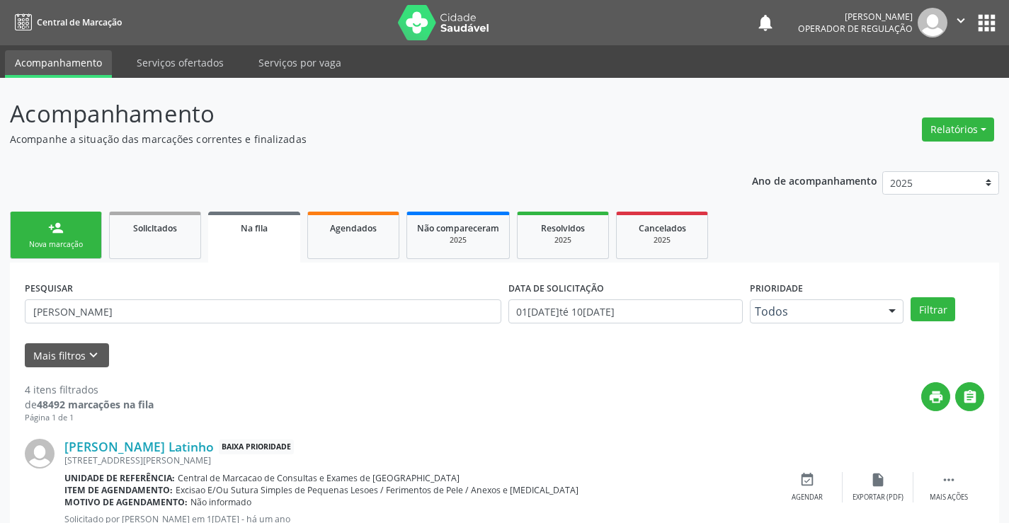
click at [89, 242] on div "Nova marcação" at bounding box center [56, 244] width 71 height 11
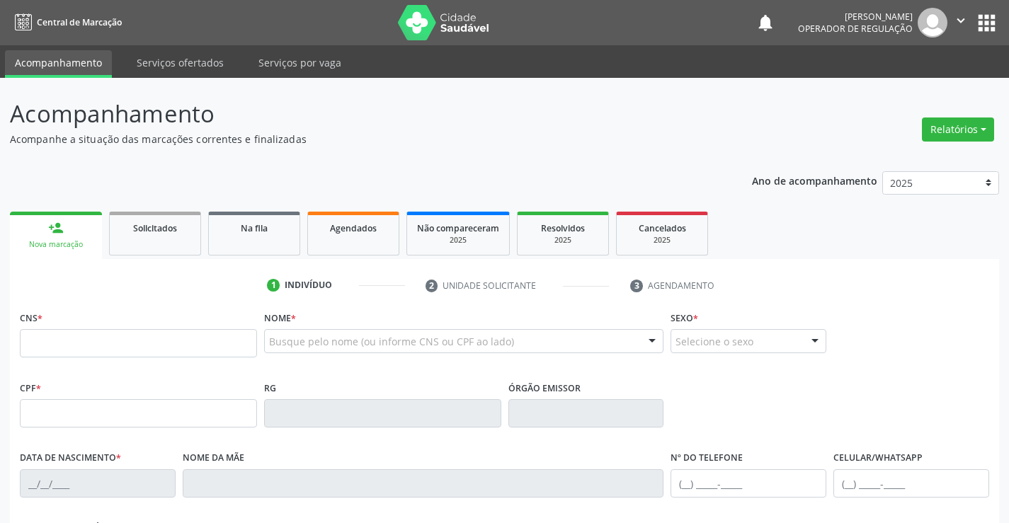
scroll to position [71, 0]
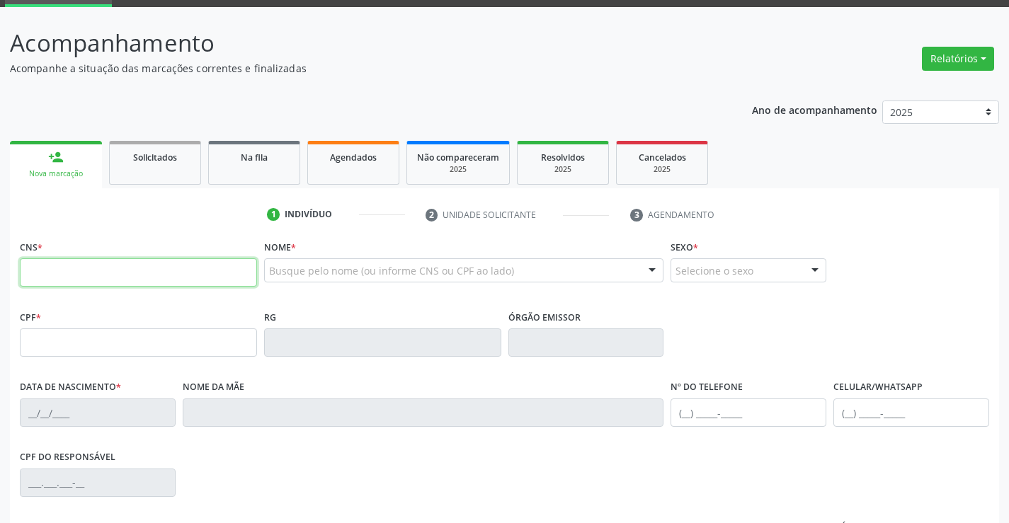
click at [67, 269] on input "text" at bounding box center [138, 273] width 237 height 28
type input "700 0027 8246 5206"
type input "0236885642"
type input "05/07/1949"
type input "(74) 99116-1816"
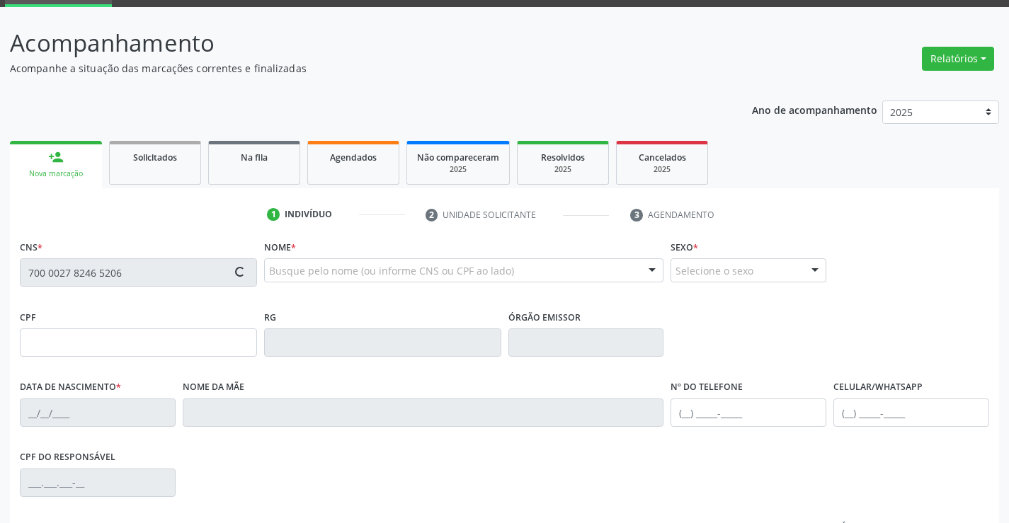
type input "(74) 99116-1816"
type input "SN"
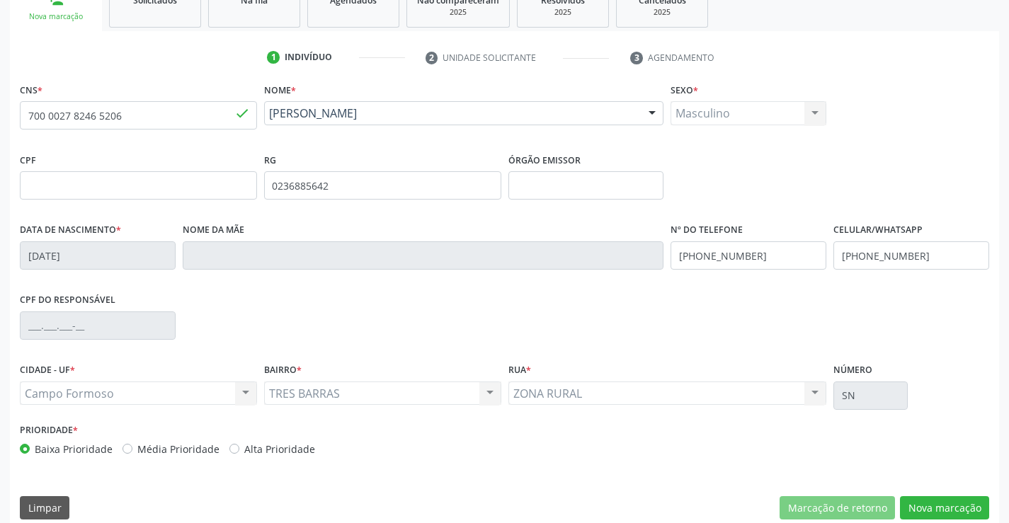
scroll to position [244, 0]
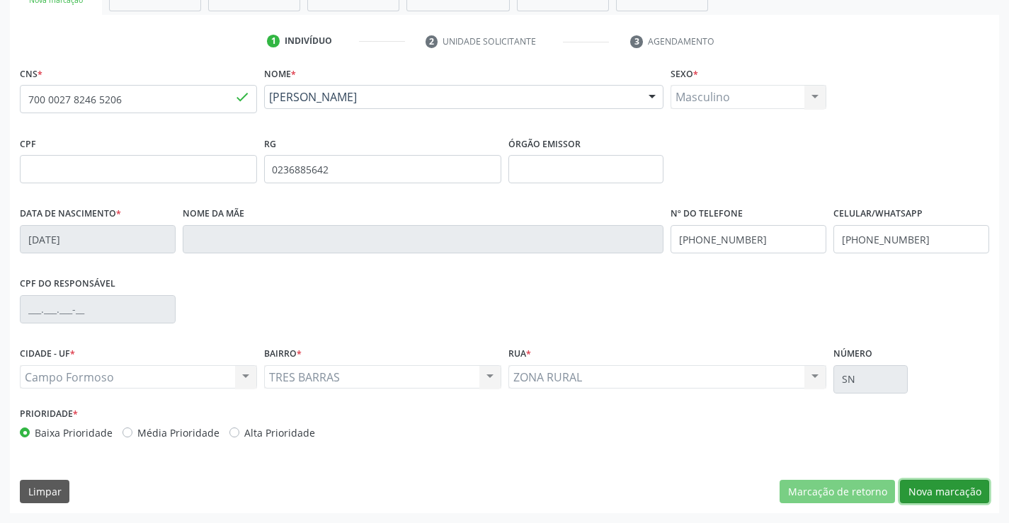
click at [968, 492] on button "Nova marcação" at bounding box center [944, 492] width 89 height 24
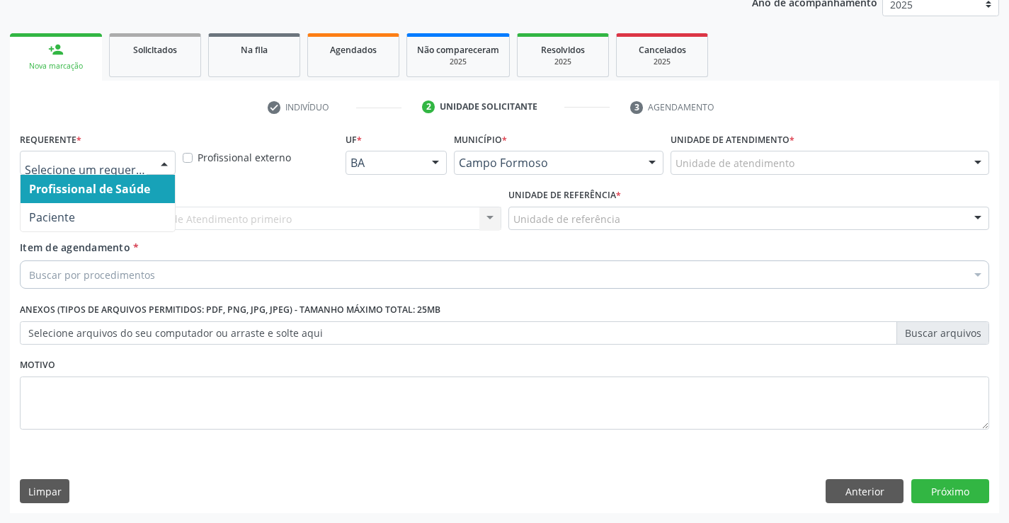
click at [165, 159] on div at bounding box center [164, 164] width 21 height 24
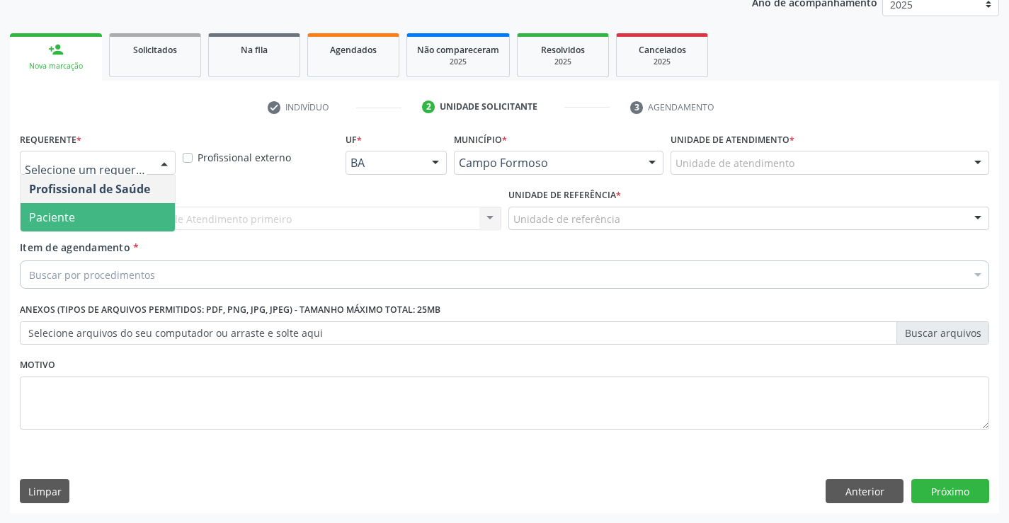
click at [130, 212] on span "Paciente" at bounding box center [98, 217] width 154 height 28
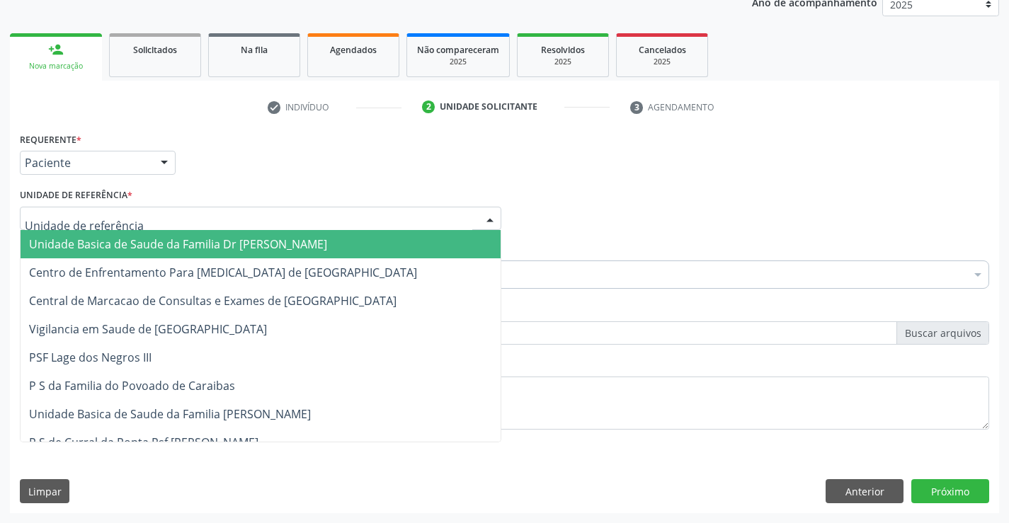
click at [156, 222] on div at bounding box center [261, 219] width 482 height 24
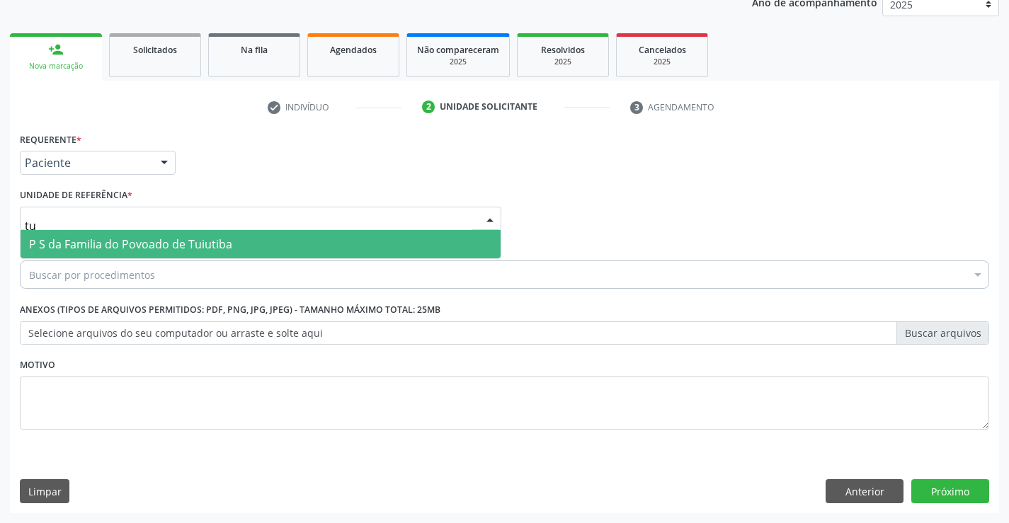
type input "tui"
click at [167, 241] on span "P S da Familia do Povoado de Tuiutiba" at bounding box center [130, 245] width 203 height 16
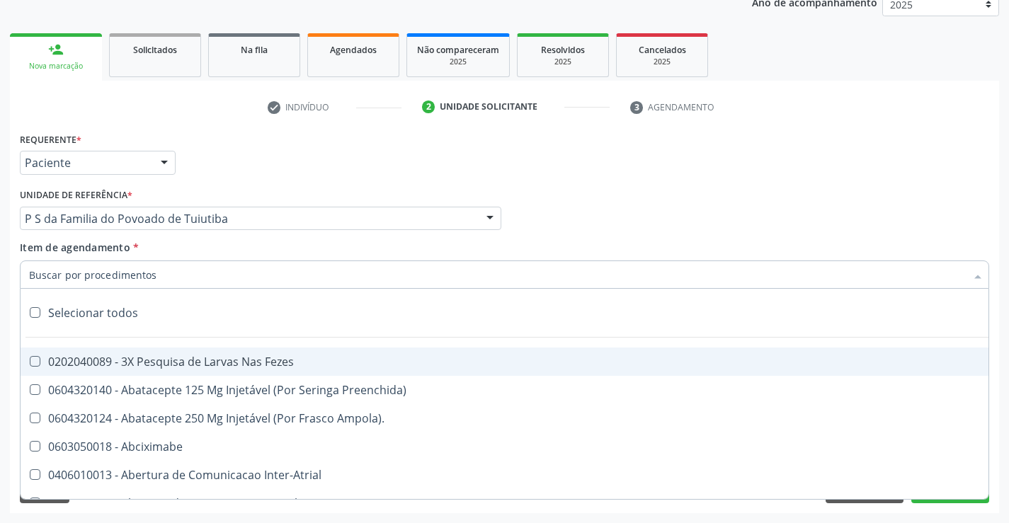
click at [166, 276] on div at bounding box center [505, 275] width 970 height 28
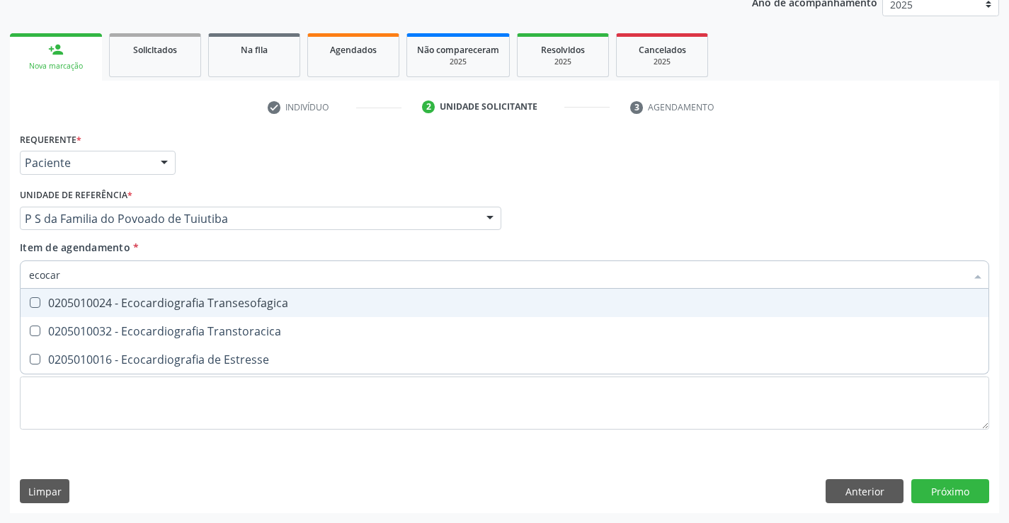
type input "ecocard"
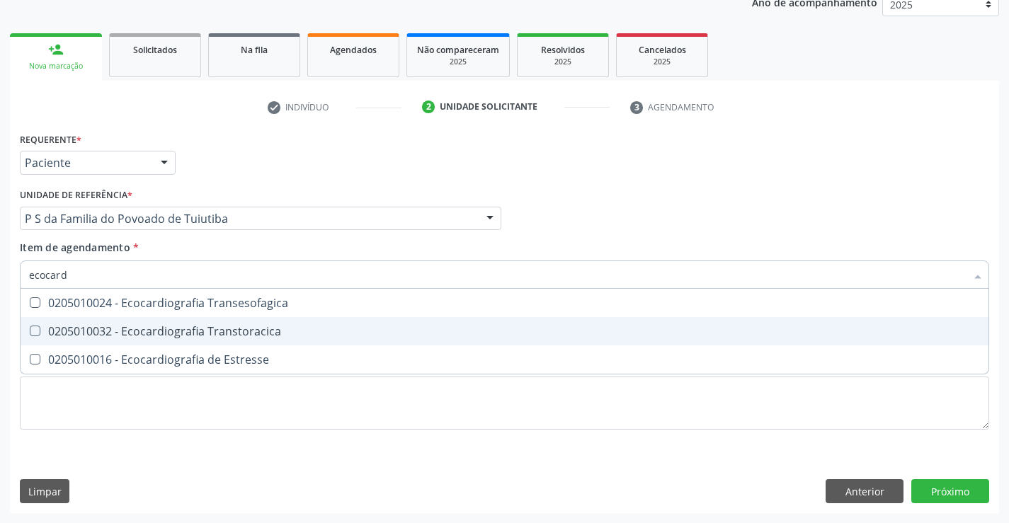
click at [216, 326] on div "0205010032 - Ecocardiografia Transtoracica" at bounding box center [504, 331] width 951 height 11
checkbox Transtoracica "true"
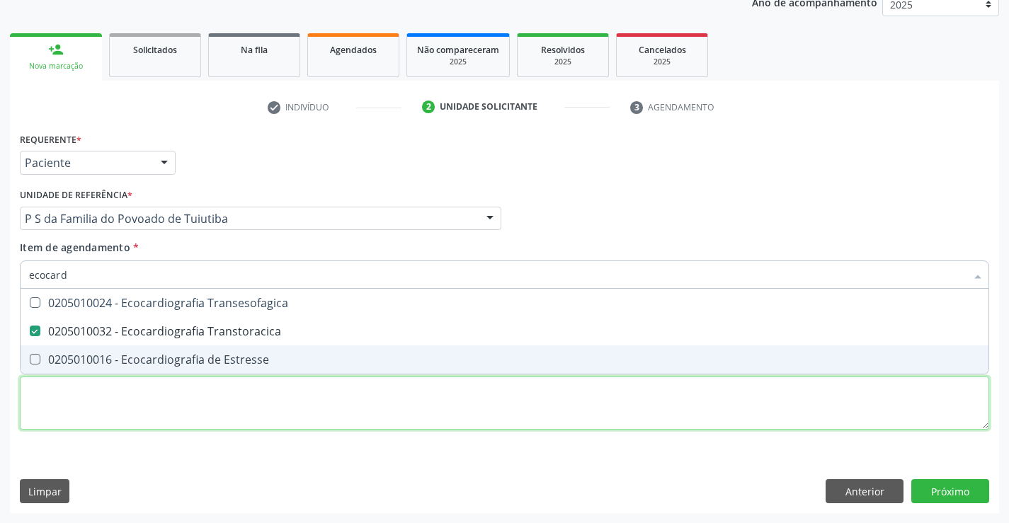
click at [243, 410] on div "Requerente * Paciente Profissional de Saúde Paciente Nenhum resultado encontrad…" at bounding box center [505, 289] width 970 height 321
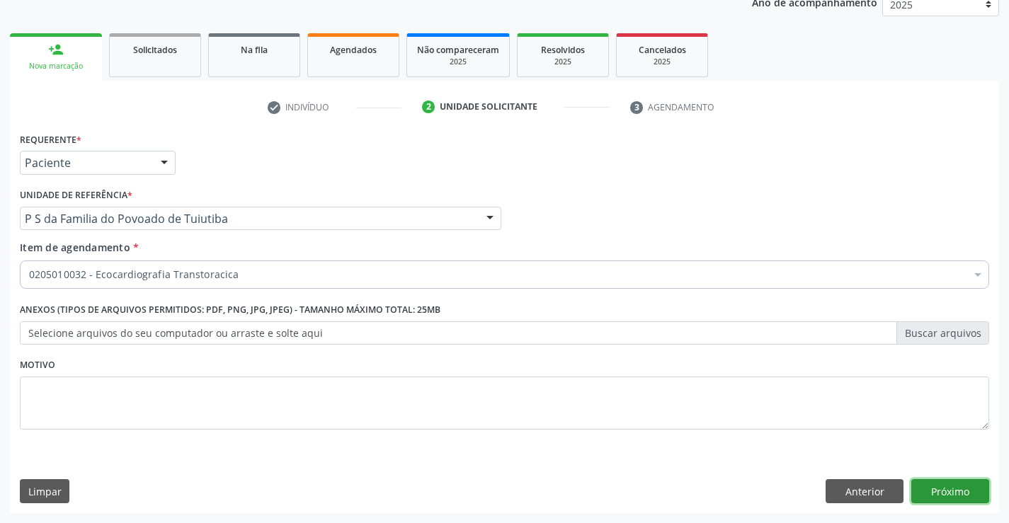
click at [929, 492] on button "Próximo" at bounding box center [951, 492] width 78 height 24
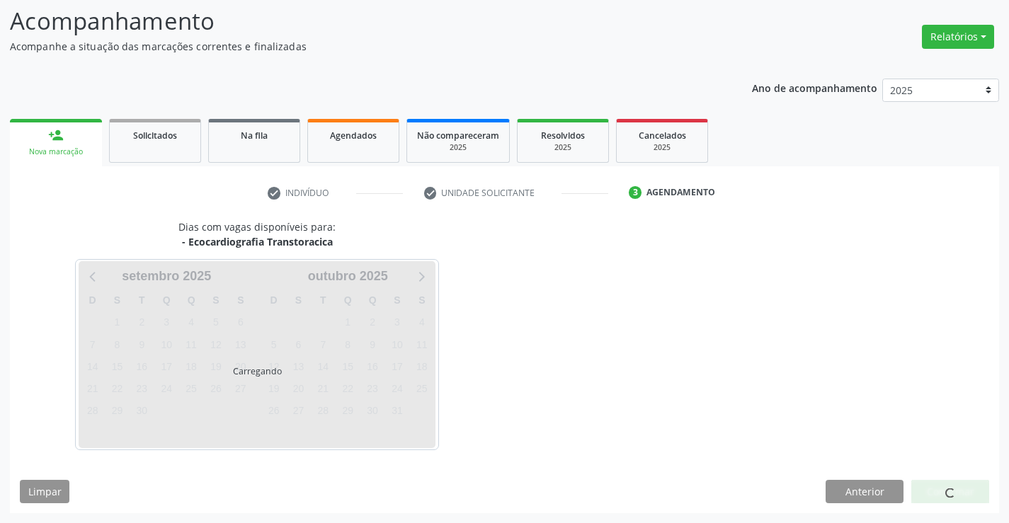
scroll to position [93, 0]
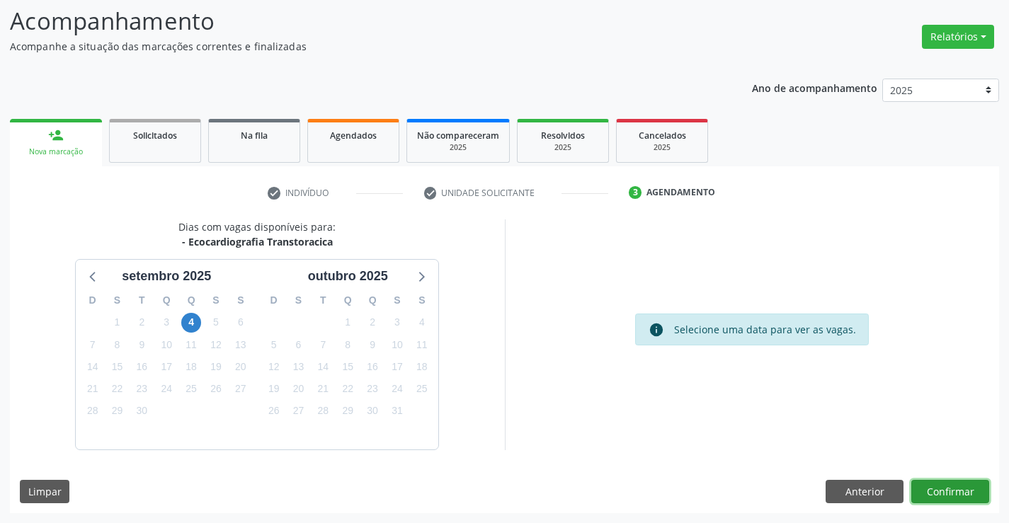
click at [929, 492] on button "Confirmar" at bounding box center [951, 492] width 78 height 24
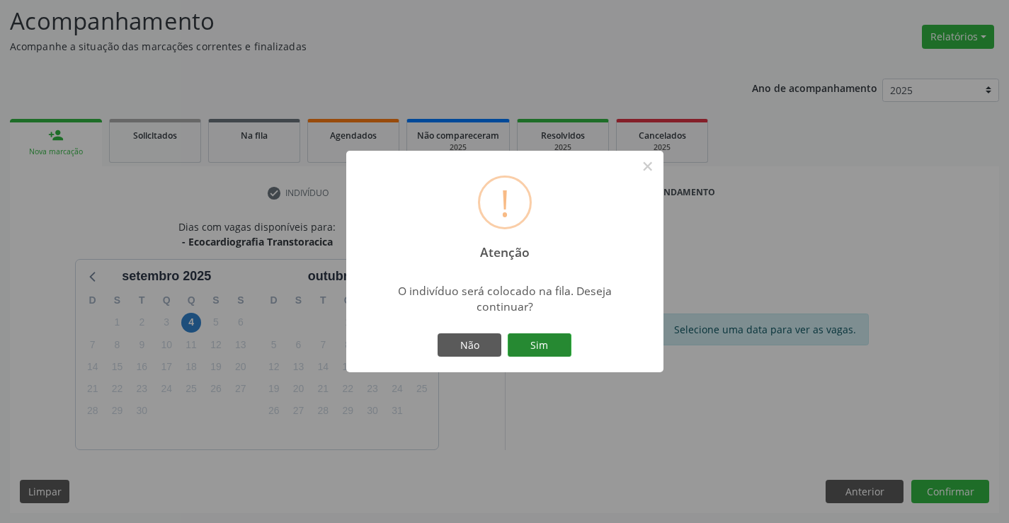
click at [538, 342] on button "Sim" at bounding box center [540, 346] width 64 height 24
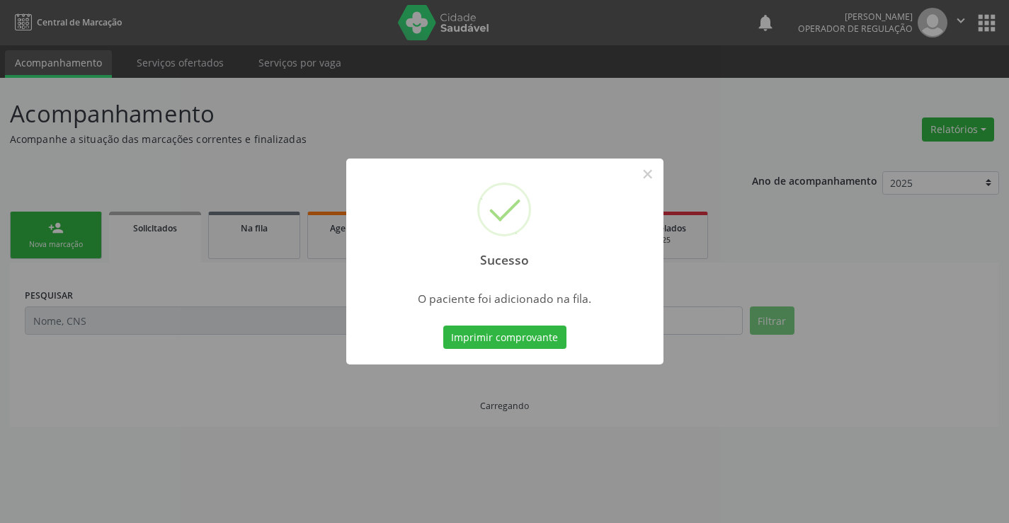
scroll to position [0, 0]
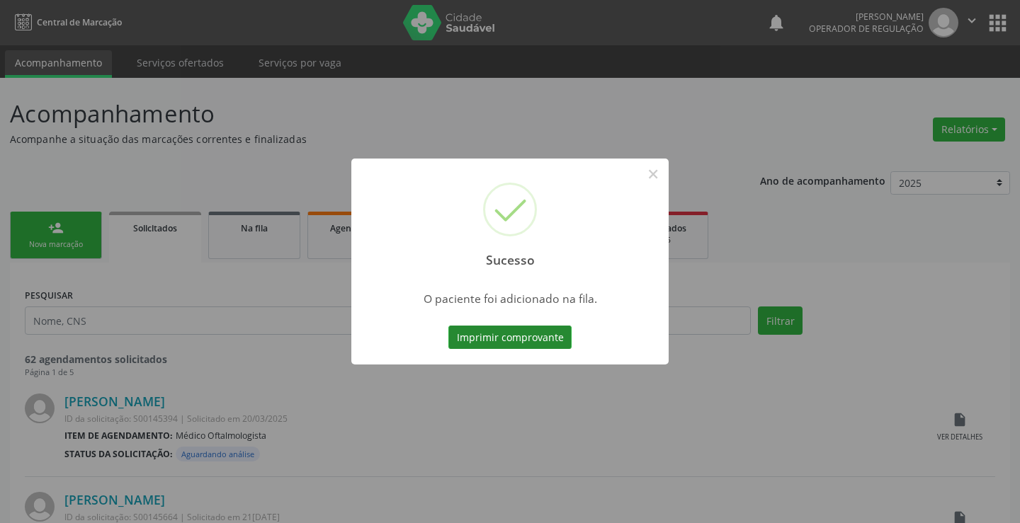
click at [538, 341] on button "Imprimir comprovante" at bounding box center [509, 338] width 123 height 24
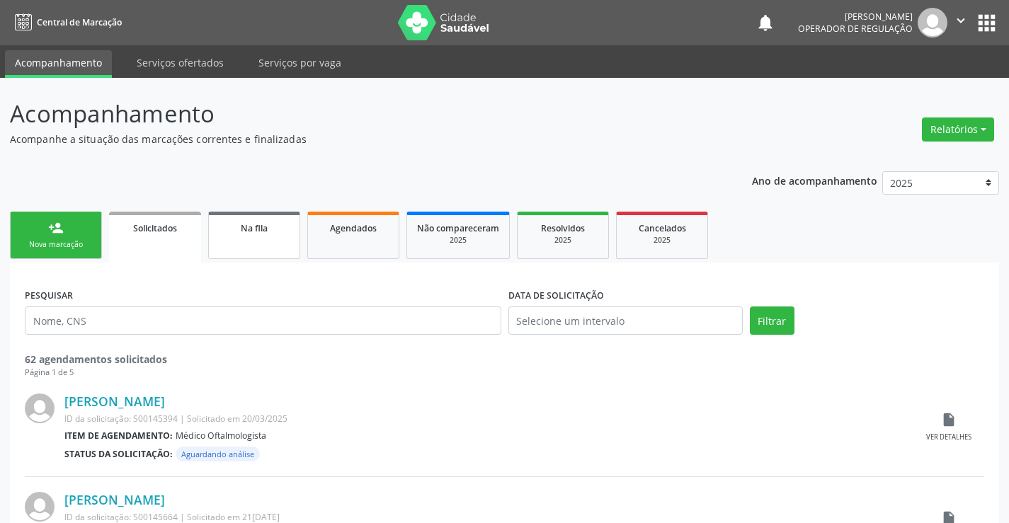
click at [265, 239] on link "Na fila" at bounding box center [254, 235] width 92 height 47
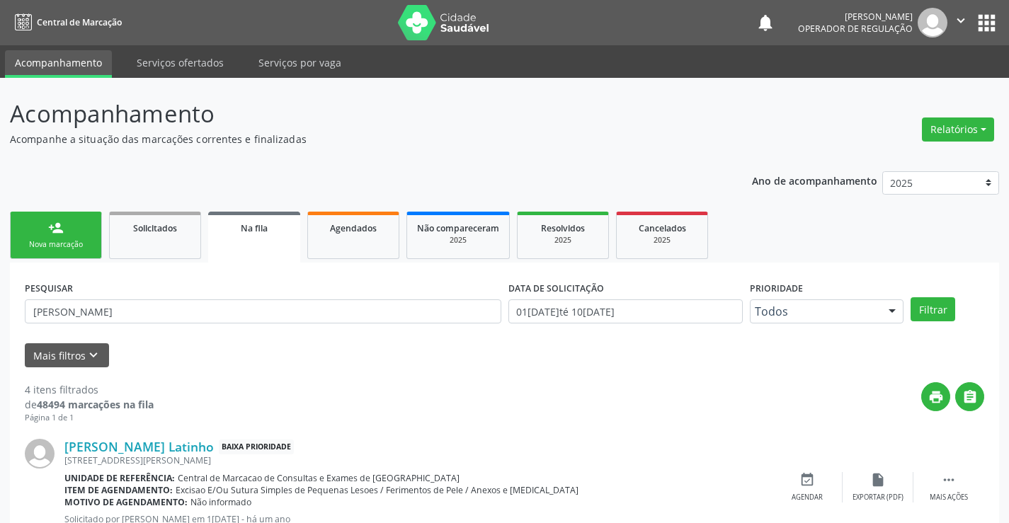
click at [79, 241] on div "Nova marcação" at bounding box center [56, 244] width 71 height 11
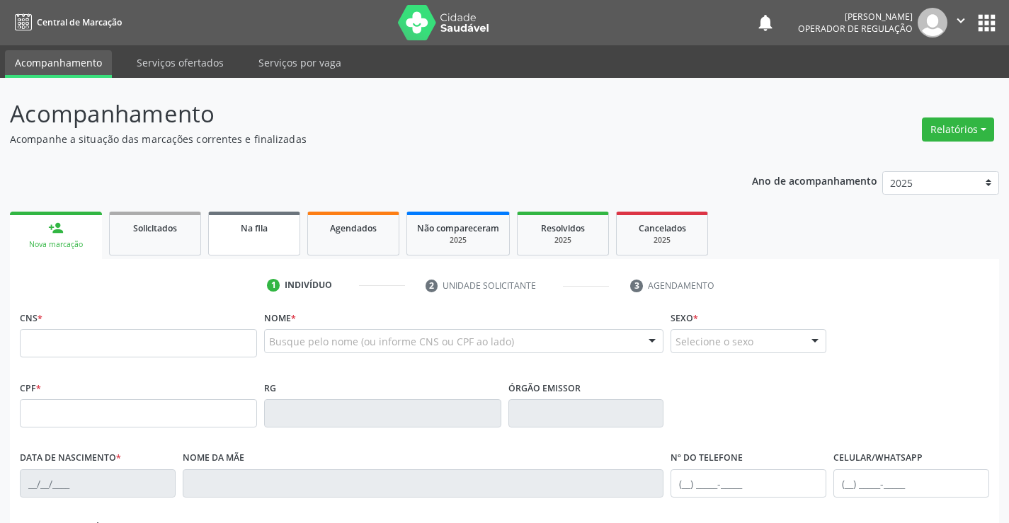
click at [222, 234] on div "Na fila" at bounding box center [254, 227] width 71 height 15
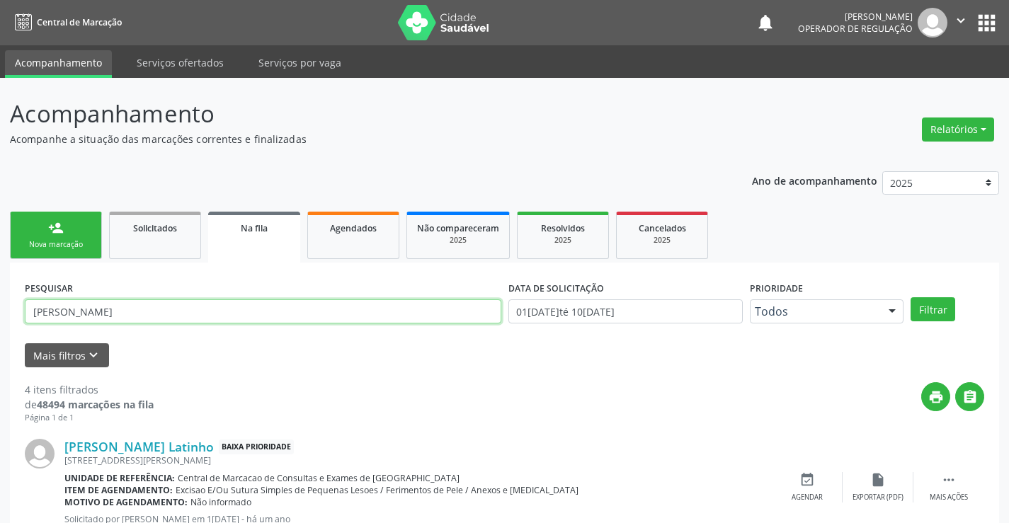
click at [187, 314] on input "[PERSON_NAME]" at bounding box center [263, 312] width 477 height 24
type input "m"
type input "702506756904740"
click at [926, 311] on button "Filtrar" at bounding box center [933, 309] width 45 height 24
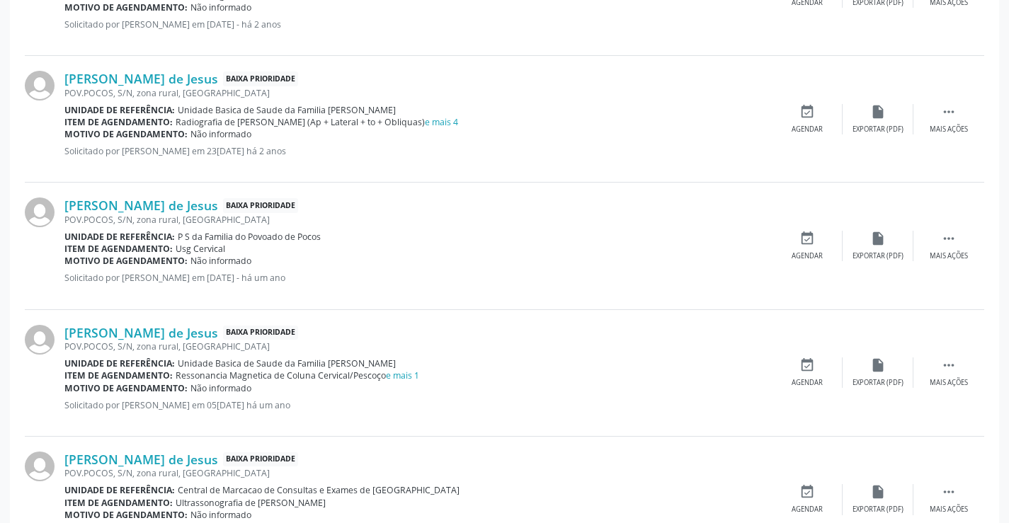
scroll to position [496, 0]
click at [948, 363] on icon "" at bounding box center [949, 365] width 16 height 16
click at [732, 364] on icon "print" at bounding box center [737, 365] width 16 height 16
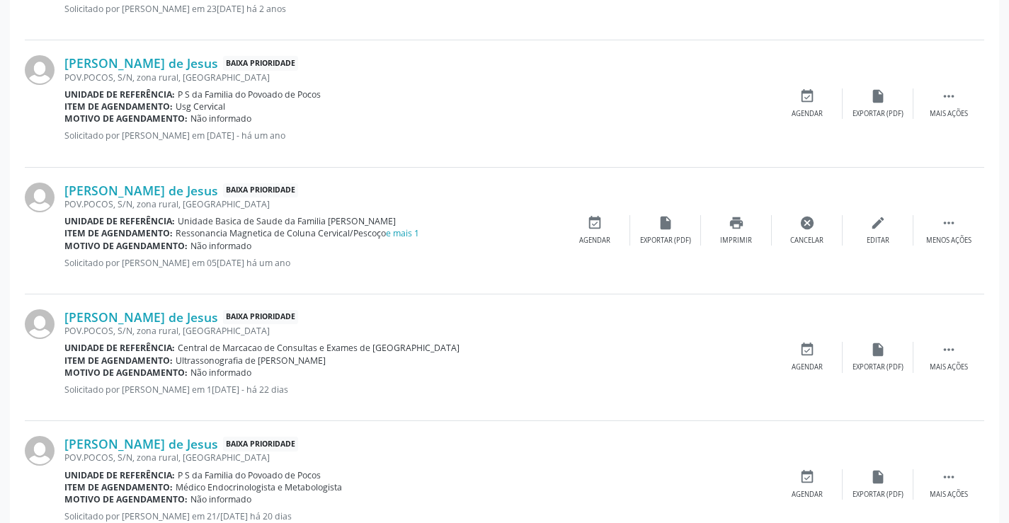
scroll to position [686, 0]
